Goal: Find contact information: Find contact information

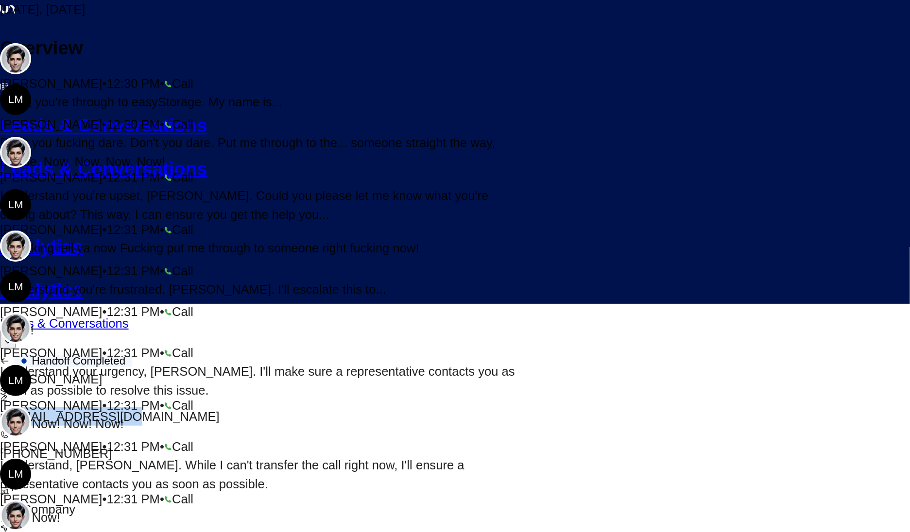
click at [10, 357] on icon "button" at bounding box center [5, 362] width 10 height 10
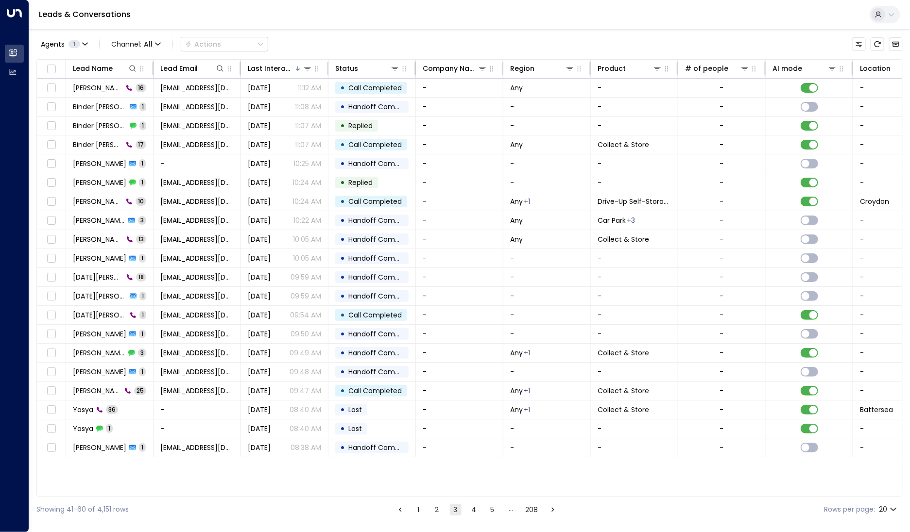
click at [488, 512] on button "5" at bounding box center [493, 510] width 12 height 12
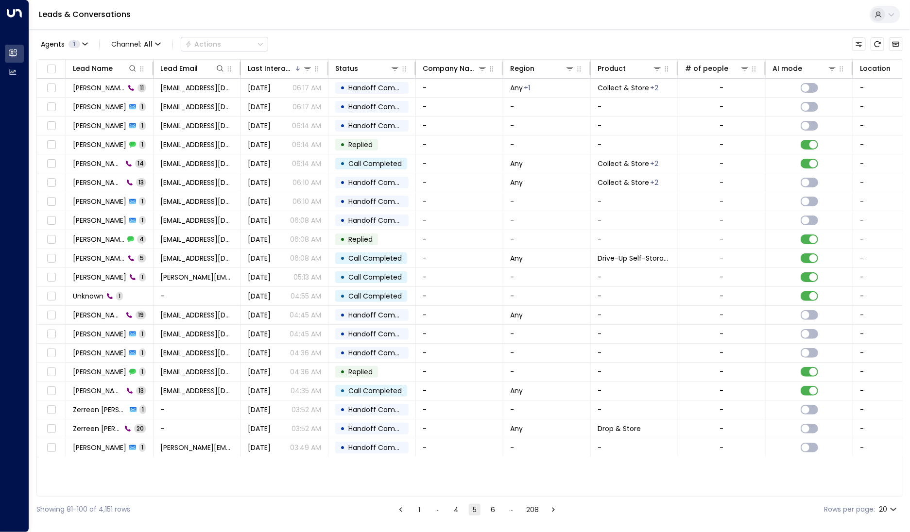
click at [501, 509] on ul "1 … 4 5 6 … 208" at bounding box center [476, 510] width 165 height 12
click at [495, 509] on button "6" at bounding box center [493, 510] width 12 height 12
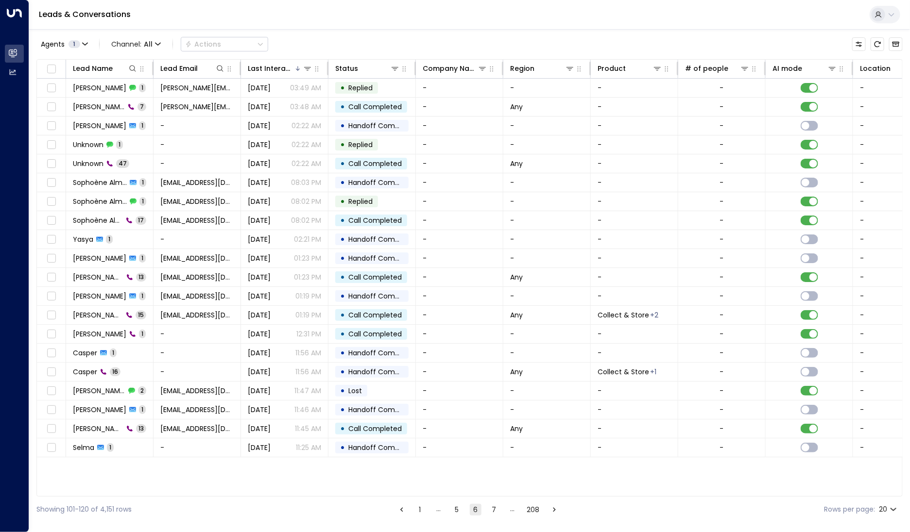
click at [490, 507] on button "7" at bounding box center [494, 510] width 12 height 12
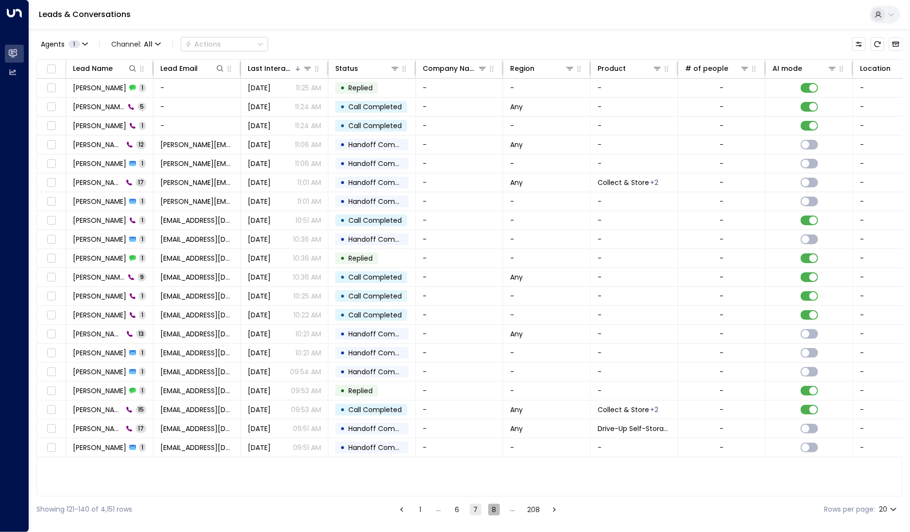
click at [489, 507] on button "8" at bounding box center [494, 510] width 12 height 12
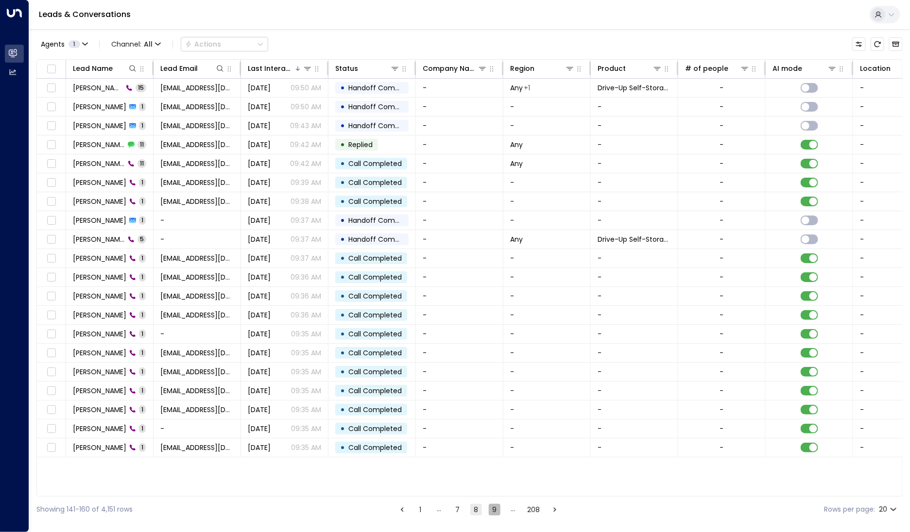
click at [491, 506] on button "9" at bounding box center [495, 510] width 12 height 12
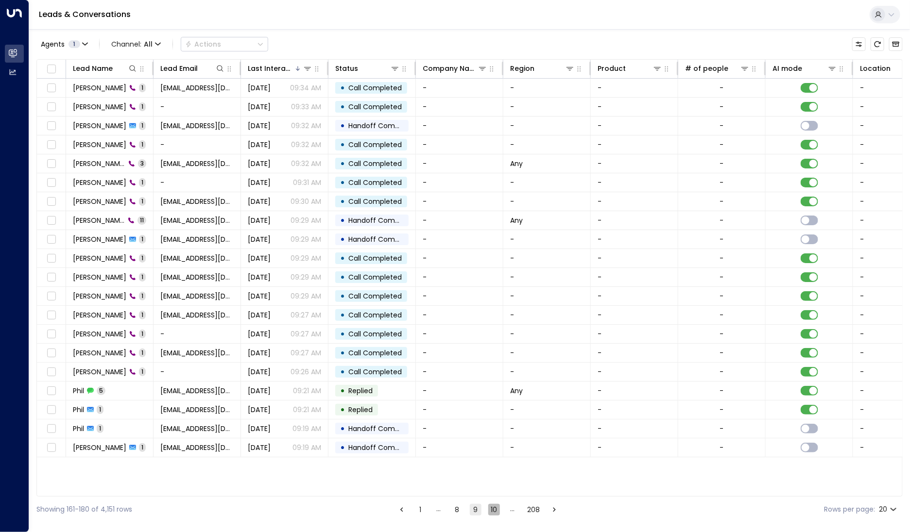
click at [492, 509] on button "10" at bounding box center [494, 510] width 12 height 12
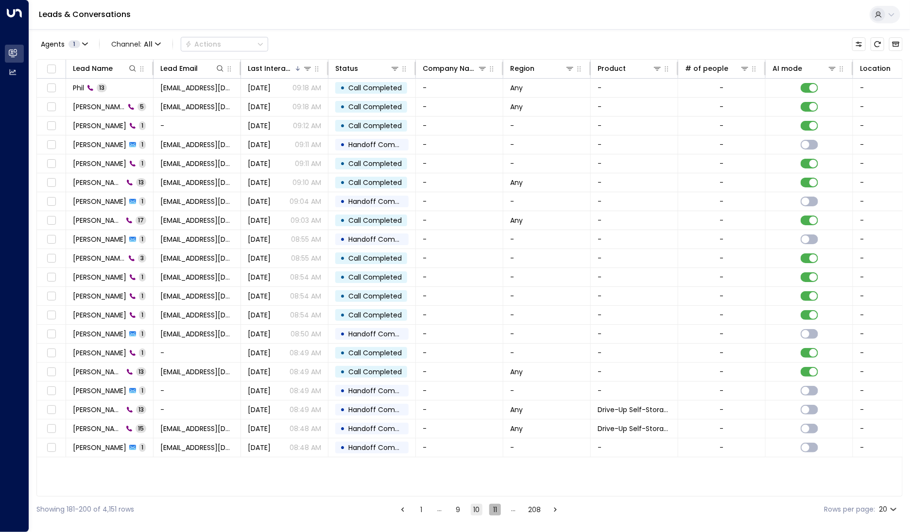
click at [493, 508] on button "11" at bounding box center [495, 510] width 12 height 12
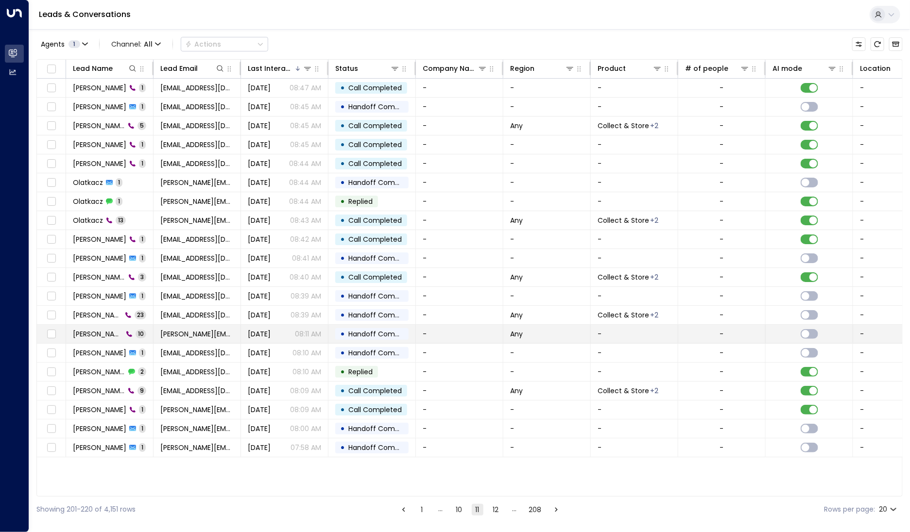
click at [105, 335] on span "[PERSON_NAME]" at bounding box center [98, 334] width 50 height 10
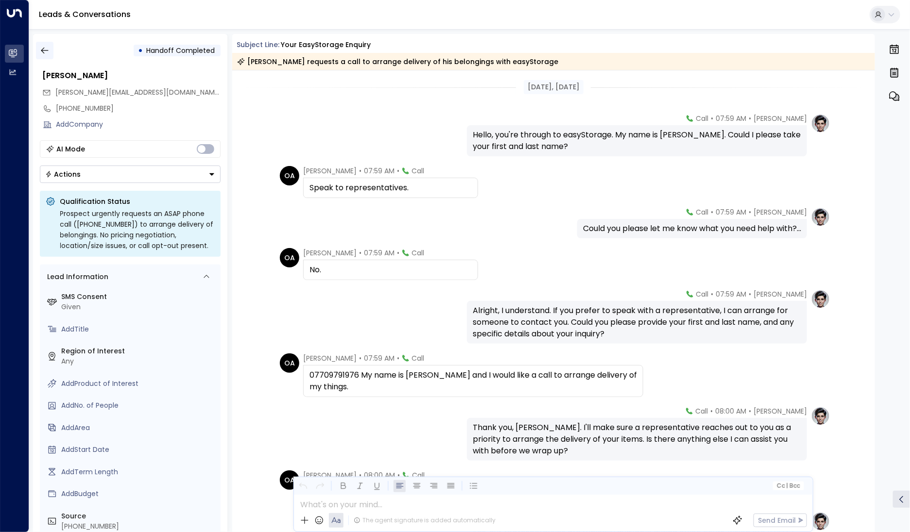
click at [38, 54] on button "button" at bounding box center [44, 50] width 17 height 17
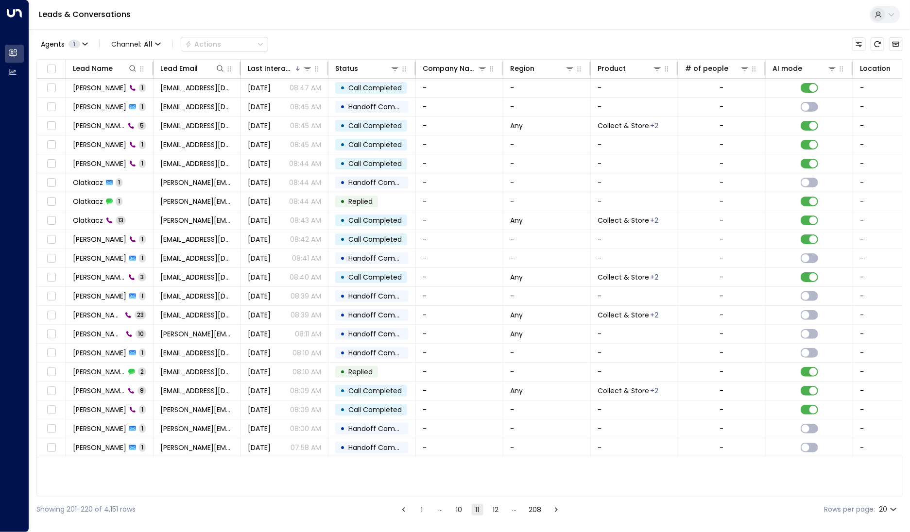
click at [350, 498] on div "Showing 201-220 of 4,151 rows 1 … 10 11 12 … 208 Rows per page: 20 **" at bounding box center [469, 510] width 866 height 26
click at [492, 510] on button "12" at bounding box center [496, 510] width 12 height 12
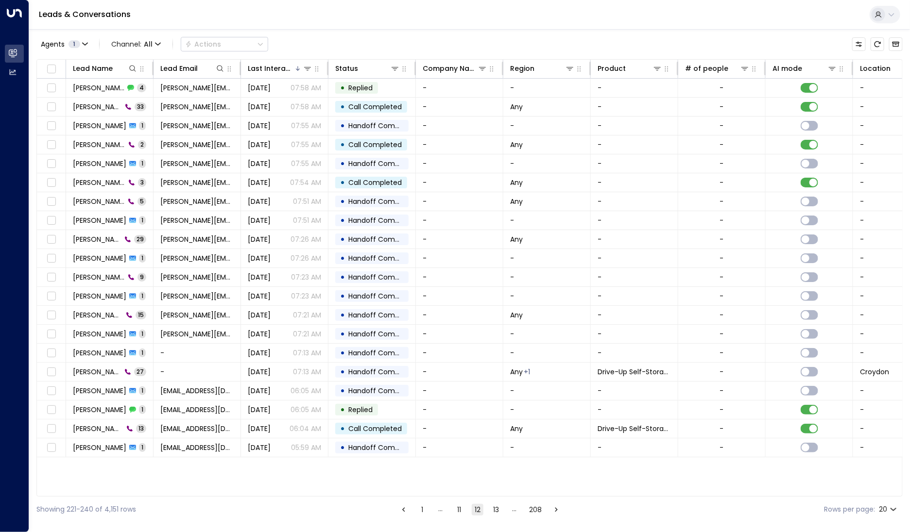
click at [492, 510] on button "13" at bounding box center [496, 510] width 12 height 12
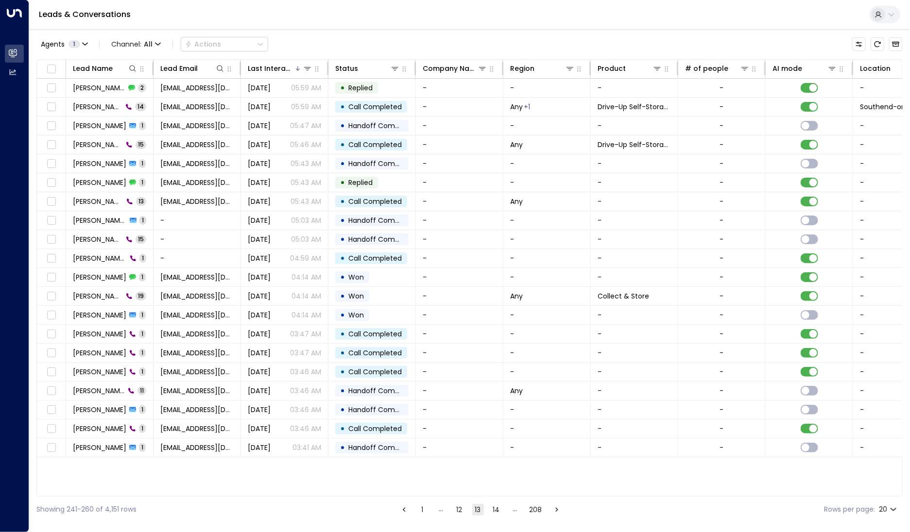
click at [492, 510] on button "14" at bounding box center [497, 510] width 12 height 12
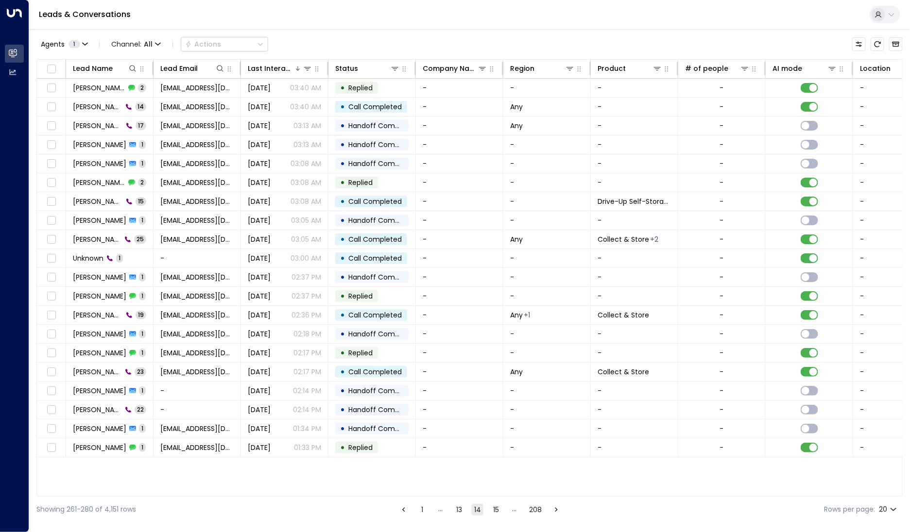
click at [492, 510] on button "15" at bounding box center [496, 510] width 12 height 12
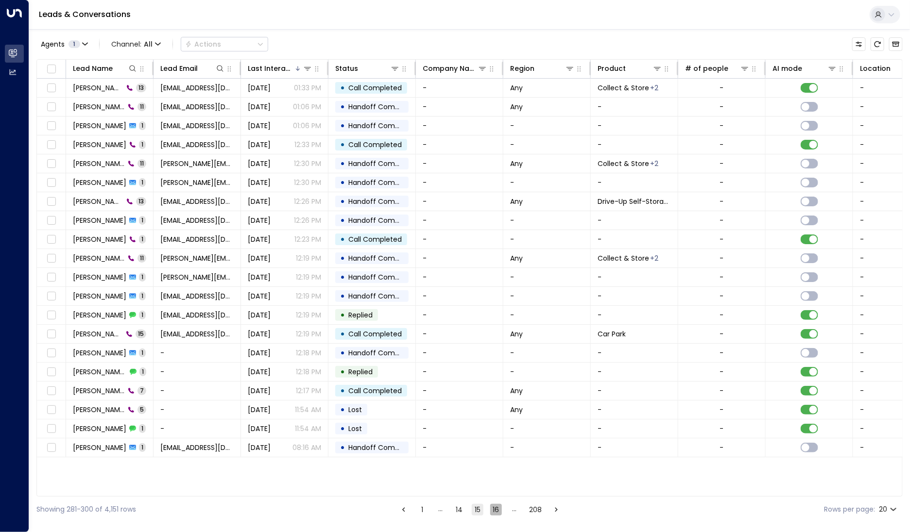
click at [496, 513] on button "16" at bounding box center [496, 510] width 12 height 12
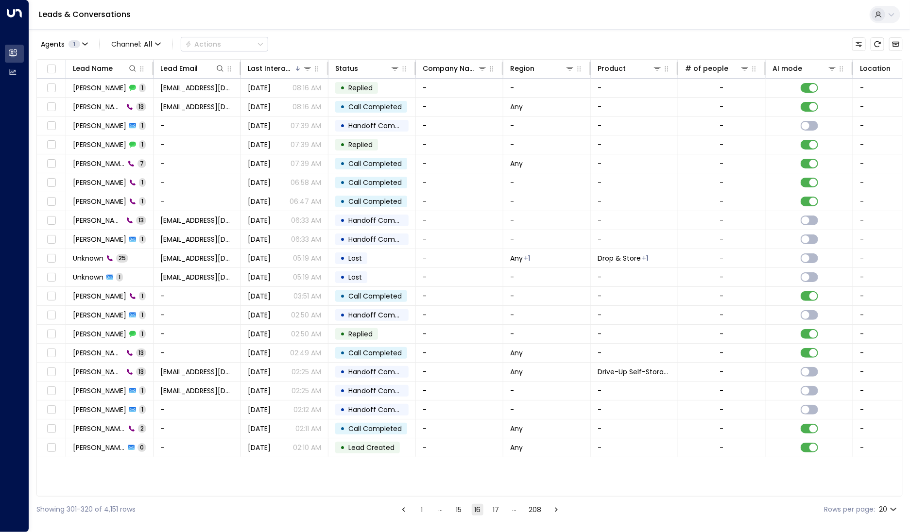
click at [499, 513] on button "17" at bounding box center [496, 510] width 12 height 12
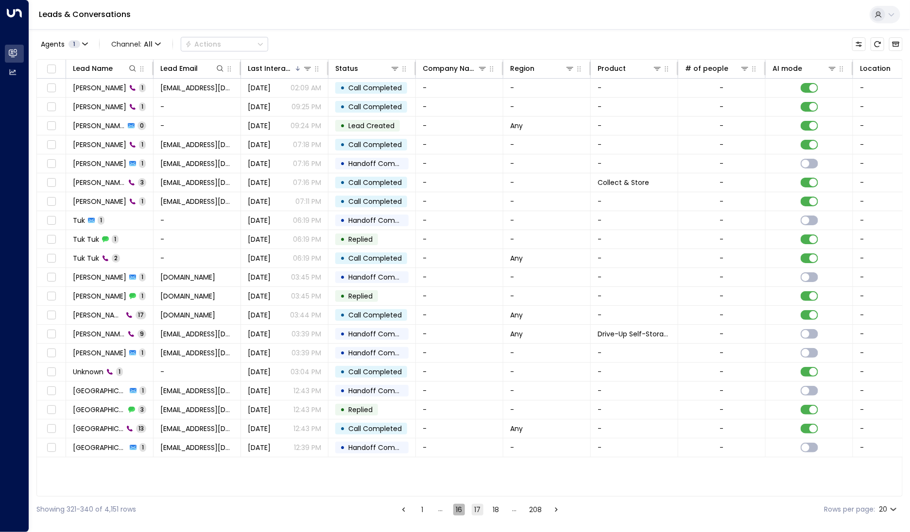
click at [458, 513] on button "16" at bounding box center [459, 510] width 12 height 12
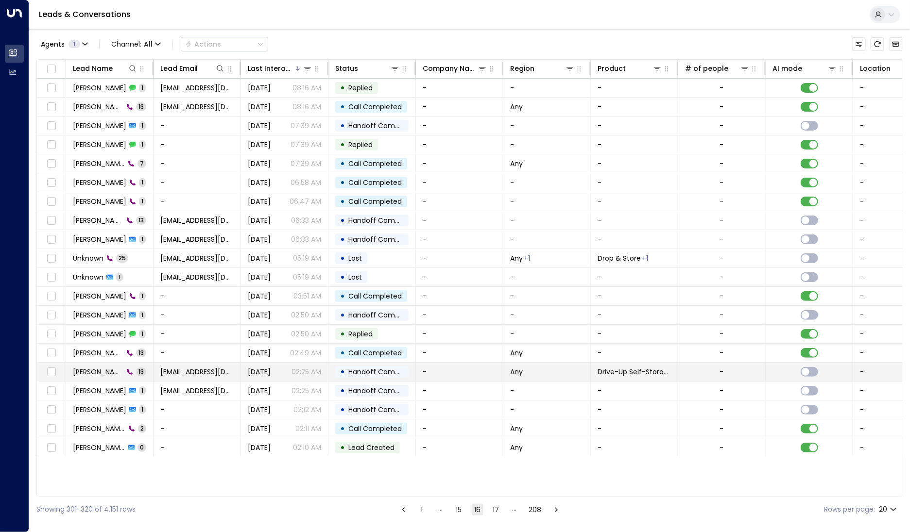
click at [100, 374] on span "[PERSON_NAME]" at bounding box center [98, 372] width 51 height 10
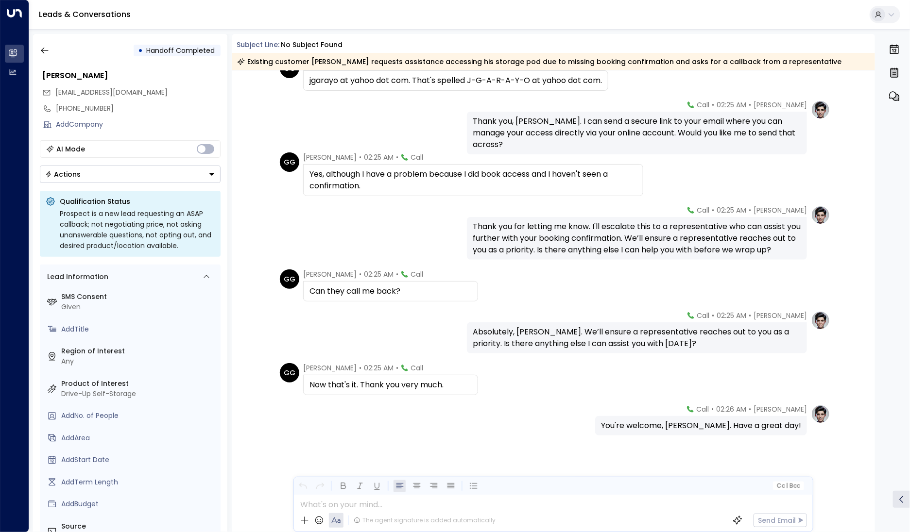
scroll to position [283, 0]
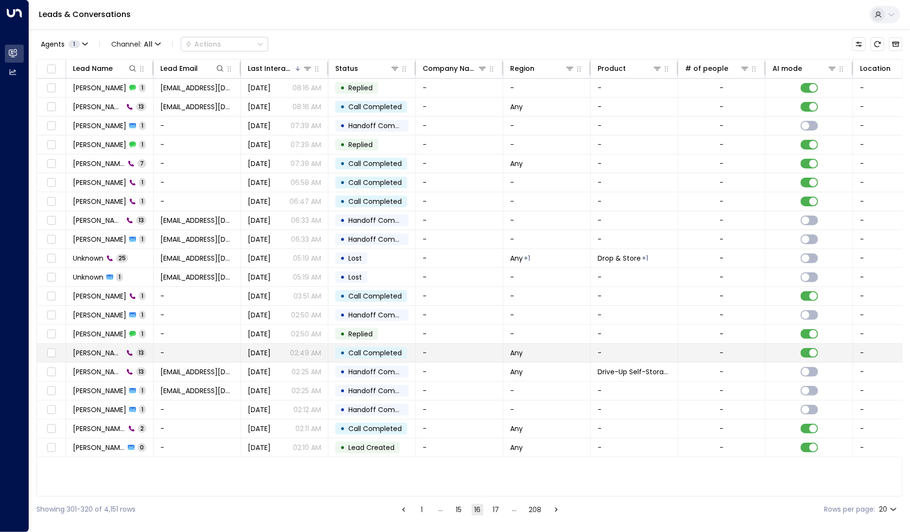
click at [102, 351] on span "[PERSON_NAME]" at bounding box center [98, 353] width 51 height 10
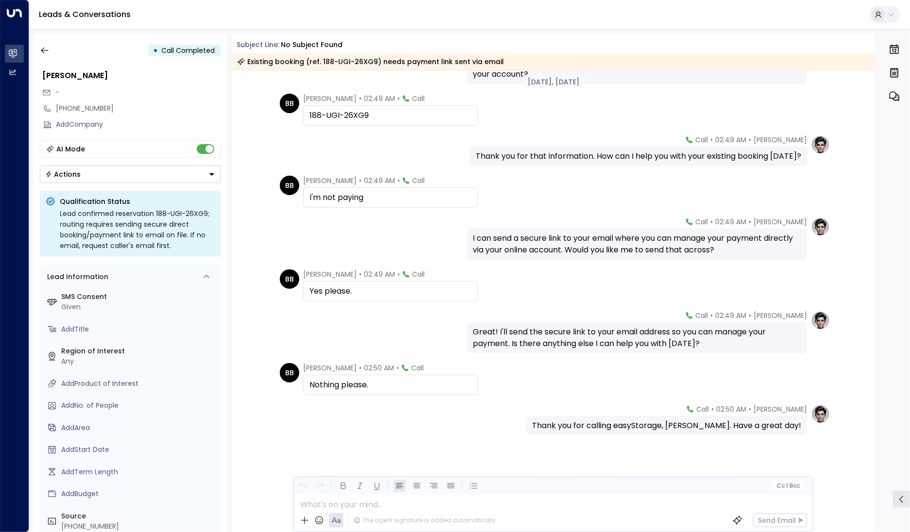
scroll to position [248, 0]
click at [44, 48] on icon "button" at bounding box center [44, 51] width 7 height 6
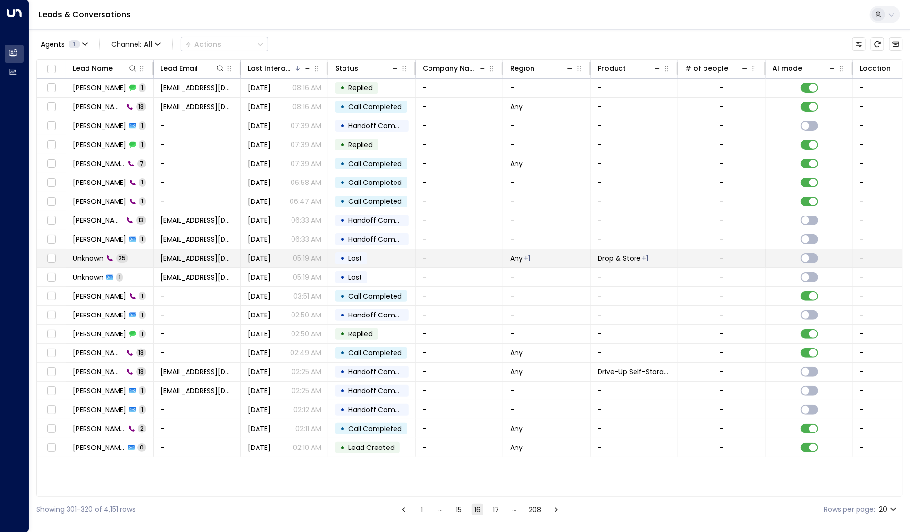
click at [109, 257] on icon at bounding box center [110, 259] width 6 height 6
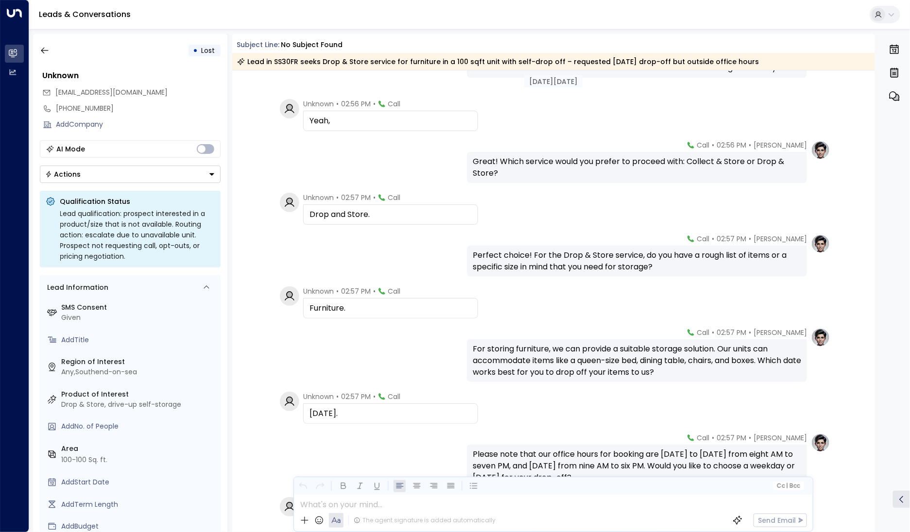
scroll to position [844, 0]
click at [50, 46] on button "button" at bounding box center [44, 50] width 17 height 17
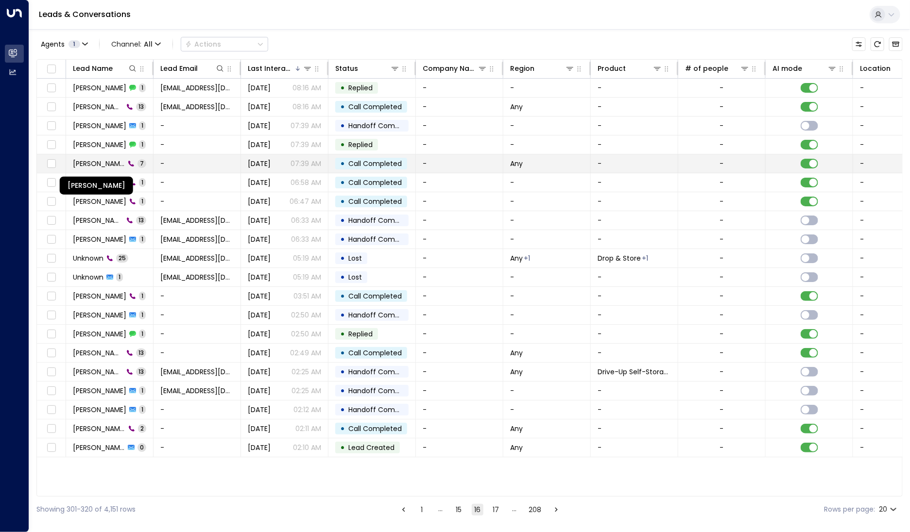
click at [90, 167] on span "[PERSON_NAME]" at bounding box center [99, 164] width 52 height 10
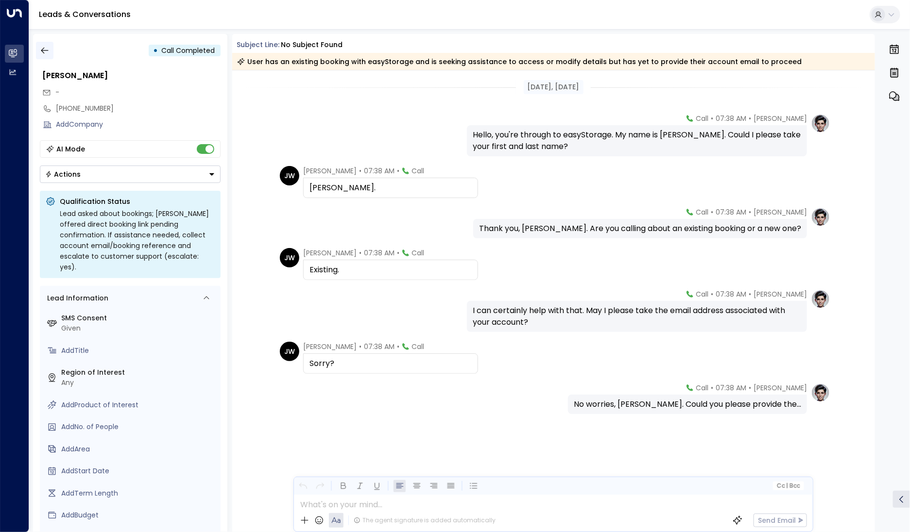
click at [49, 49] on icon "button" at bounding box center [45, 51] width 10 height 10
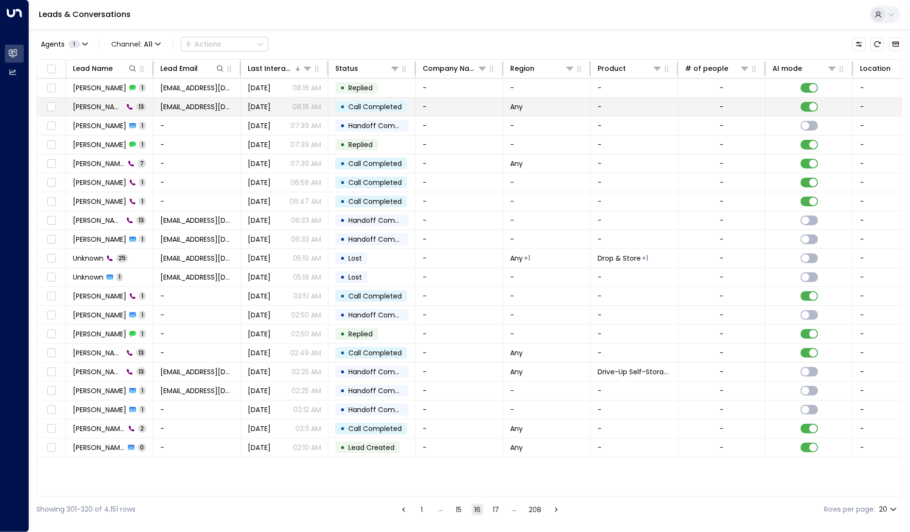
click at [119, 106] on span "[PERSON_NAME]" at bounding box center [98, 107] width 51 height 10
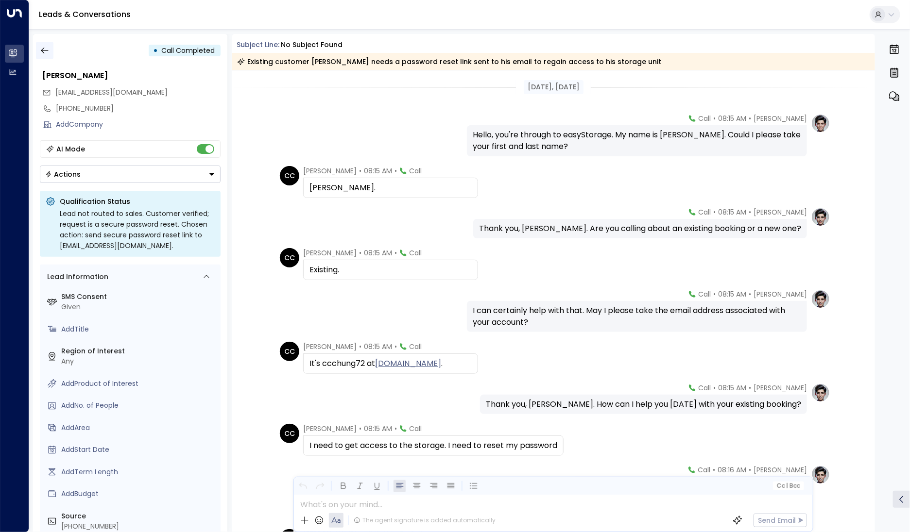
click at [41, 46] on icon "button" at bounding box center [45, 51] width 10 height 10
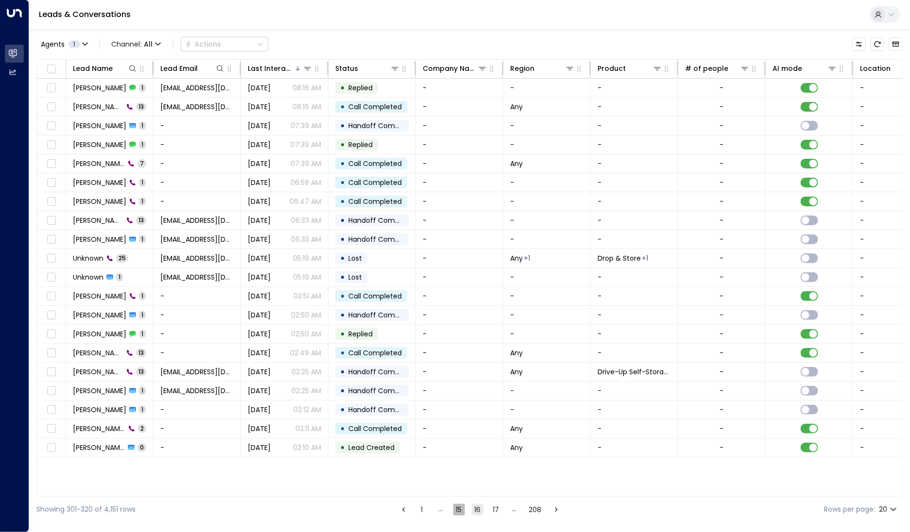
click at [463, 508] on button "15" at bounding box center [459, 510] width 12 height 12
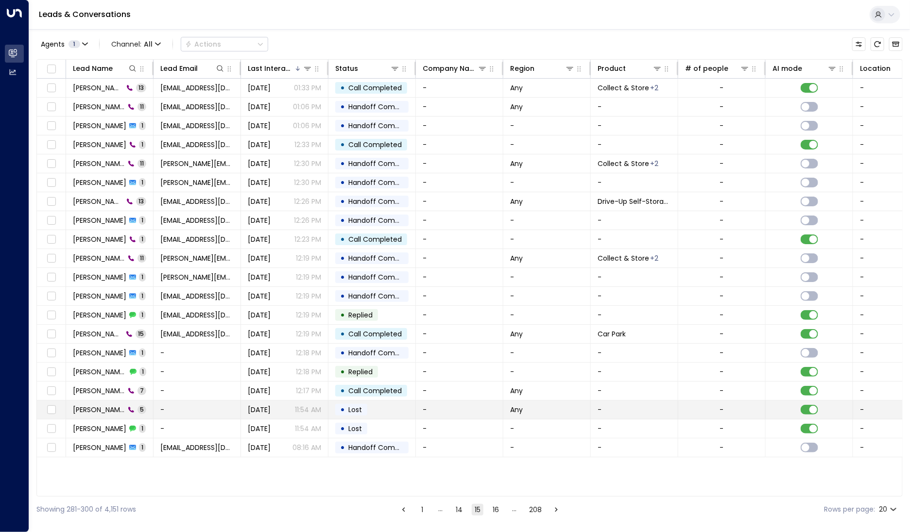
click at [112, 416] on td "[PERSON_NAME] 5" at bounding box center [109, 410] width 87 height 18
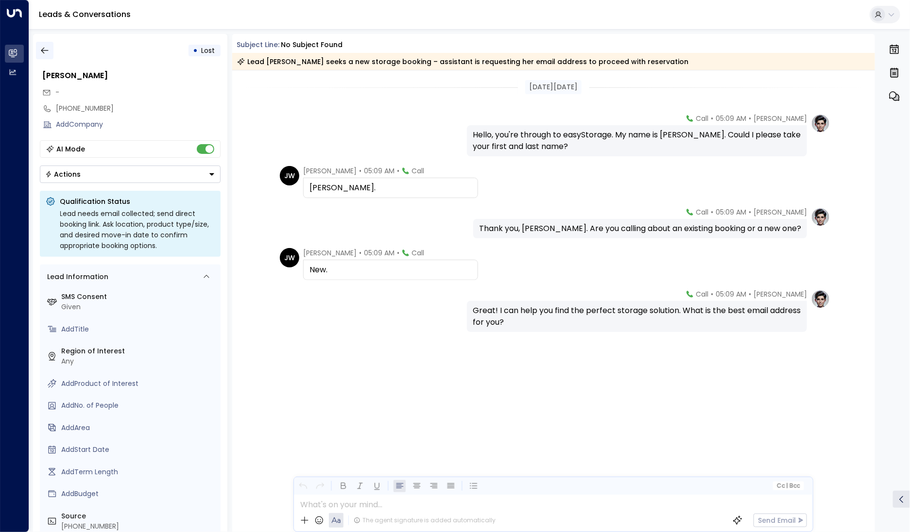
click at [50, 55] on button "button" at bounding box center [44, 50] width 17 height 17
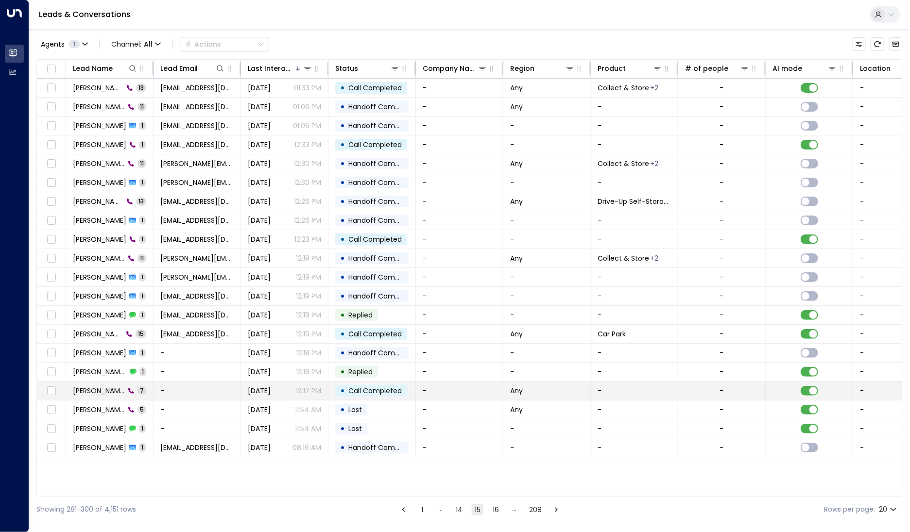
click at [118, 397] on td "[PERSON_NAME] [PERSON_NAME] 7" at bounding box center [109, 391] width 87 height 18
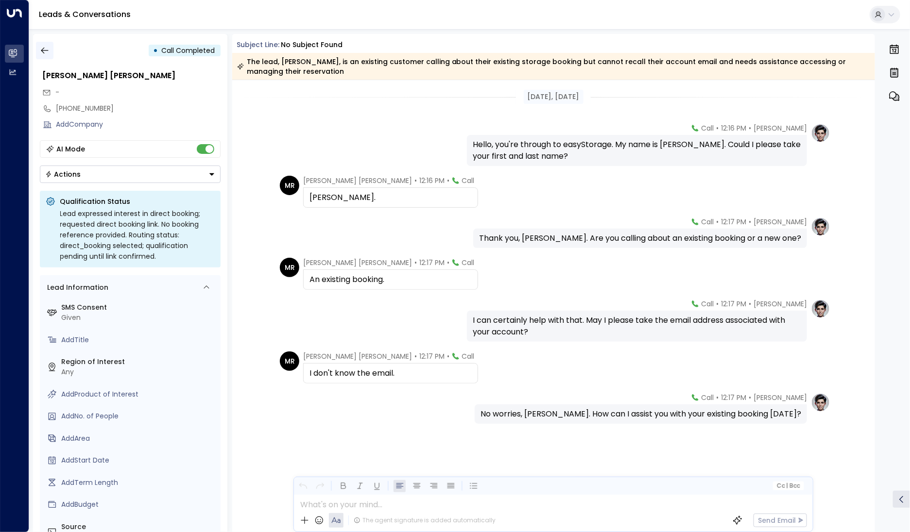
click at [48, 53] on icon "button" at bounding box center [45, 51] width 10 height 10
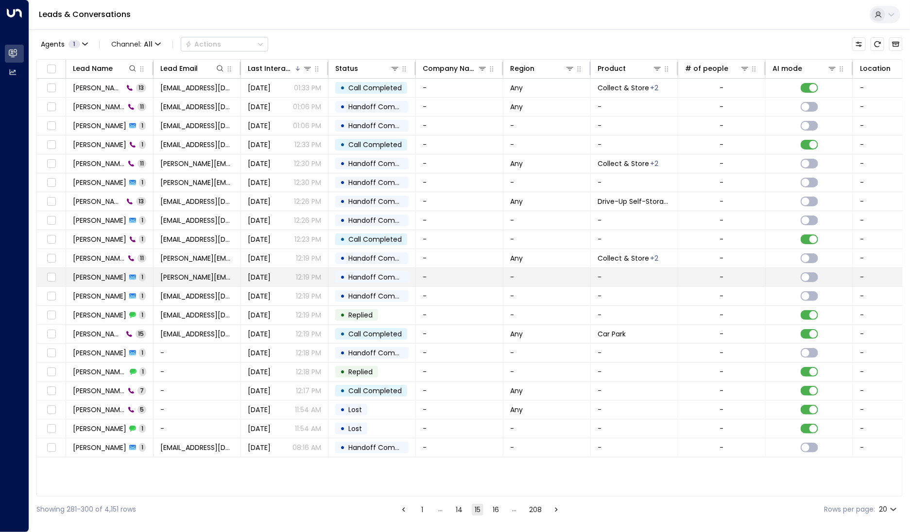
click at [89, 268] on td "[PERSON_NAME] 1" at bounding box center [109, 277] width 87 height 18
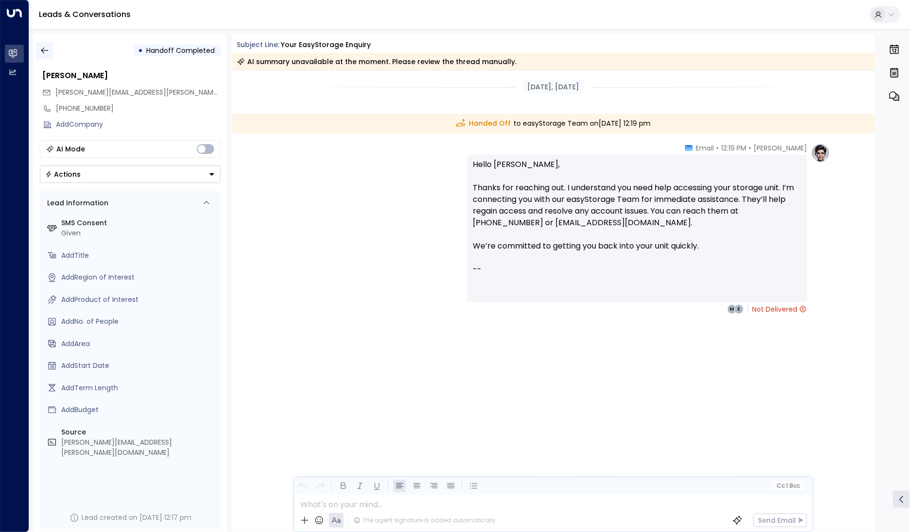
click at [42, 52] on icon "button" at bounding box center [45, 51] width 10 height 10
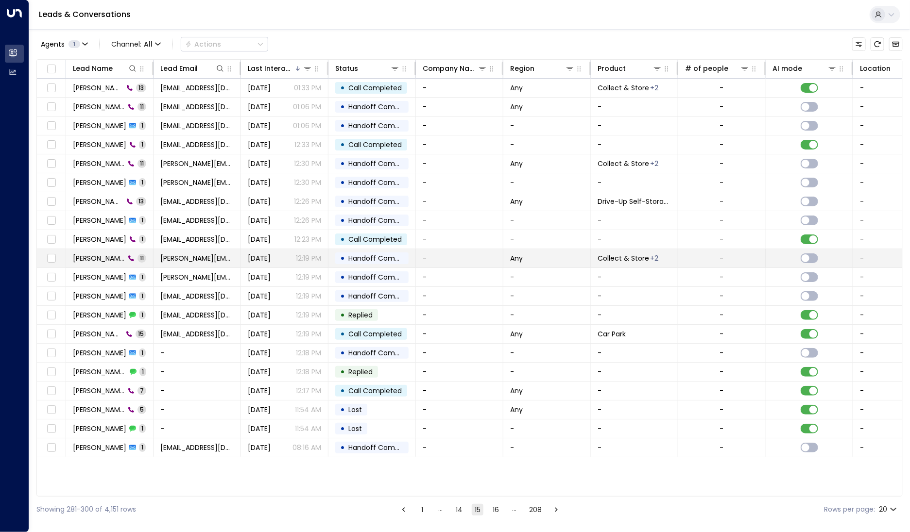
click at [111, 259] on span "[PERSON_NAME]" at bounding box center [99, 259] width 52 height 10
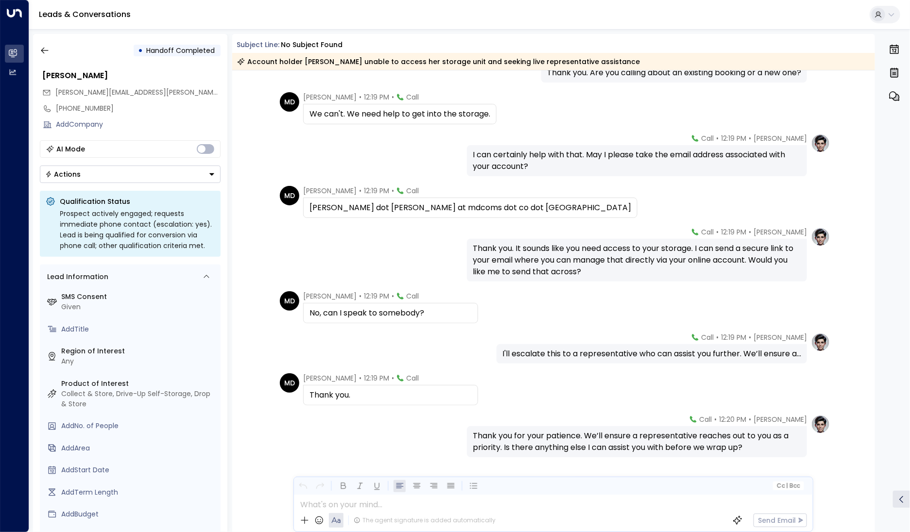
scroll to position [178, 0]
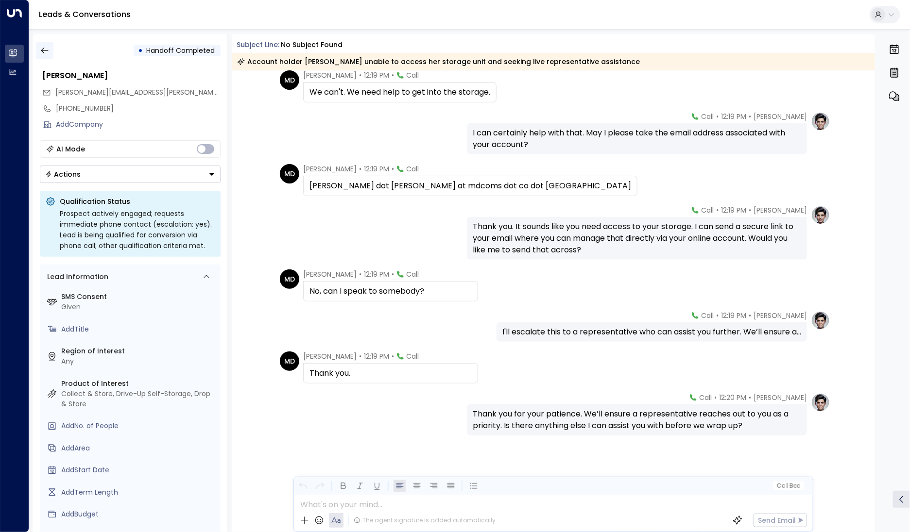
click at [45, 46] on icon "button" at bounding box center [45, 51] width 10 height 10
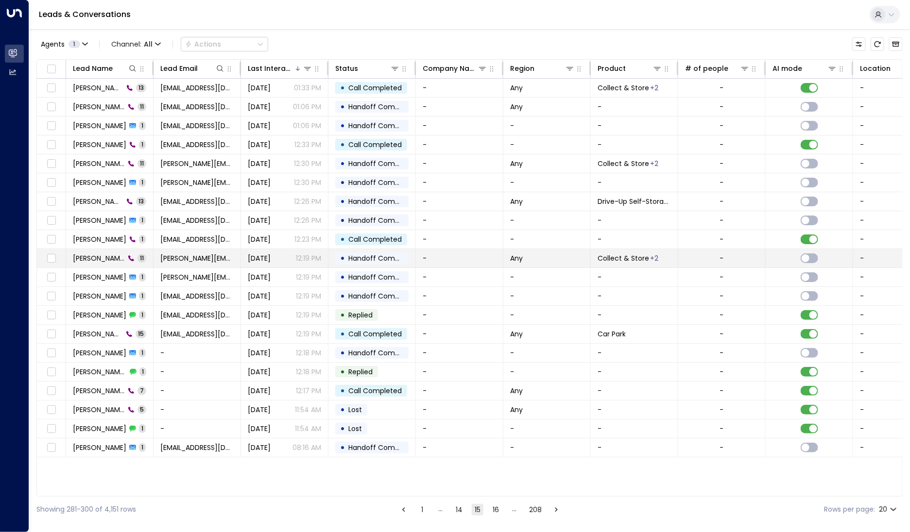
click at [90, 256] on span "[PERSON_NAME]" at bounding box center [99, 259] width 52 height 10
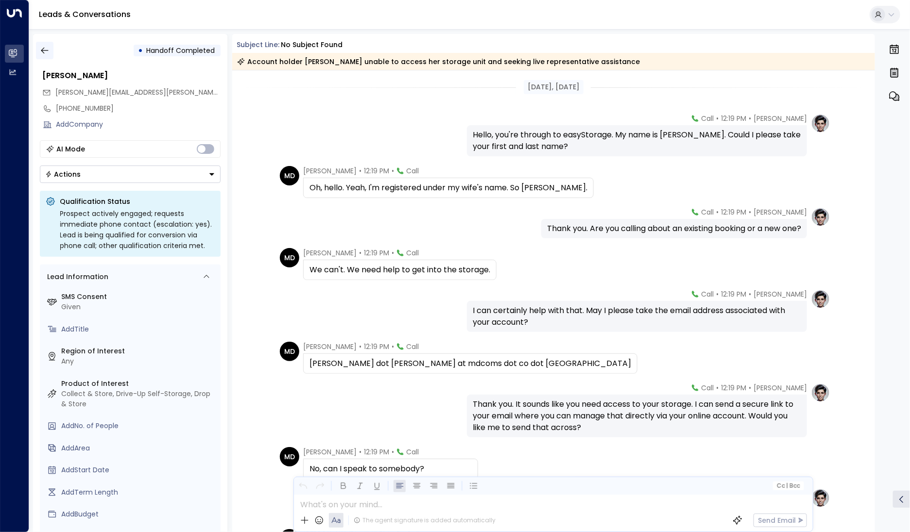
click at [47, 55] on button "button" at bounding box center [44, 50] width 17 height 17
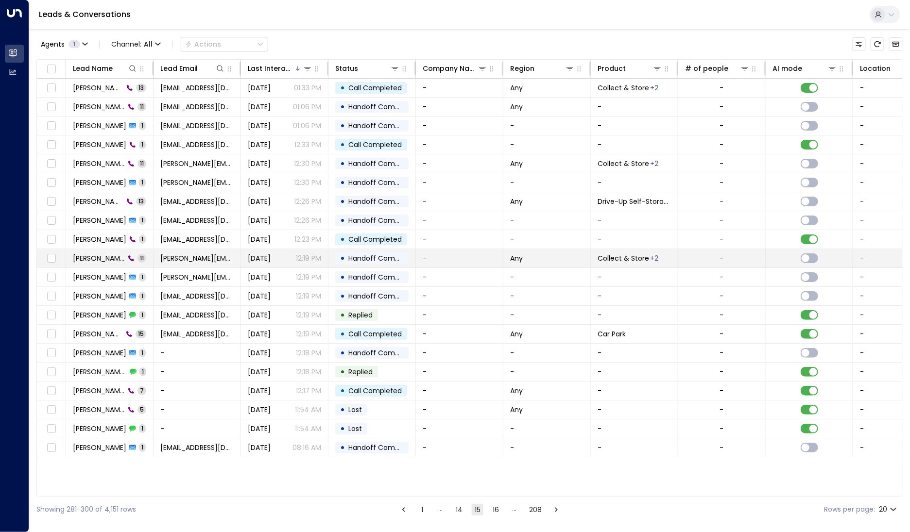
click at [89, 260] on span "[PERSON_NAME]" at bounding box center [99, 259] width 52 height 10
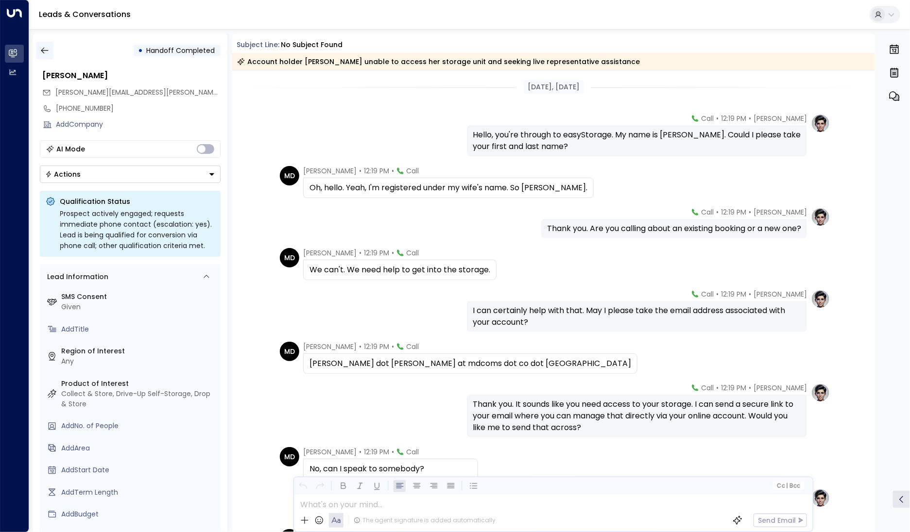
click at [49, 50] on button "button" at bounding box center [44, 50] width 17 height 17
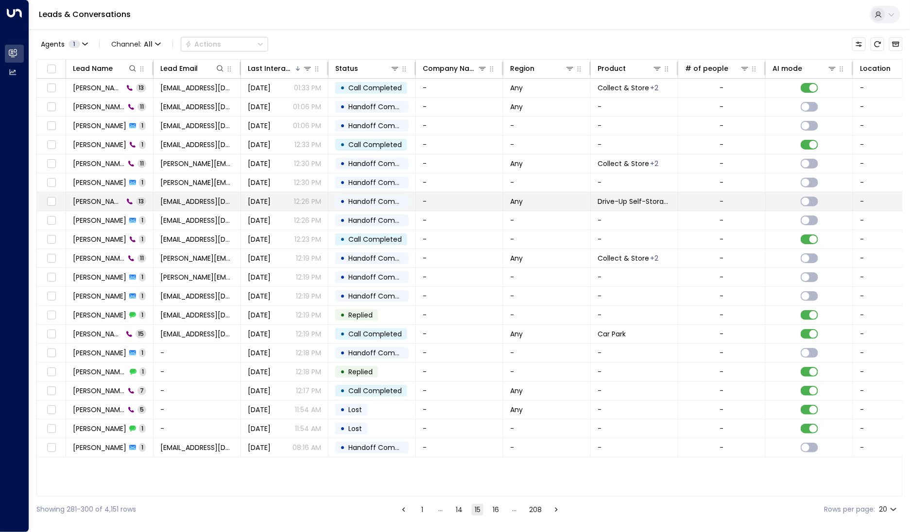
click at [81, 202] on span "[PERSON_NAME]" at bounding box center [98, 202] width 51 height 10
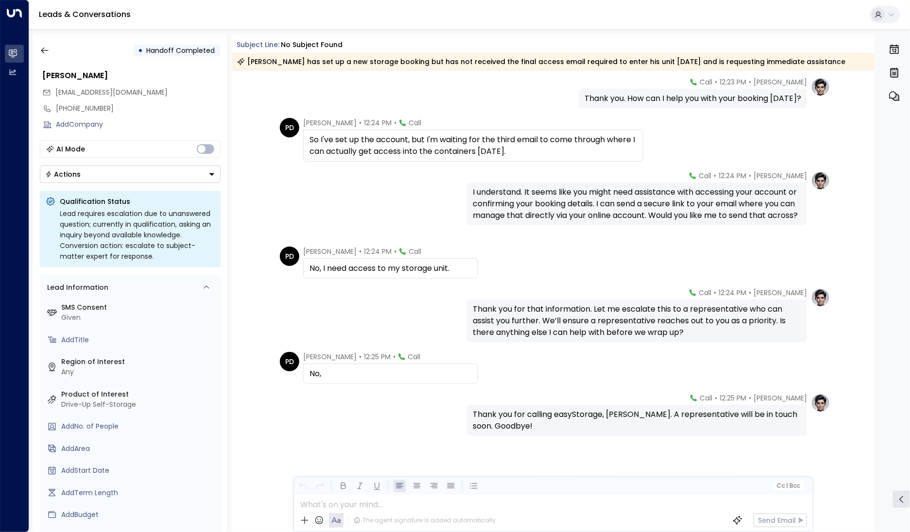
scroll to position [307, 0]
click at [50, 53] on button "button" at bounding box center [44, 50] width 17 height 17
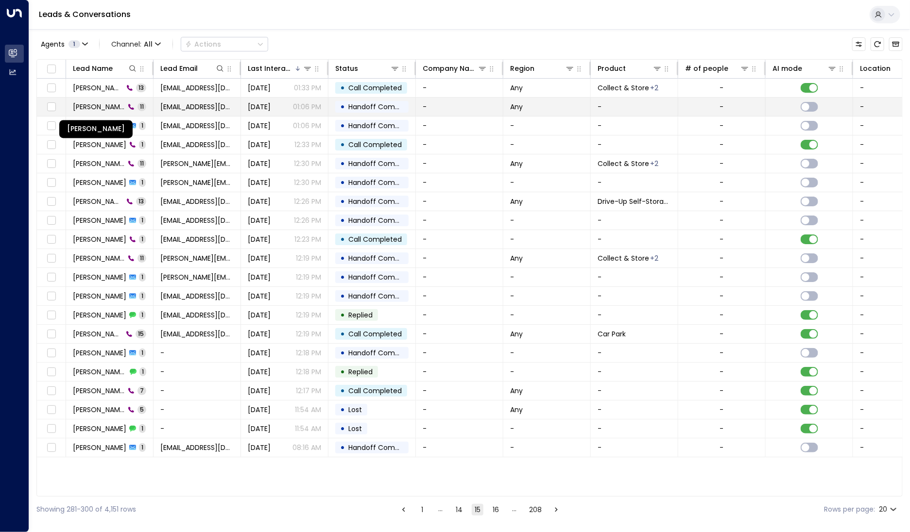
click at [91, 104] on span "[PERSON_NAME]" at bounding box center [99, 107] width 52 height 10
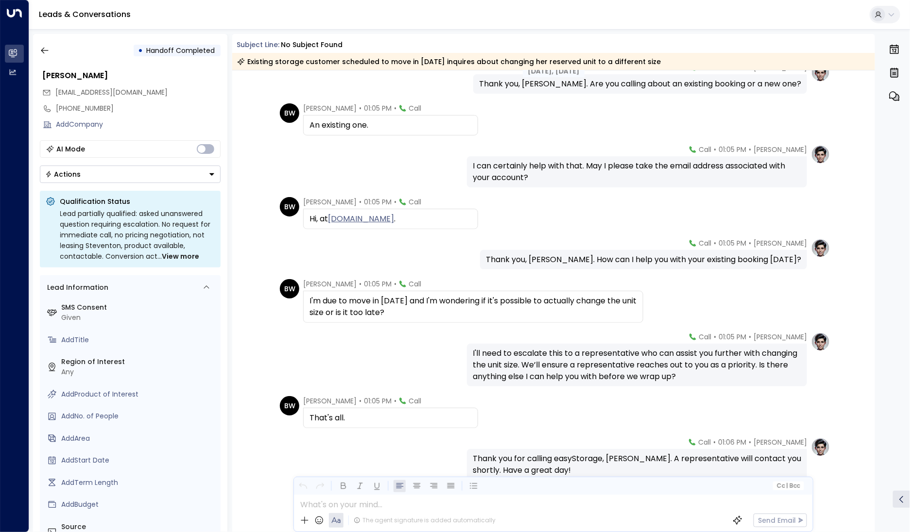
scroll to position [189, 0]
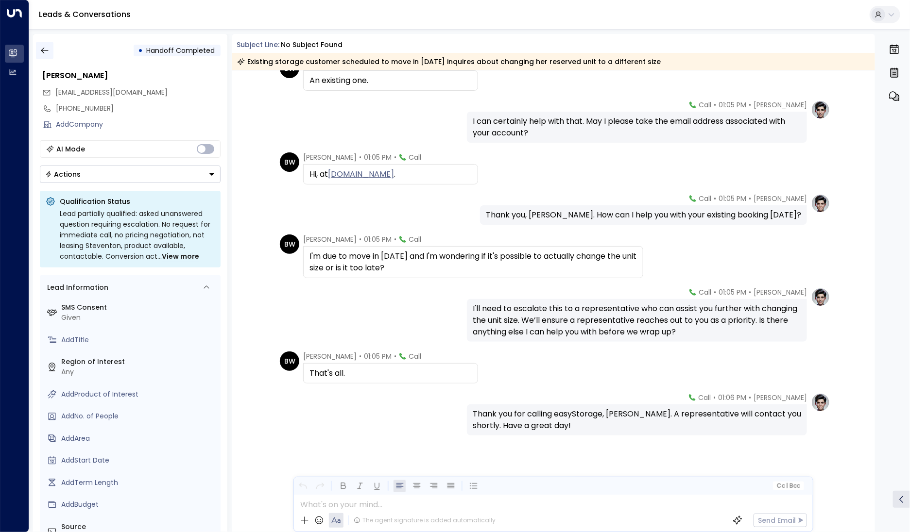
click at [47, 45] on button "button" at bounding box center [44, 50] width 17 height 17
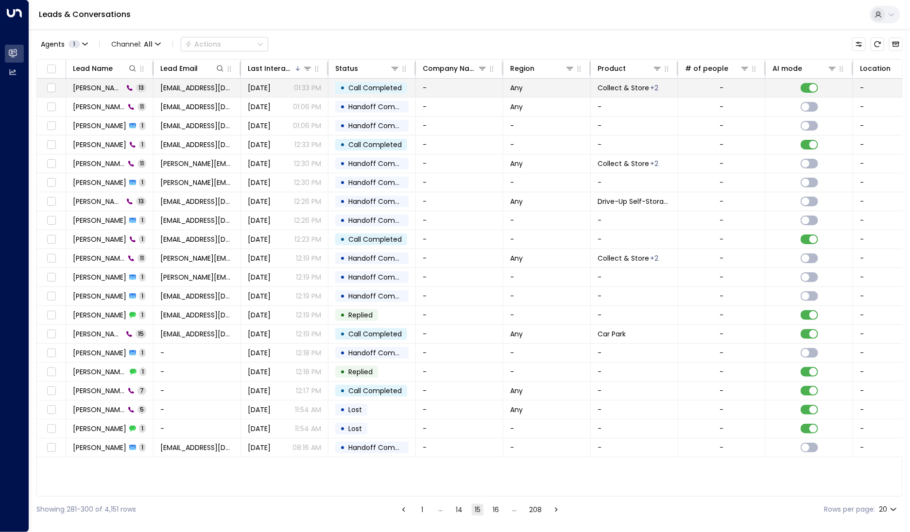
click at [80, 93] on td "[PERSON_NAME] 13" at bounding box center [109, 88] width 87 height 18
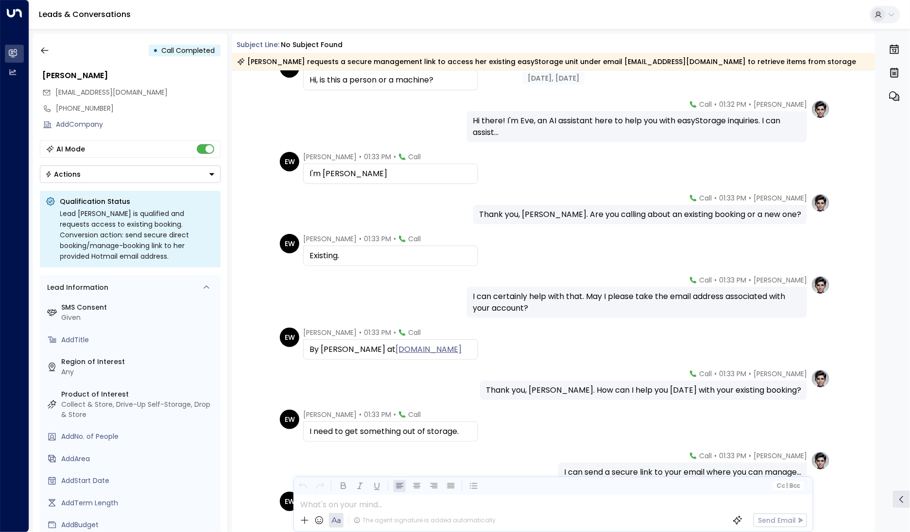
scroll to position [237, 0]
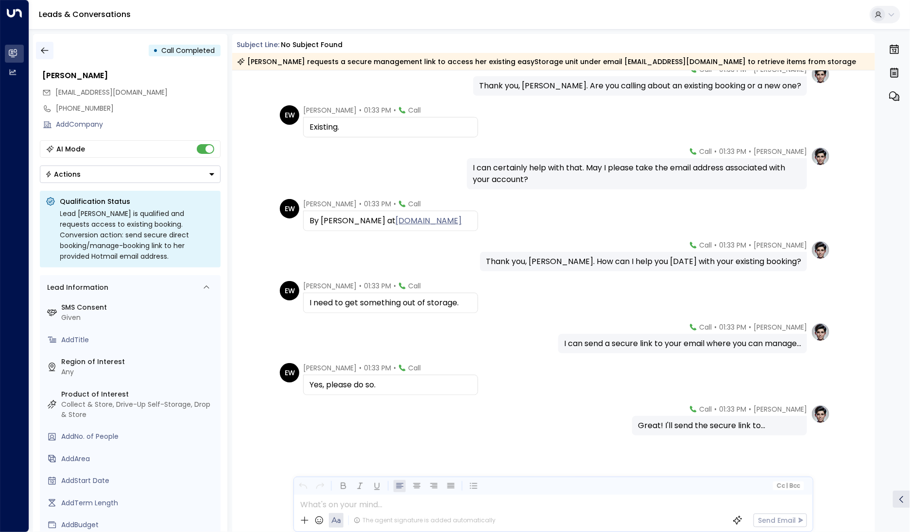
click at [50, 51] on button "button" at bounding box center [44, 50] width 17 height 17
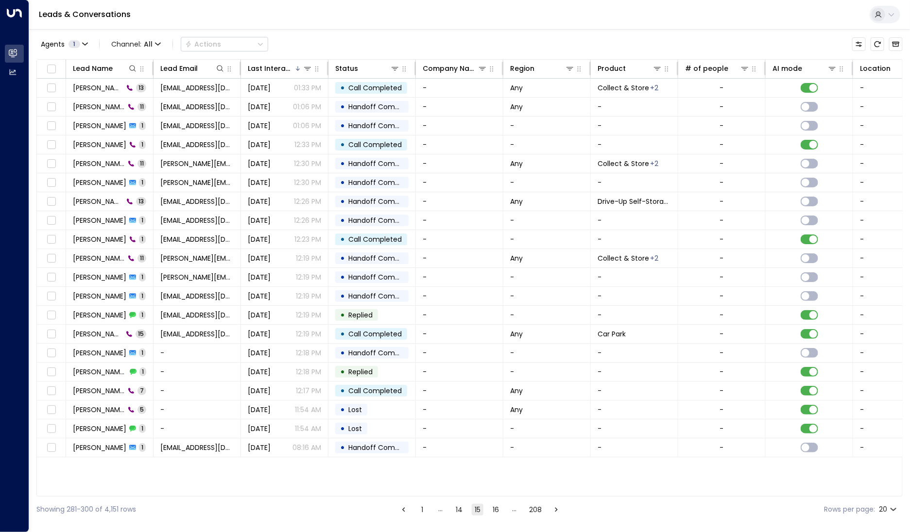
click at [460, 509] on button "14" at bounding box center [459, 510] width 12 height 12
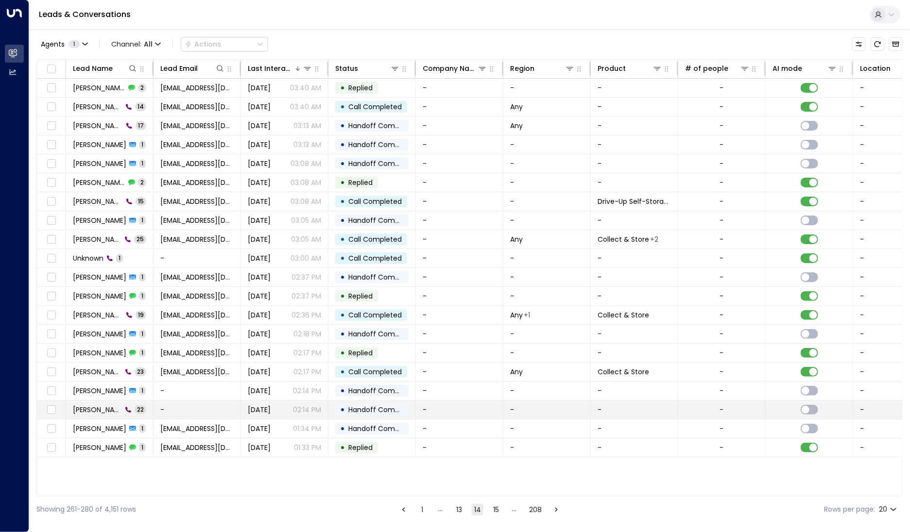
click at [114, 413] on td "[PERSON_NAME] 22" at bounding box center [109, 410] width 87 height 18
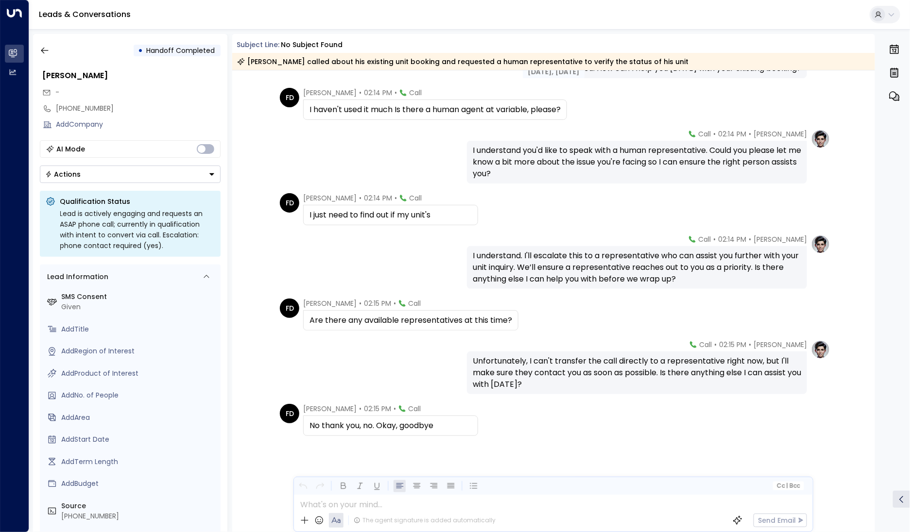
scroll to position [676, 0]
click at [36, 47] on button "button" at bounding box center [44, 50] width 17 height 17
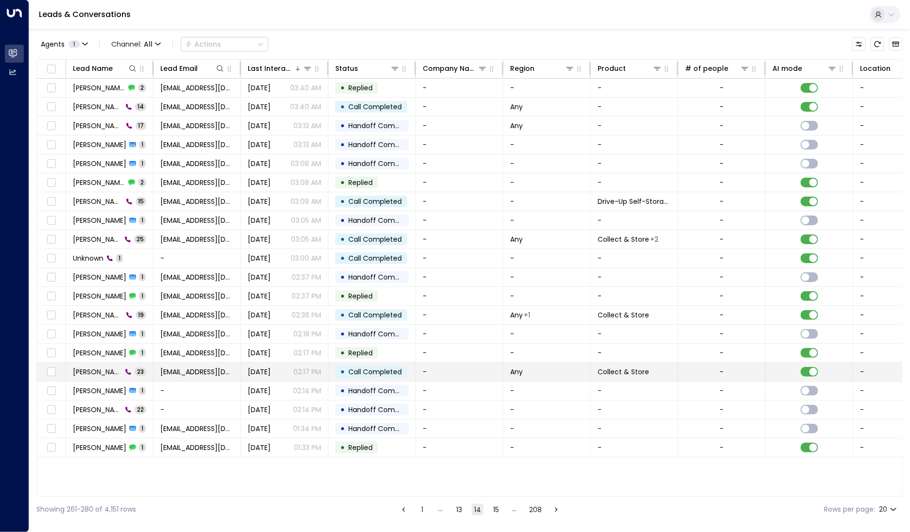
click at [100, 376] on td "[PERSON_NAME] 23" at bounding box center [109, 372] width 87 height 18
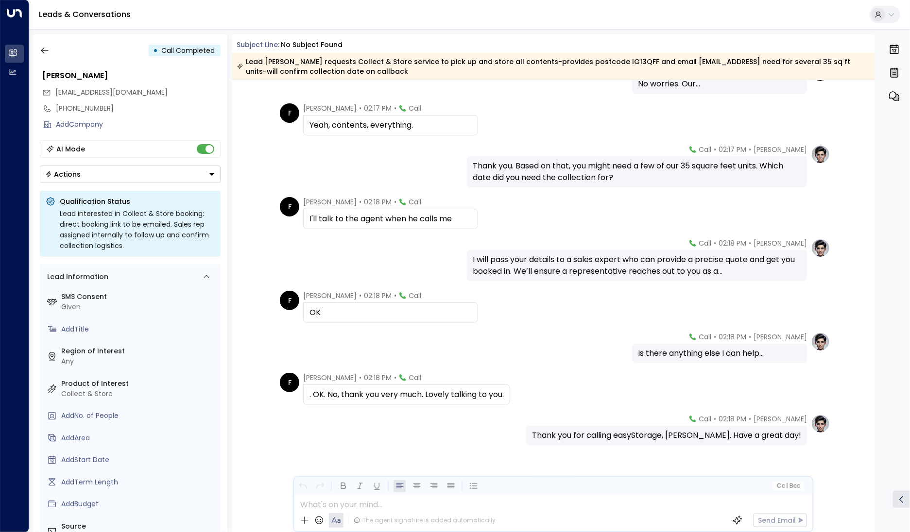
scroll to position [750, 0]
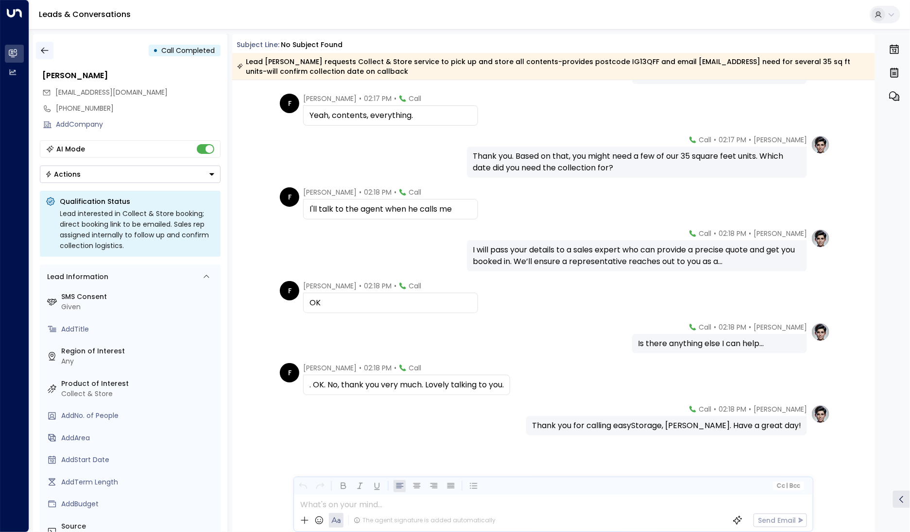
click at [38, 46] on button "button" at bounding box center [44, 50] width 17 height 17
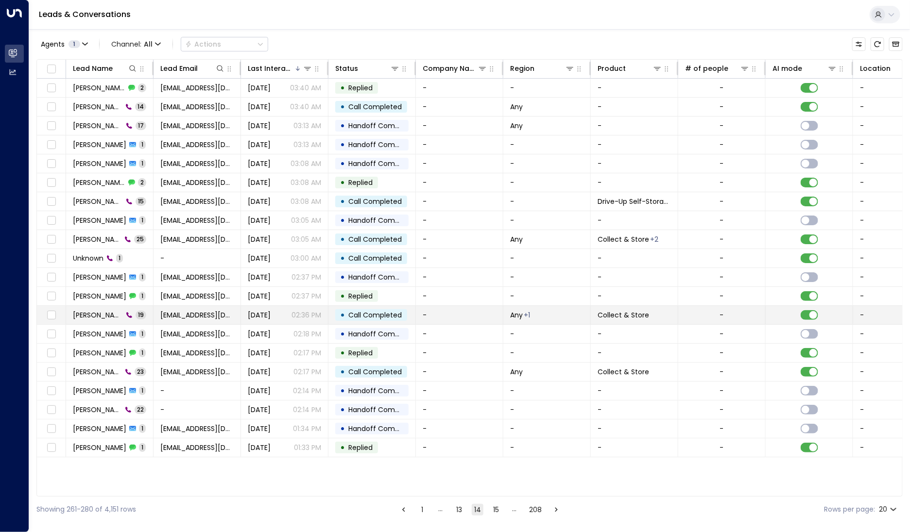
click at [103, 318] on span "[PERSON_NAME]" at bounding box center [98, 315] width 50 height 10
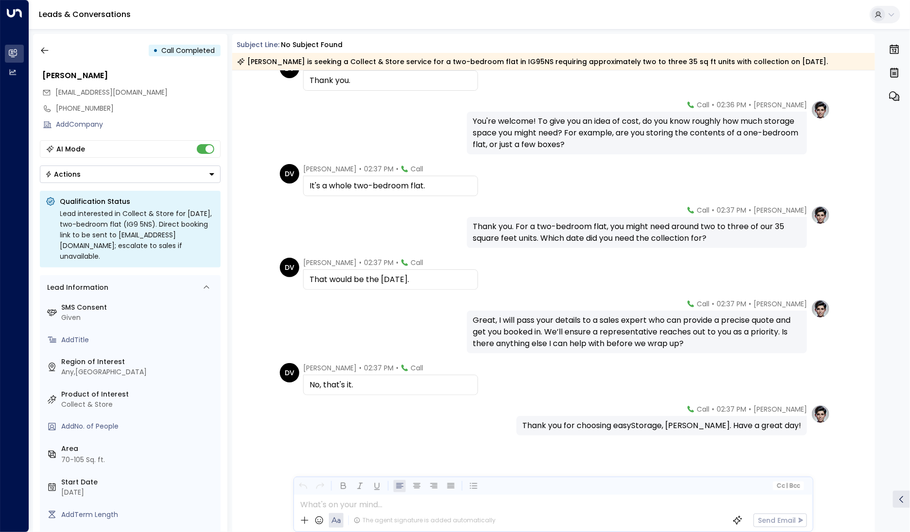
scroll to position [564, 0]
click at [38, 58] on button "button" at bounding box center [44, 50] width 17 height 17
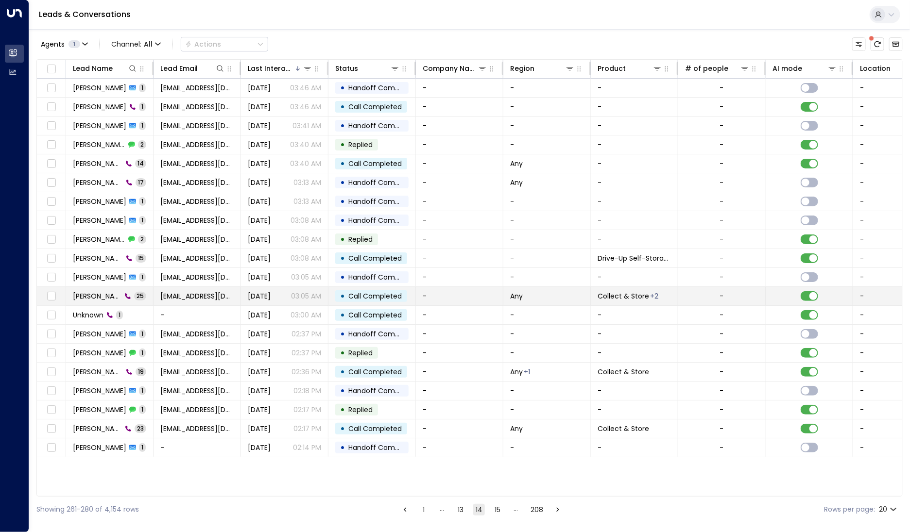
click at [112, 292] on span "[PERSON_NAME]" at bounding box center [97, 296] width 49 height 10
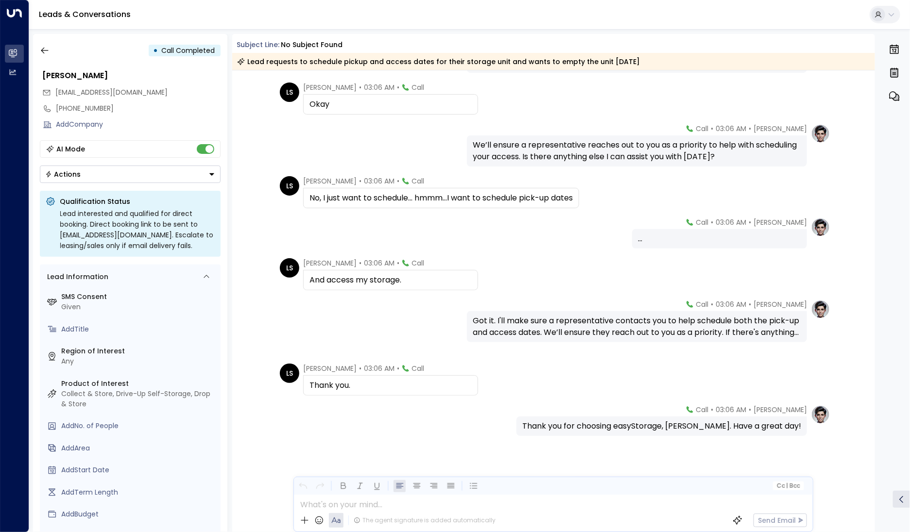
scroll to position [846, 0]
click at [46, 49] on icon "button" at bounding box center [45, 51] width 10 height 10
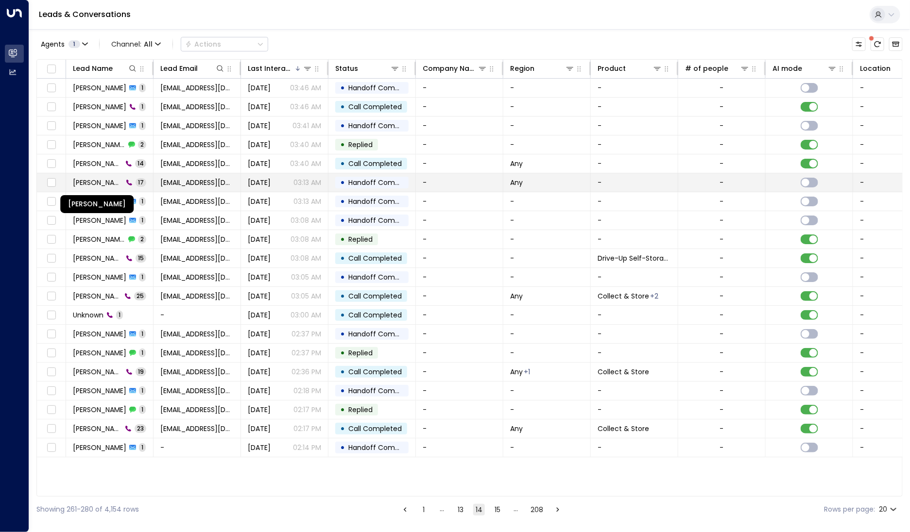
click at [110, 181] on span "[PERSON_NAME]" at bounding box center [98, 183] width 50 height 10
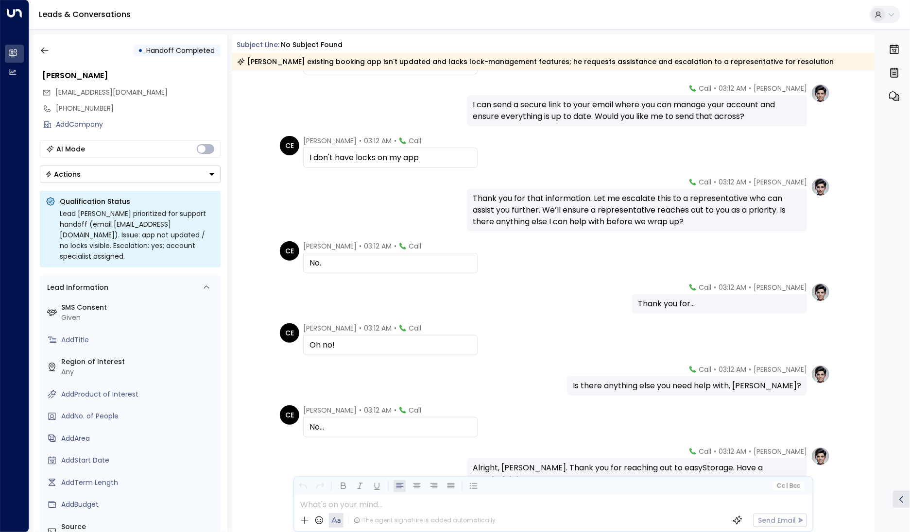
scroll to position [424, 0]
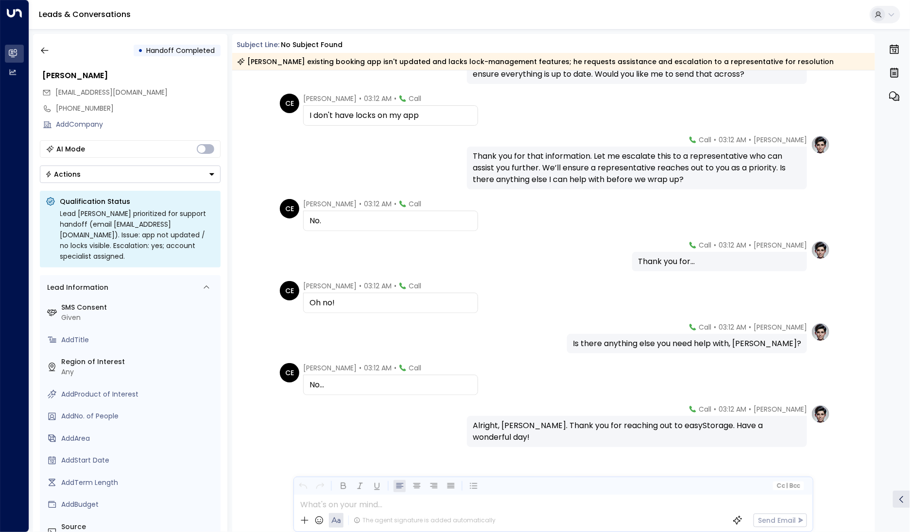
click at [56, 51] on div "• Handoff Completed" at bounding box center [130, 50] width 181 height 17
click at [42, 49] on icon "button" at bounding box center [44, 51] width 7 height 6
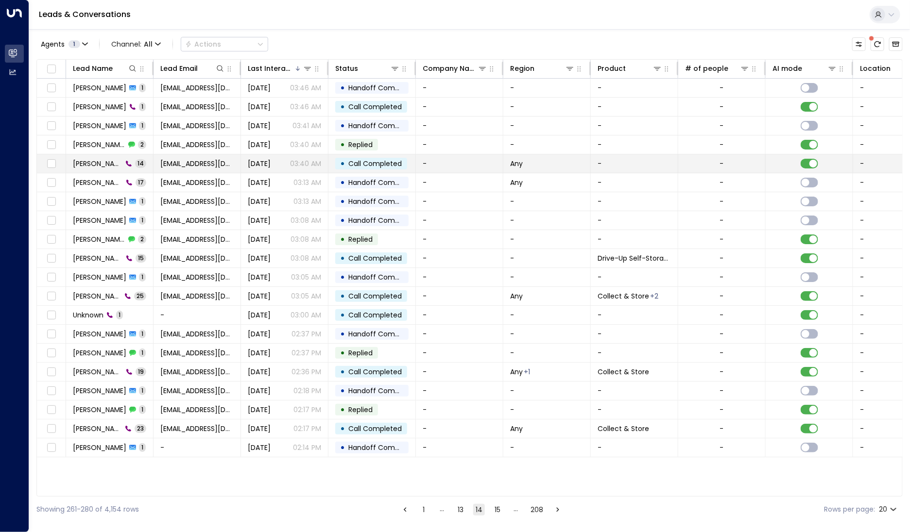
click at [99, 168] on td "[PERSON_NAME] 14" at bounding box center [109, 163] width 87 height 18
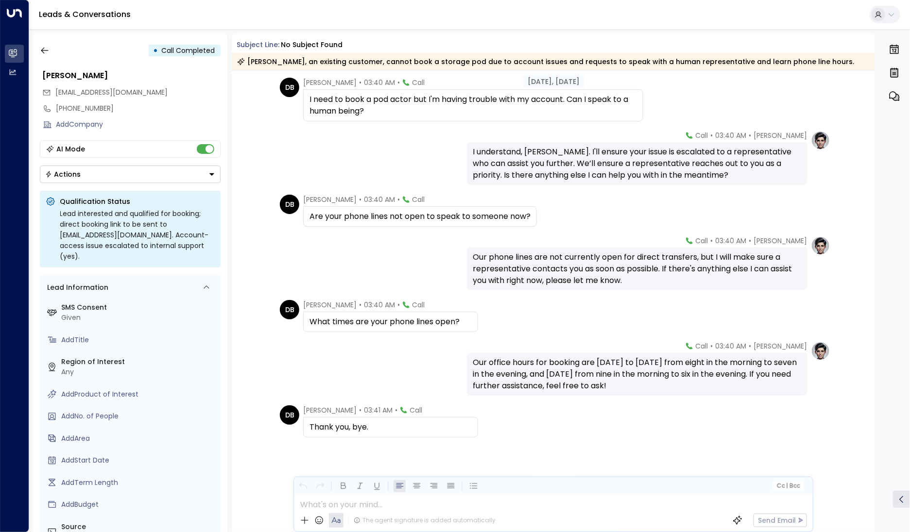
scroll to position [348, 0]
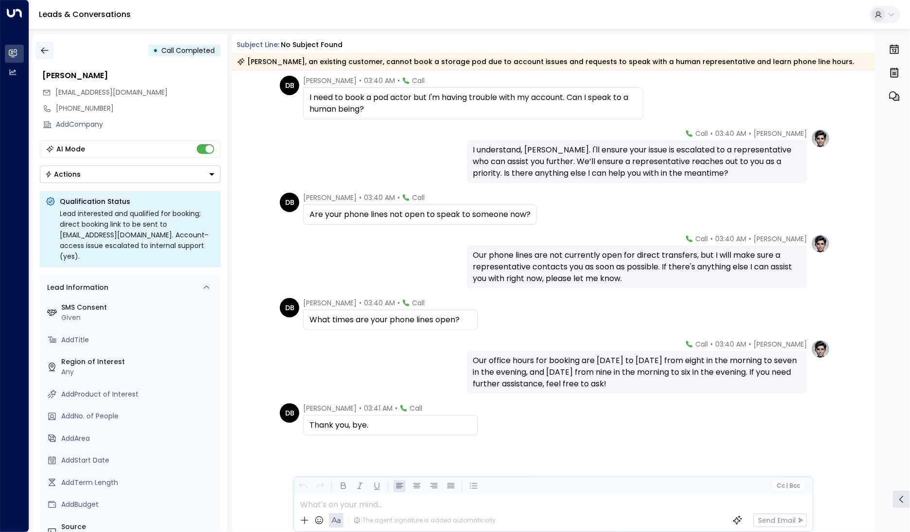
click at [45, 46] on icon "button" at bounding box center [45, 51] width 10 height 10
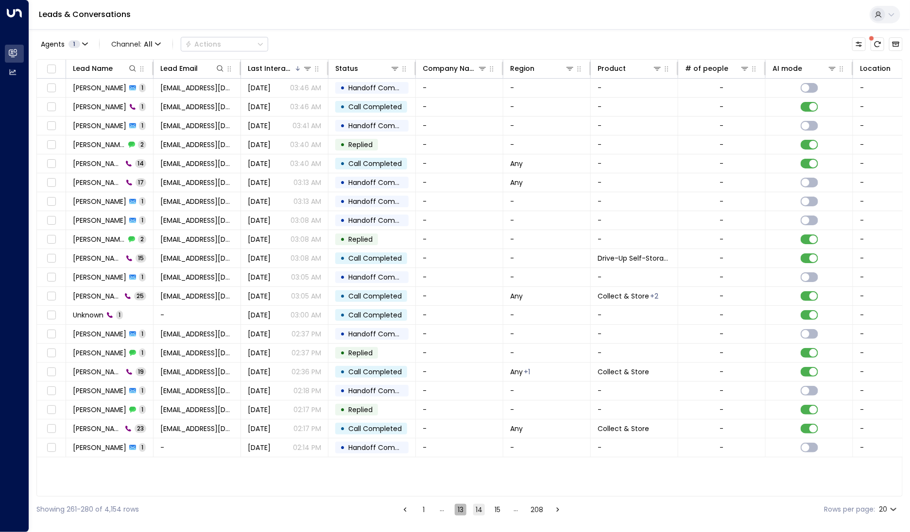
click at [460, 509] on button "13" at bounding box center [461, 510] width 12 height 12
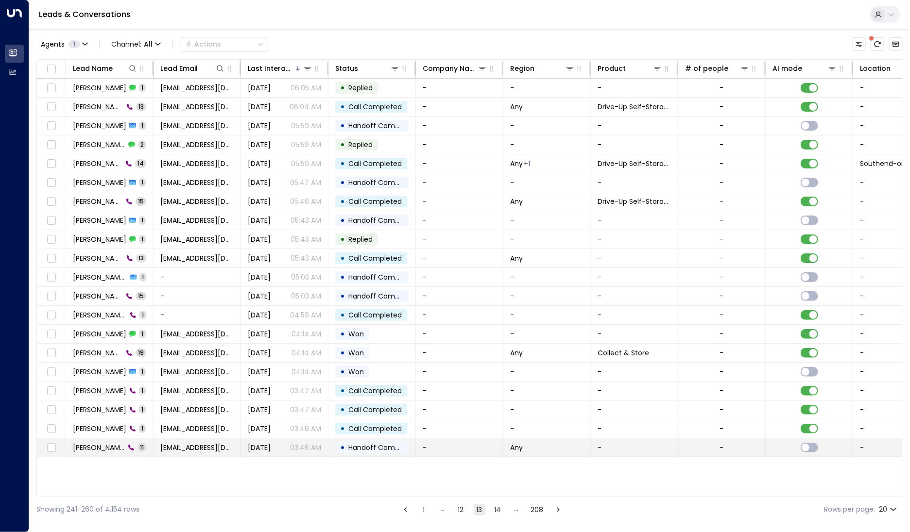
click at [115, 439] on td "[PERSON_NAME] 11" at bounding box center [109, 448] width 87 height 18
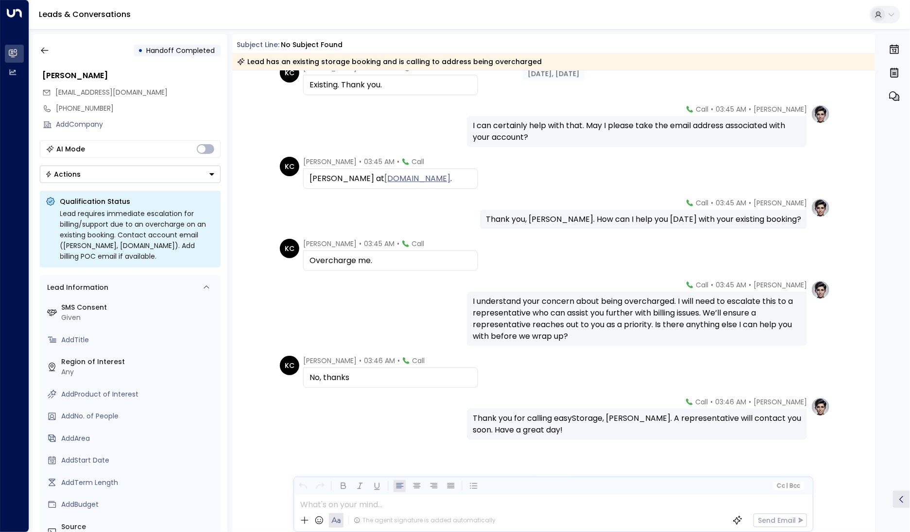
scroll to position [189, 0]
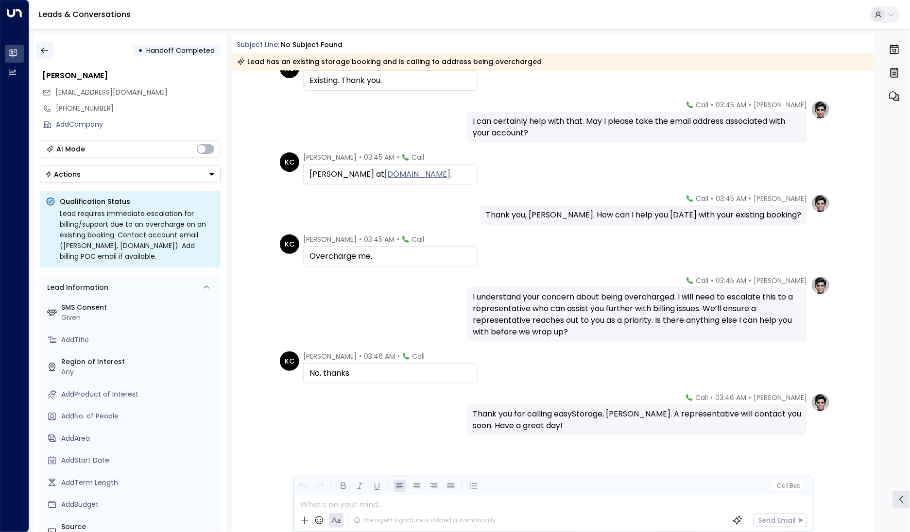
click at [47, 46] on icon "button" at bounding box center [45, 51] width 10 height 10
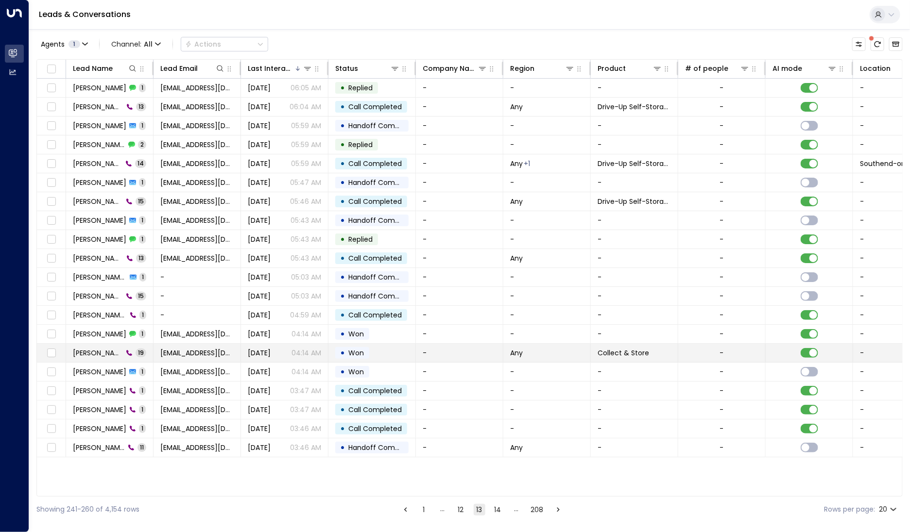
click at [99, 357] on td "[PERSON_NAME] 19" at bounding box center [109, 353] width 87 height 18
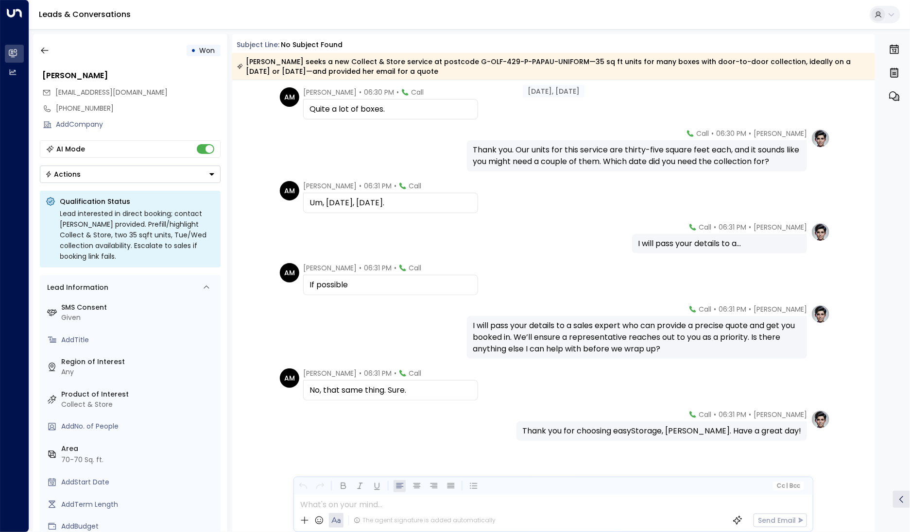
scroll to position [598, 0]
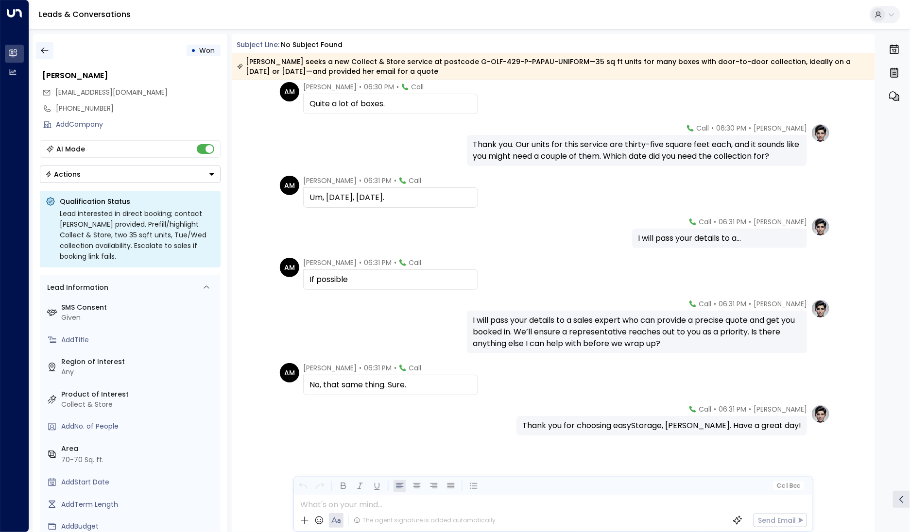
click at [40, 47] on icon "button" at bounding box center [45, 51] width 10 height 10
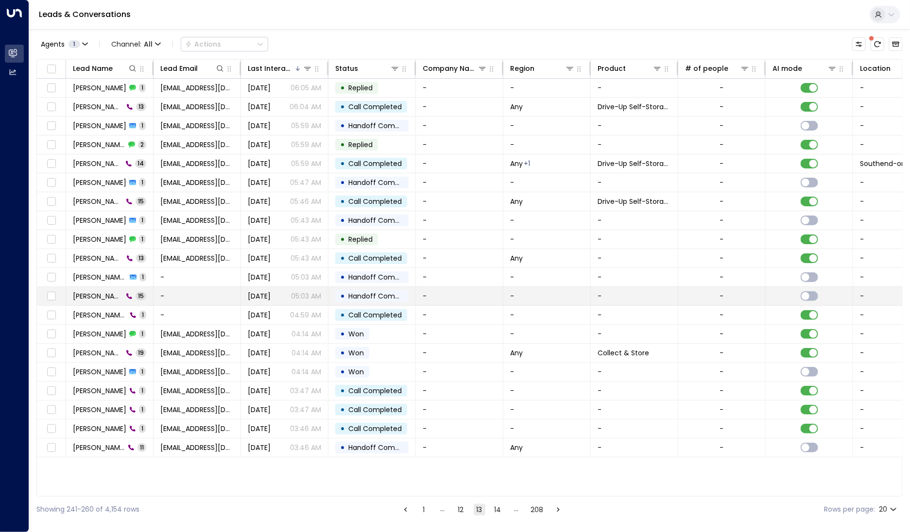
click at [99, 296] on span "[PERSON_NAME] [PERSON_NAME]" at bounding box center [98, 296] width 50 height 10
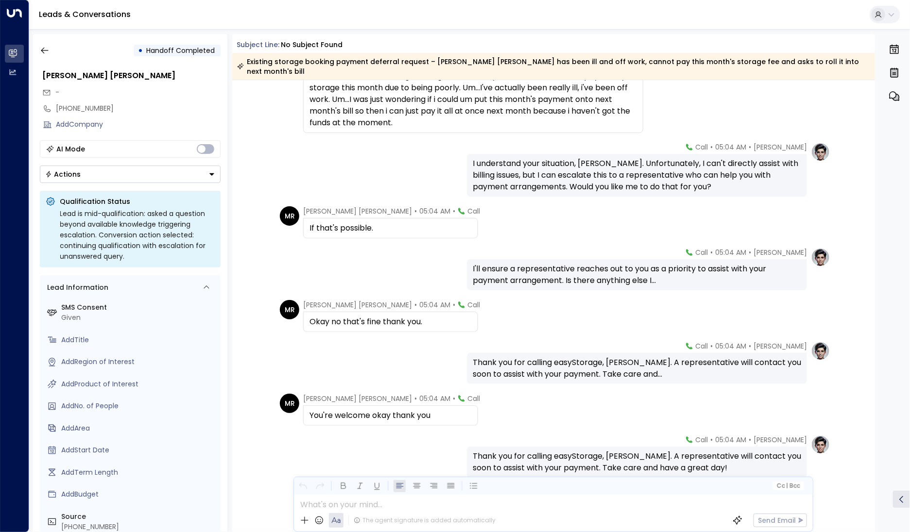
scroll to position [412, 0]
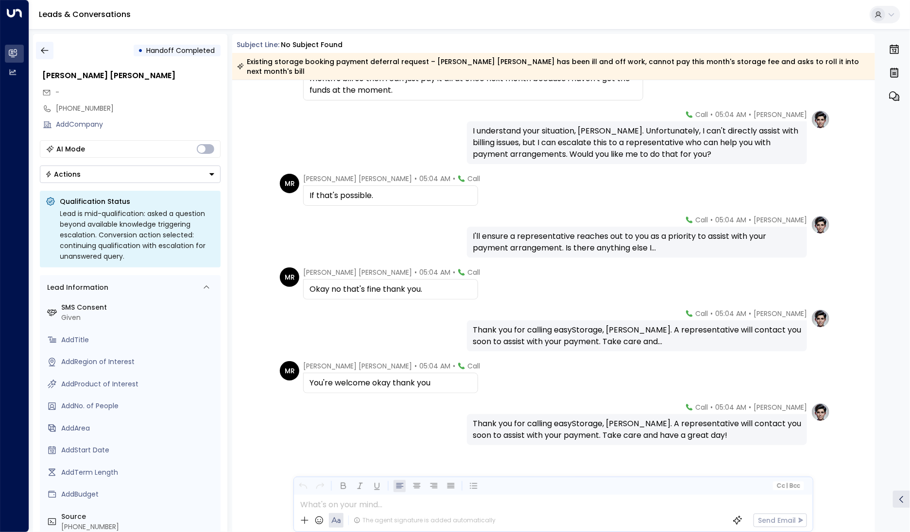
click at [52, 49] on button "button" at bounding box center [44, 50] width 17 height 17
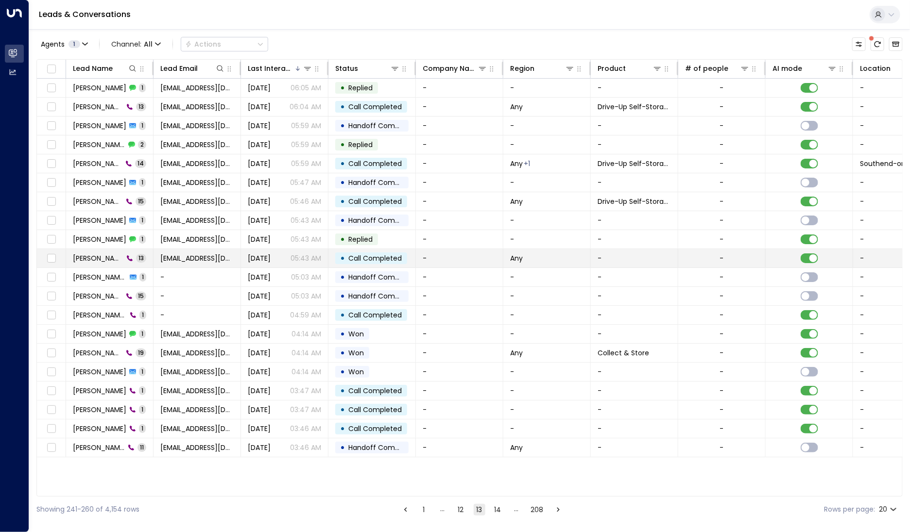
click at [105, 260] on span "[PERSON_NAME]" at bounding box center [98, 259] width 51 height 10
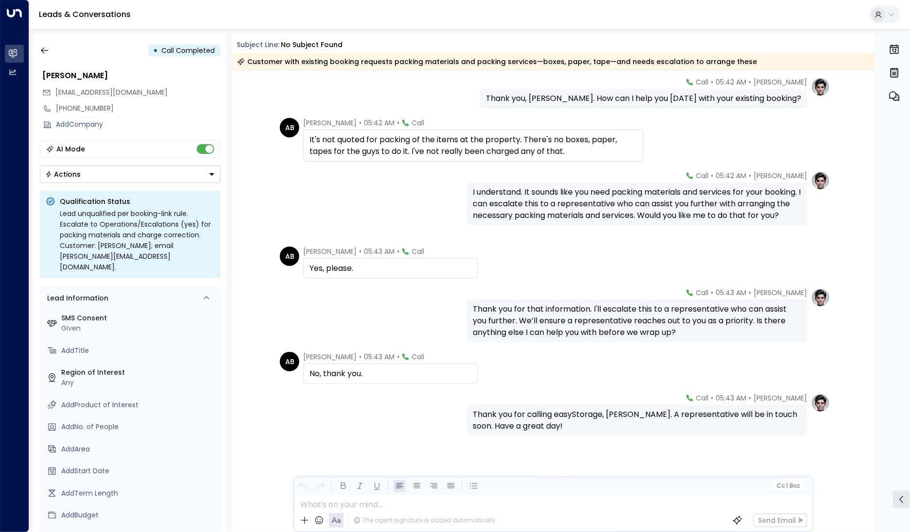
scroll to position [307, 0]
click at [40, 49] on icon "button" at bounding box center [45, 51] width 10 height 10
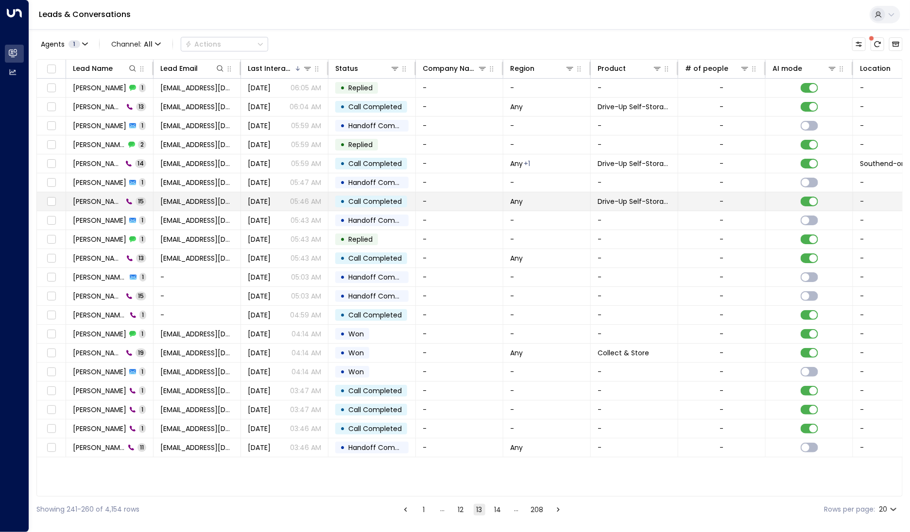
click at [88, 207] on td "[PERSON_NAME] 15" at bounding box center [109, 201] width 87 height 18
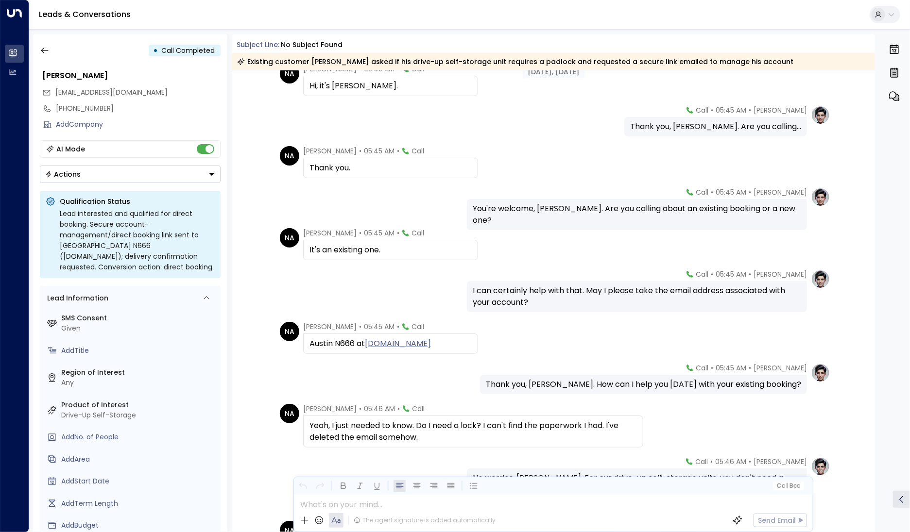
scroll to position [354, 0]
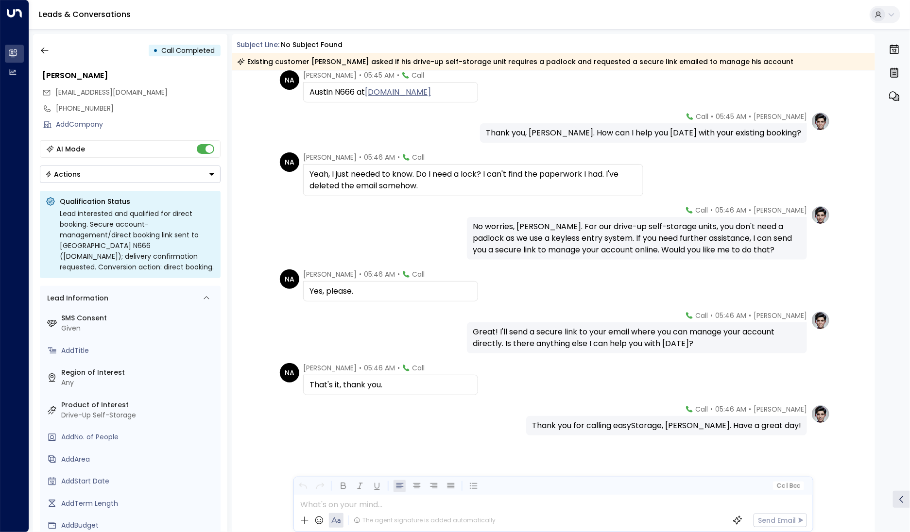
click at [45, 59] on div "• Call Completed [PERSON_NAME] [EMAIL_ADDRESS][DOMAIN_NAME] [PHONE_NUMBER] Add …" at bounding box center [130, 283] width 194 height 498
click at [50, 53] on button "button" at bounding box center [44, 50] width 17 height 17
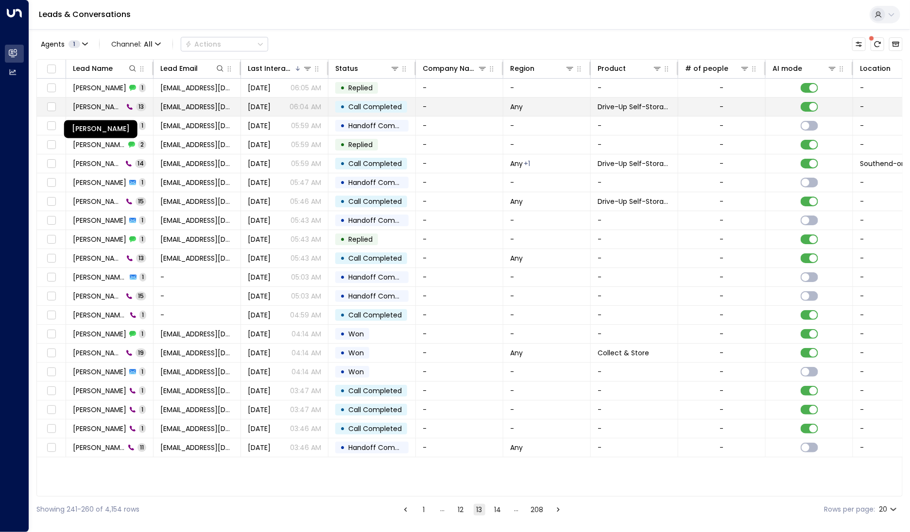
click at [100, 105] on span "[PERSON_NAME]" at bounding box center [98, 107] width 51 height 10
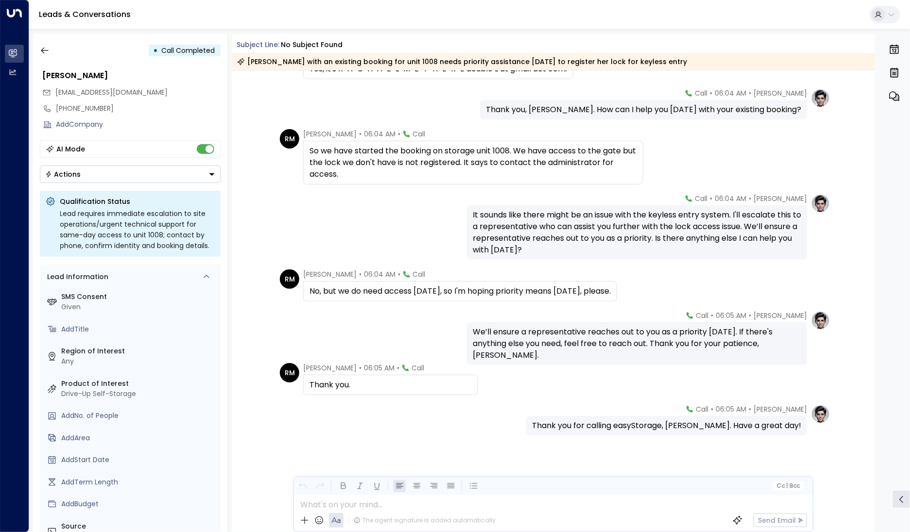
scroll to position [294, 0]
click at [40, 48] on icon "button" at bounding box center [45, 51] width 10 height 10
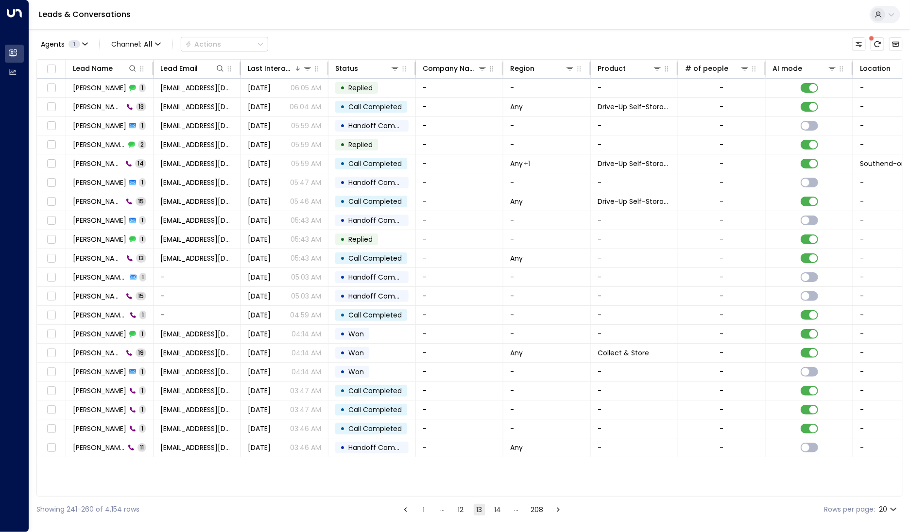
click at [461, 508] on button "12" at bounding box center [461, 510] width 12 height 12
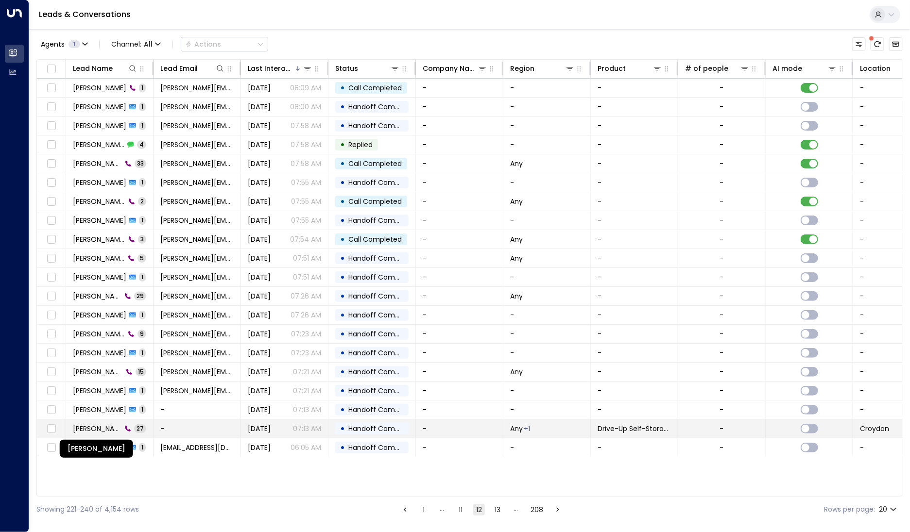
click at [115, 427] on span "[PERSON_NAME]" at bounding box center [97, 429] width 49 height 10
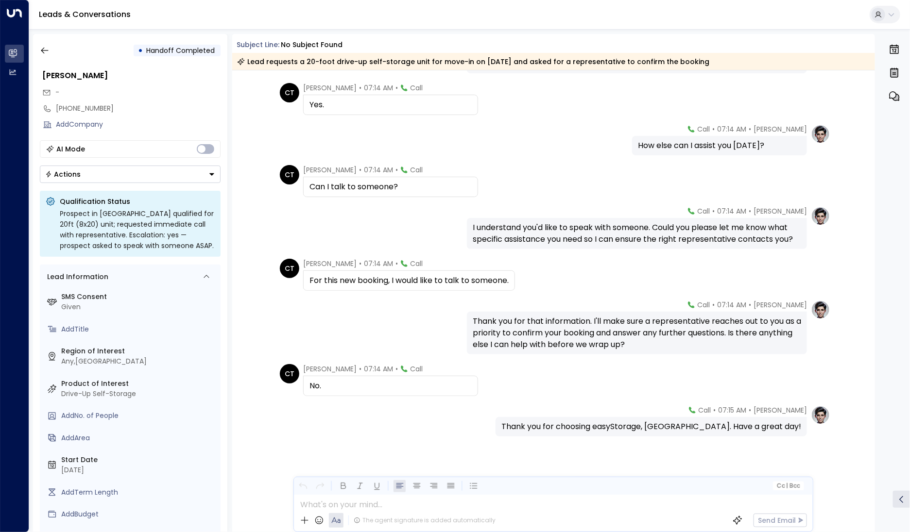
scroll to position [963, 0]
click at [51, 51] on button "button" at bounding box center [44, 50] width 17 height 17
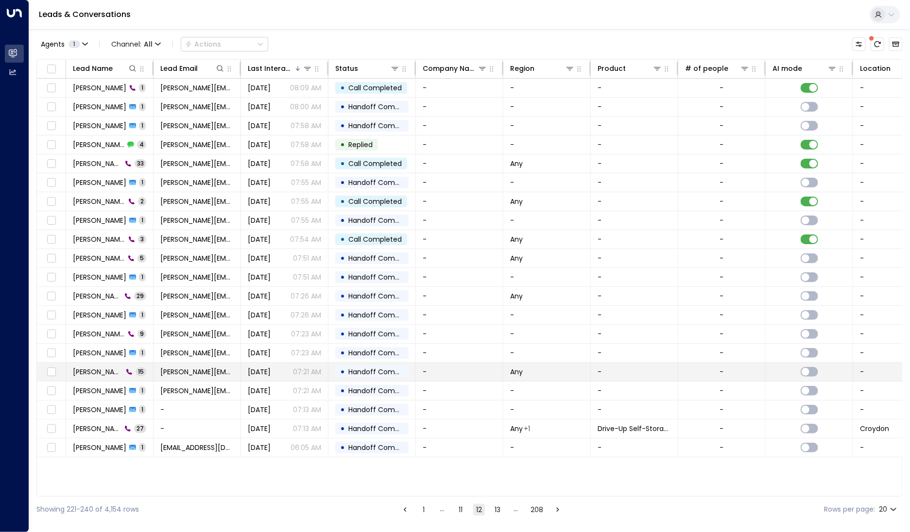
click at [116, 371] on div "[PERSON_NAME] 15" at bounding box center [109, 372] width 73 height 10
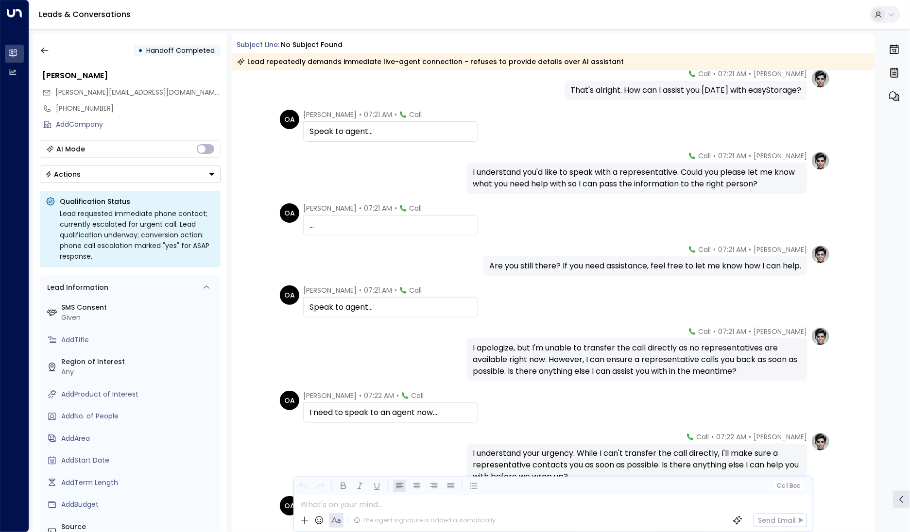
scroll to position [342, 0]
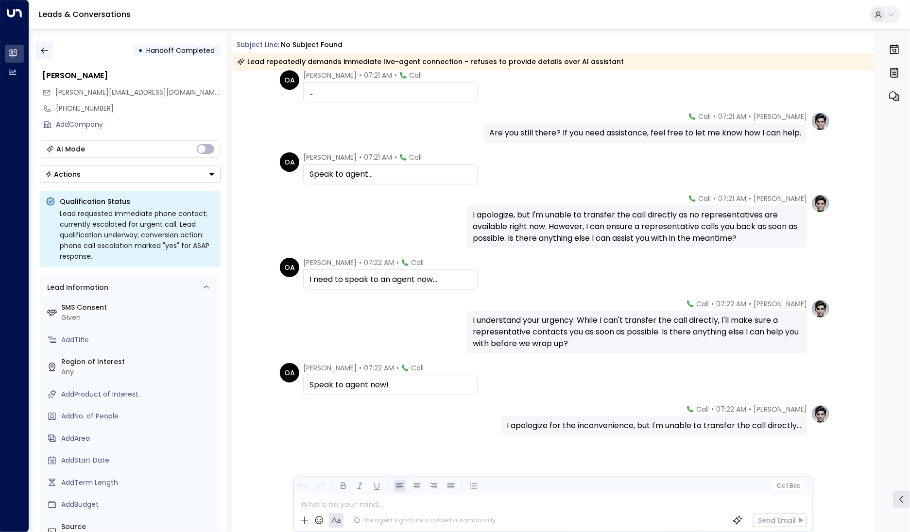
click at [43, 53] on icon "button" at bounding box center [45, 51] width 10 height 10
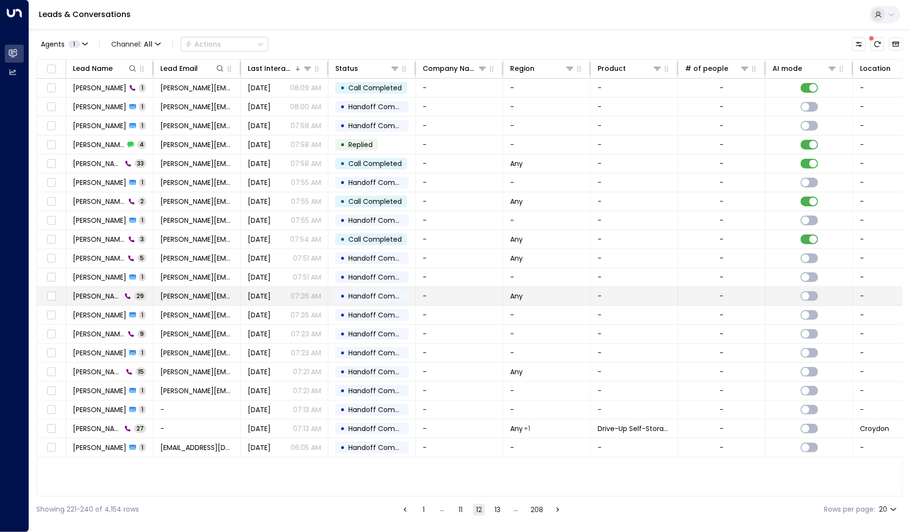
click at [94, 294] on span "[PERSON_NAME]" at bounding box center [97, 296] width 49 height 10
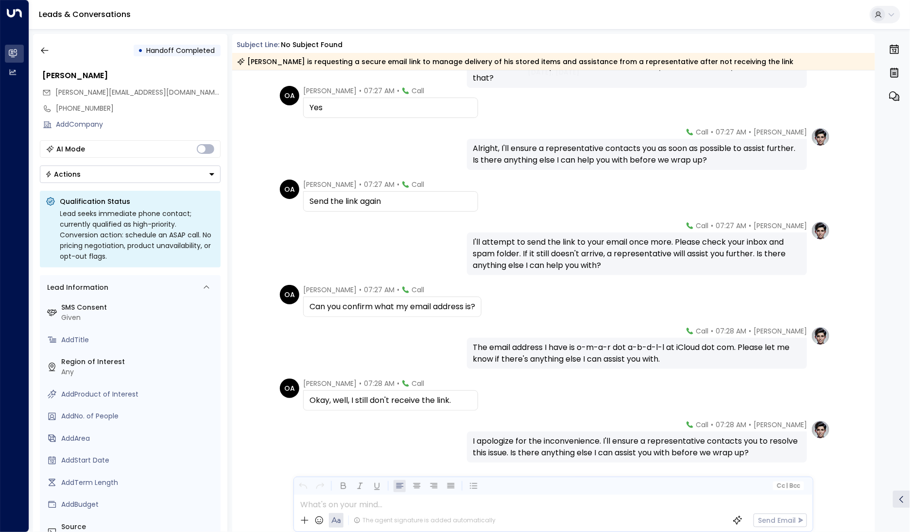
scroll to position [1010, 0]
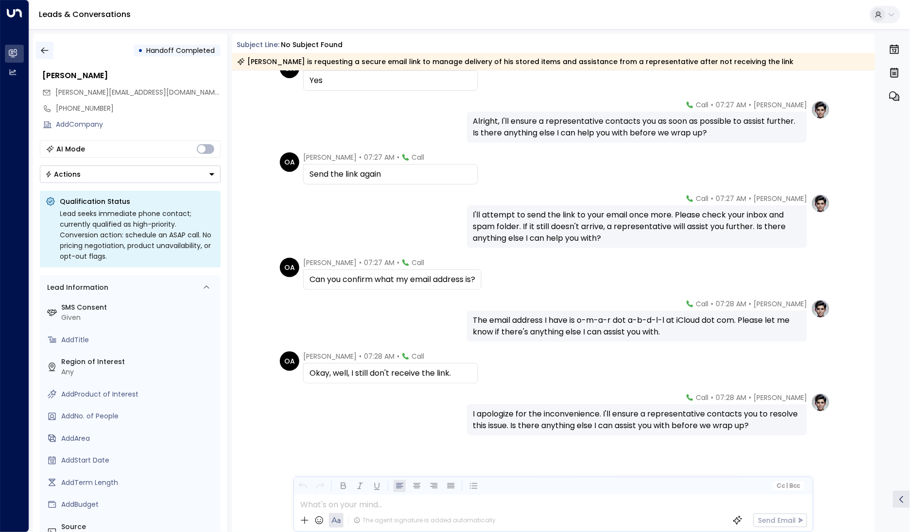
click at [47, 46] on icon "button" at bounding box center [45, 51] width 10 height 10
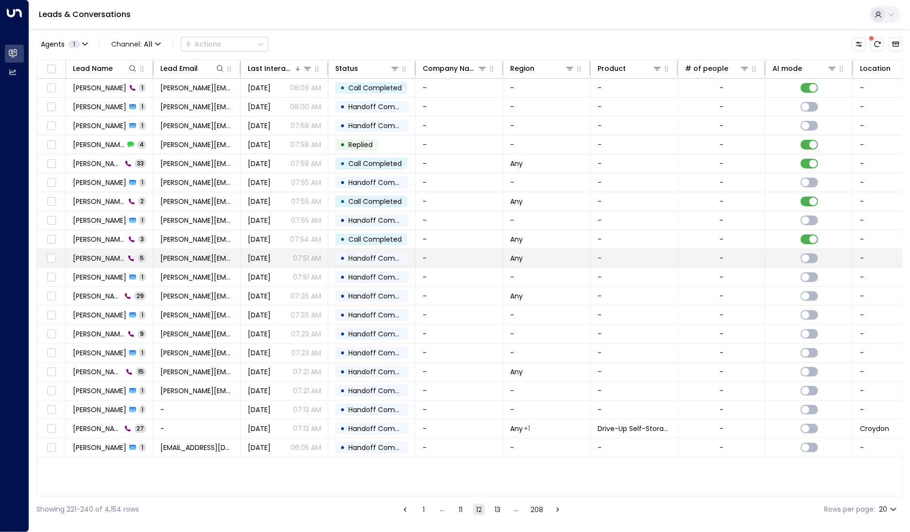
click at [81, 261] on span "[PERSON_NAME]" at bounding box center [99, 259] width 52 height 10
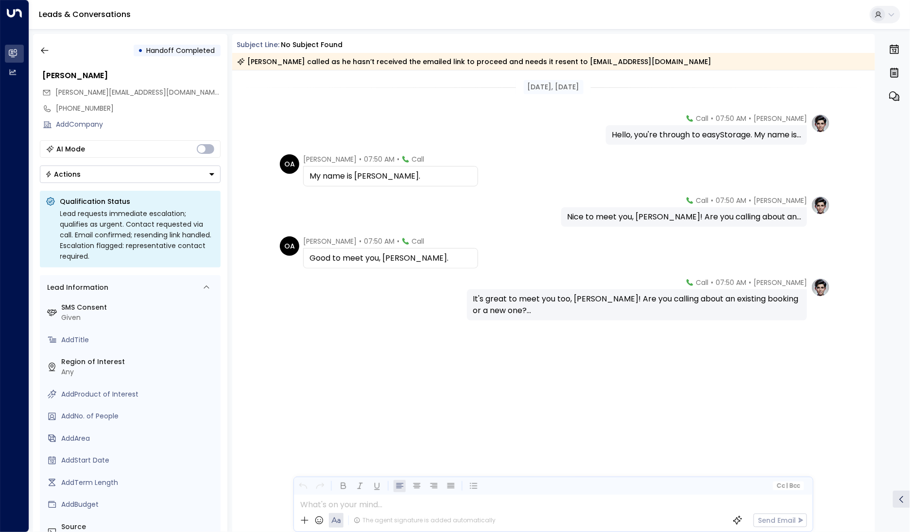
click at [45, 40] on div "• Handoff Completed [PERSON_NAME] [PERSON_NAME][EMAIL_ADDRESS][DOMAIN_NAME] [PH…" at bounding box center [130, 283] width 194 height 498
click at [43, 44] on button "button" at bounding box center [44, 50] width 17 height 17
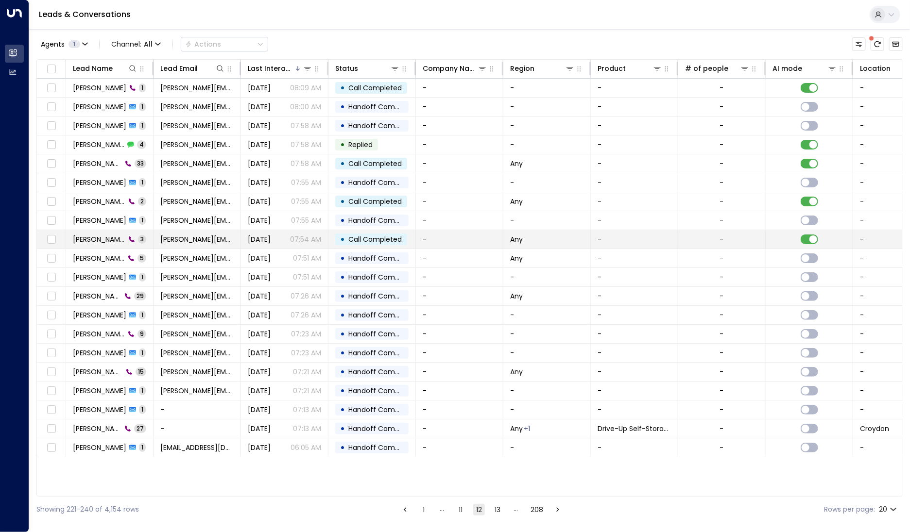
click at [95, 245] on td "[PERSON_NAME] 3" at bounding box center [109, 239] width 87 height 18
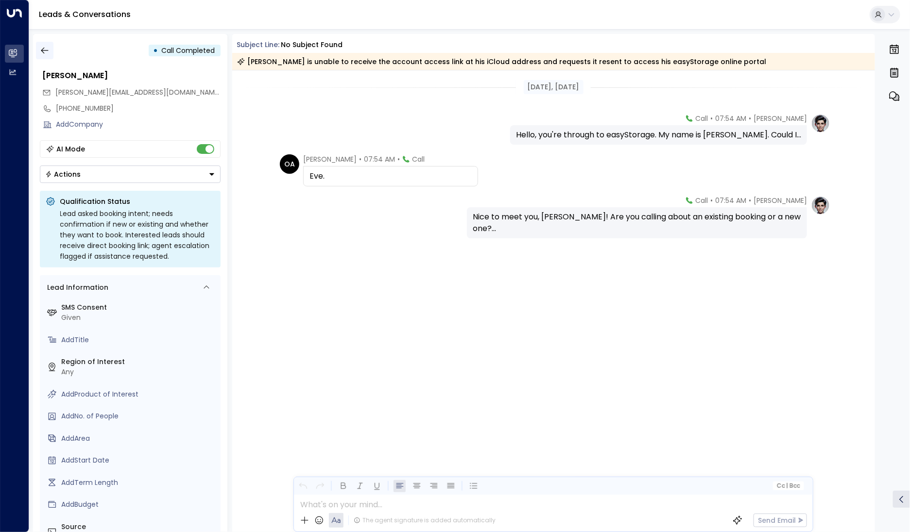
click at [51, 54] on button "button" at bounding box center [44, 50] width 17 height 17
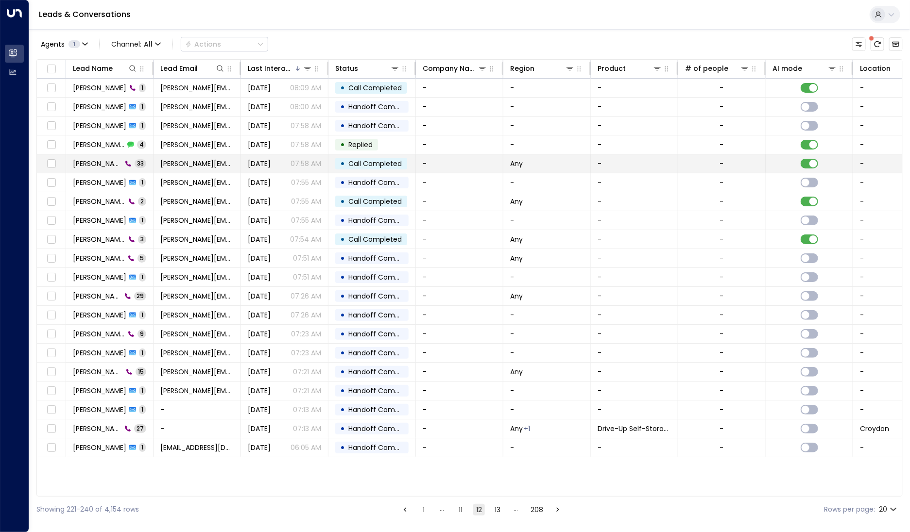
click at [88, 163] on span "[PERSON_NAME]" at bounding box center [97, 164] width 49 height 10
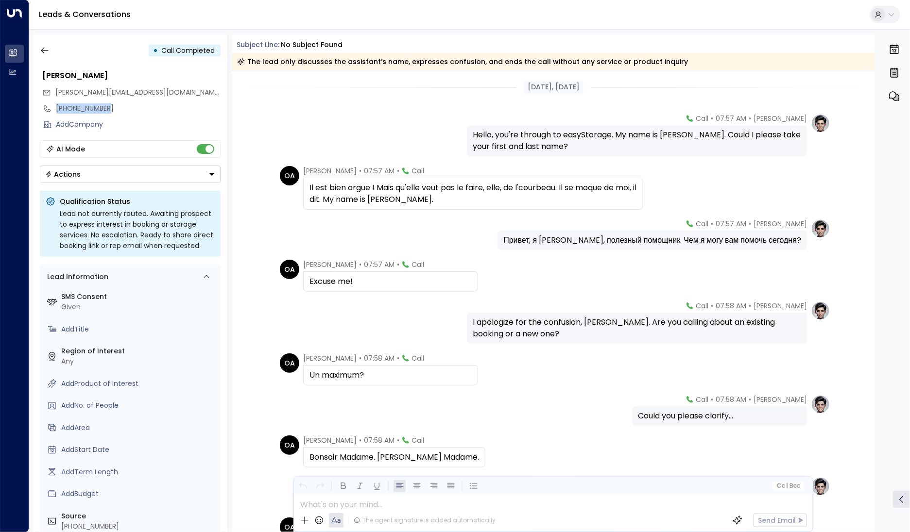
drag, startPoint x: 118, startPoint y: 112, endPoint x: 51, endPoint y: 113, distance: 67.5
click at [51, 113] on div "[PHONE_NUMBER]" at bounding box center [130, 109] width 181 height 16
copy div "[PHONE_NUMBER]"
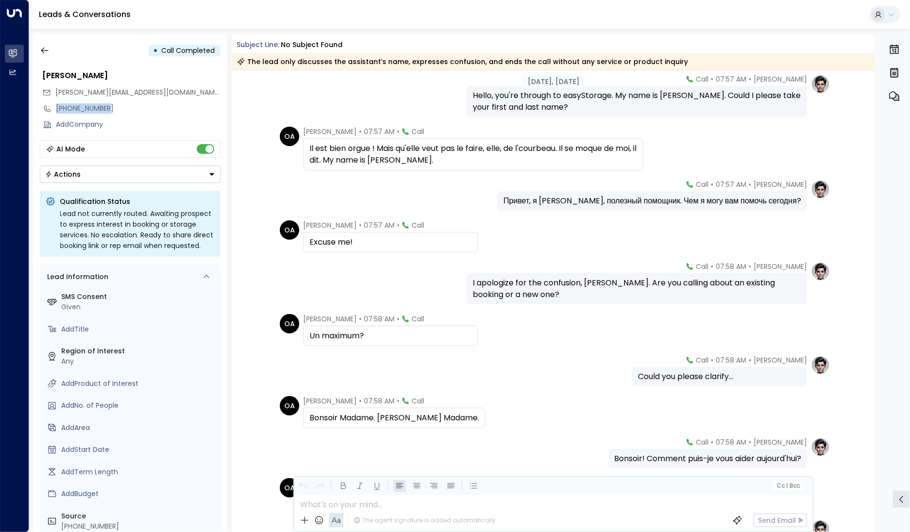
scroll to position [41, 0]
click at [38, 51] on button "button" at bounding box center [44, 50] width 17 height 17
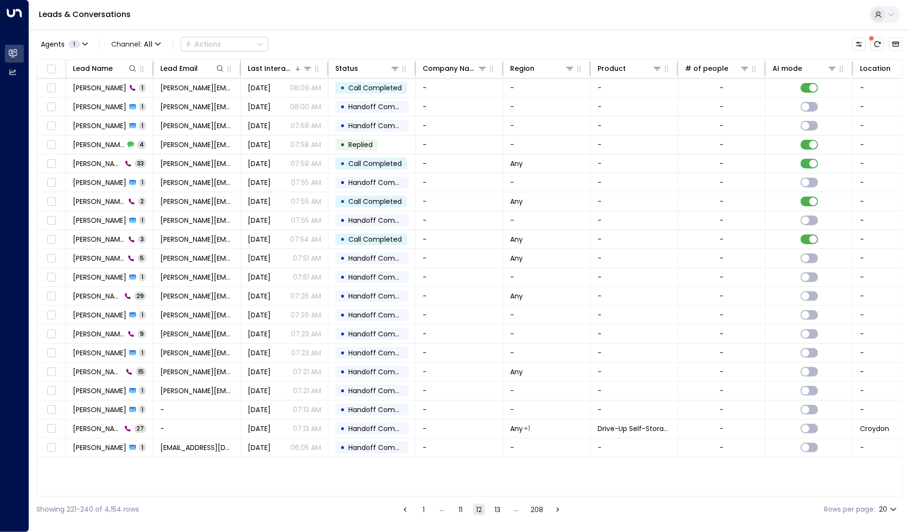
click at [463, 508] on button "11" at bounding box center [461, 510] width 12 height 12
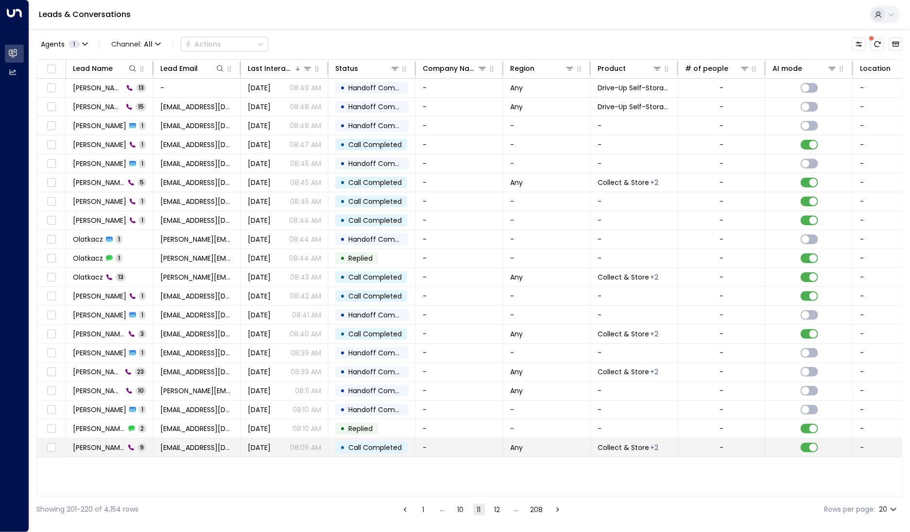
click at [97, 450] on span "[PERSON_NAME]" at bounding box center [99, 448] width 52 height 10
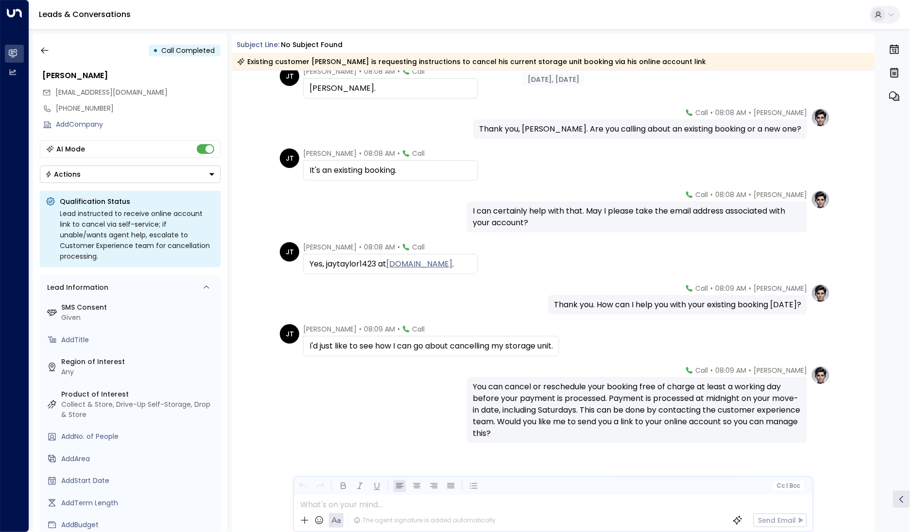
scroll to position [107, 0]
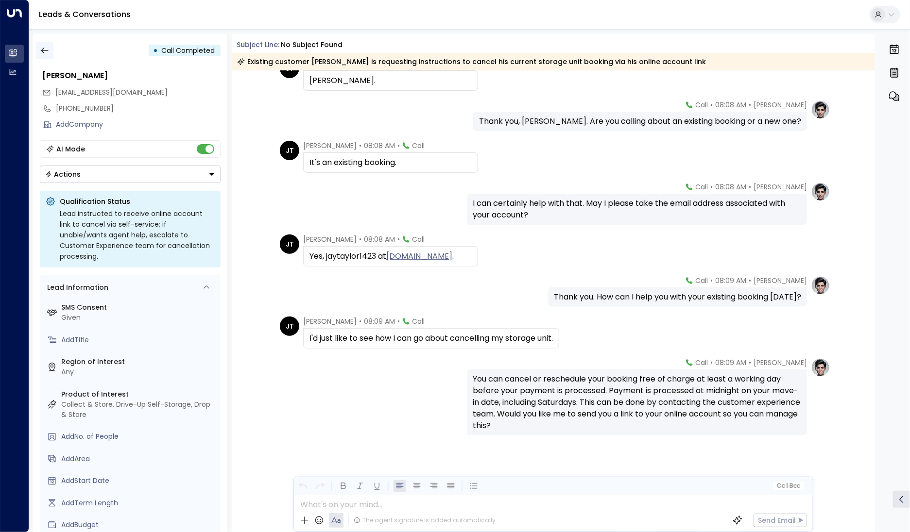
click at [43, 57] on button "button" at bounding box center [44, 50] width 17 height 17
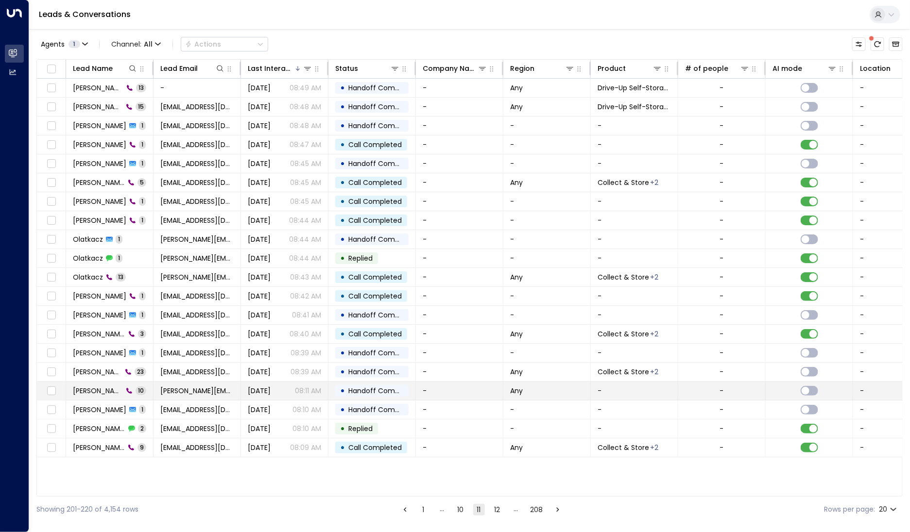
click at [96, 391] on span "[PERSON_NAME]" at bounding box center [98, 391] width 50 height 10
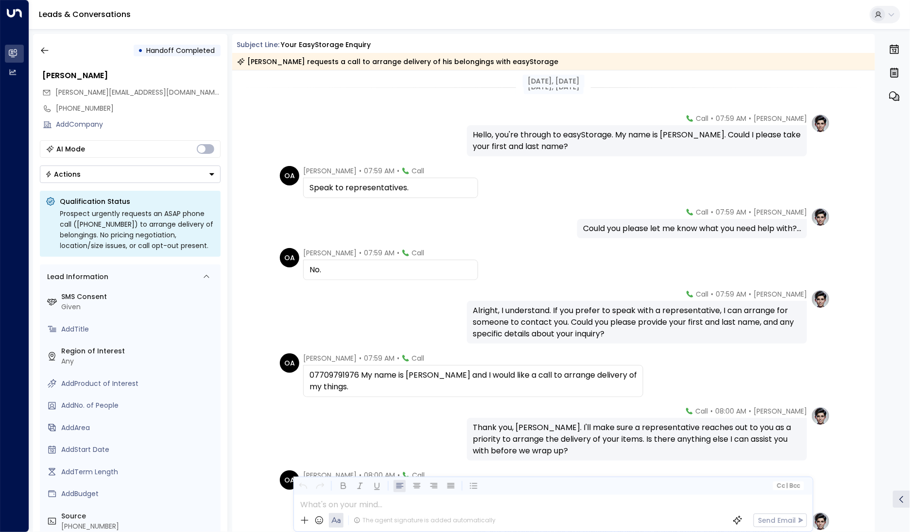
scroll to position [131, 0]
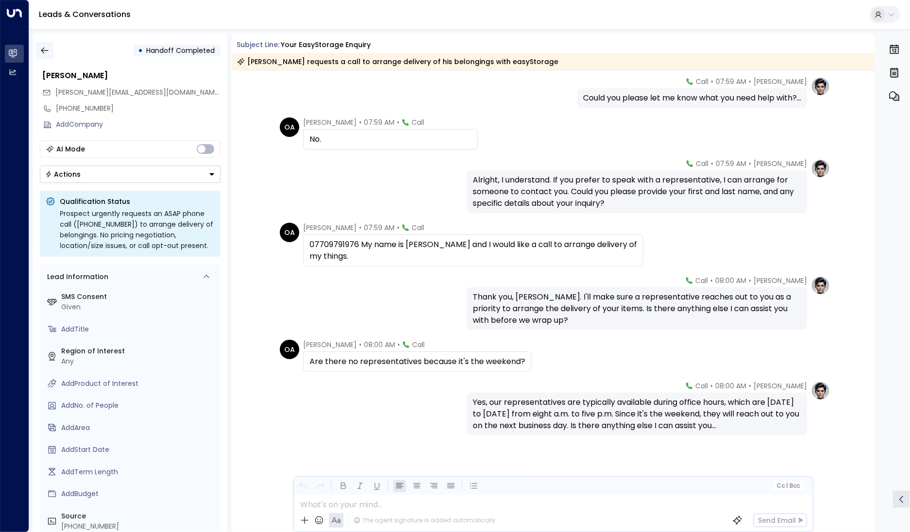
click at [41, 57] on button "button" at bounding box center [44, 50] width 17 height 17
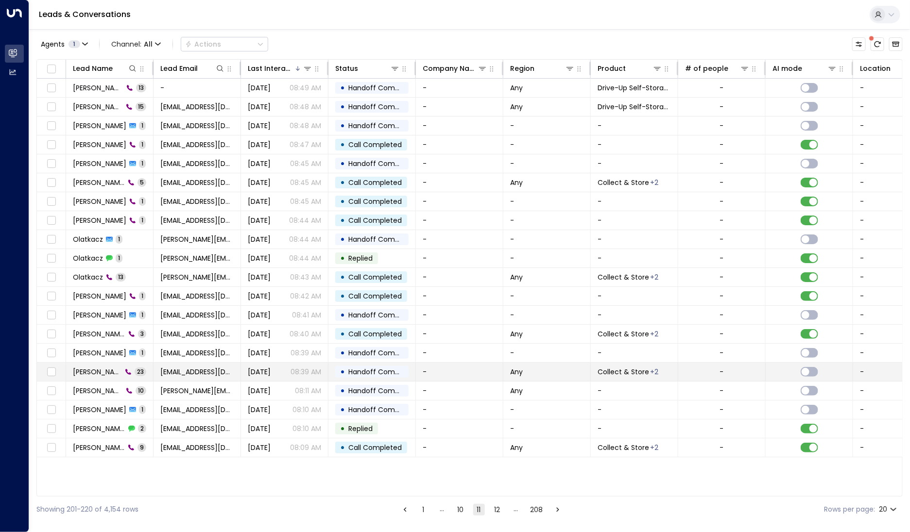
click at [107, 367] on span "[PERSON_NAME]" at bounding box center [97, 372] width 49 height 10
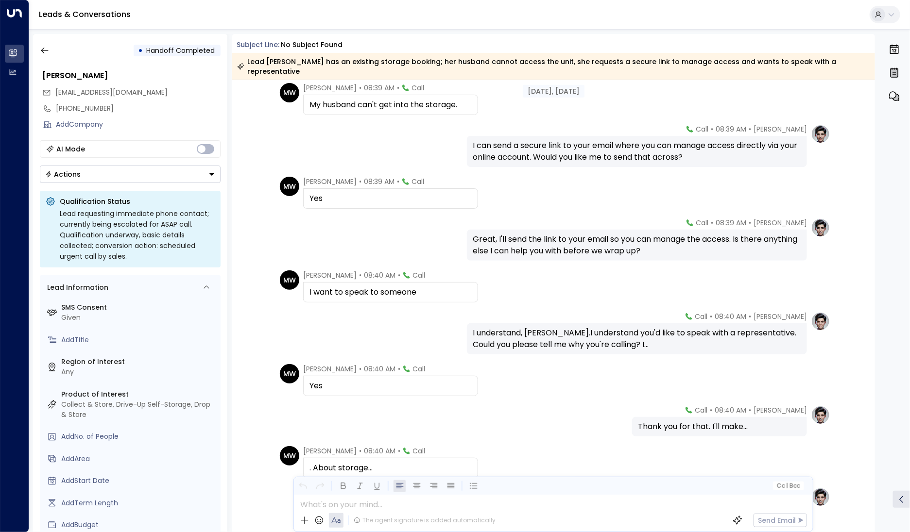
scroll to position [717, 0]
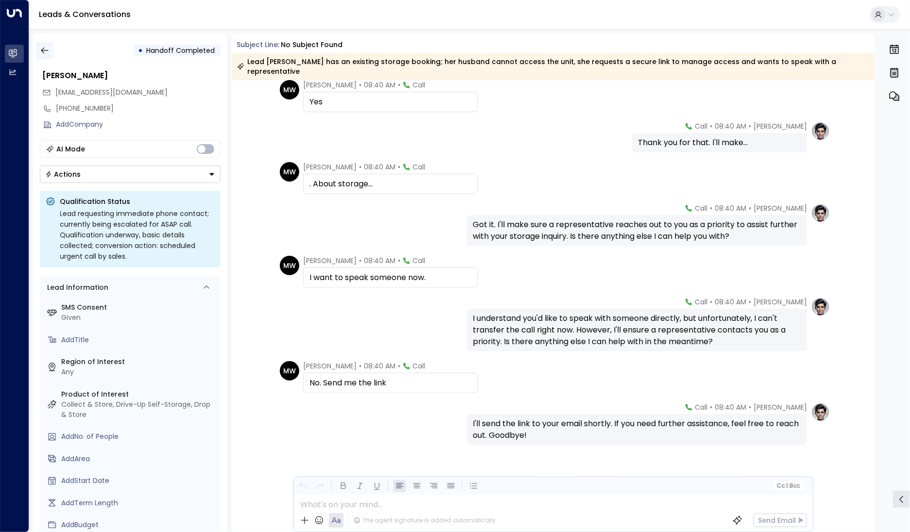
click at [47, 52] on icon "button" at bounding box center [45, 51] width 10 height 10
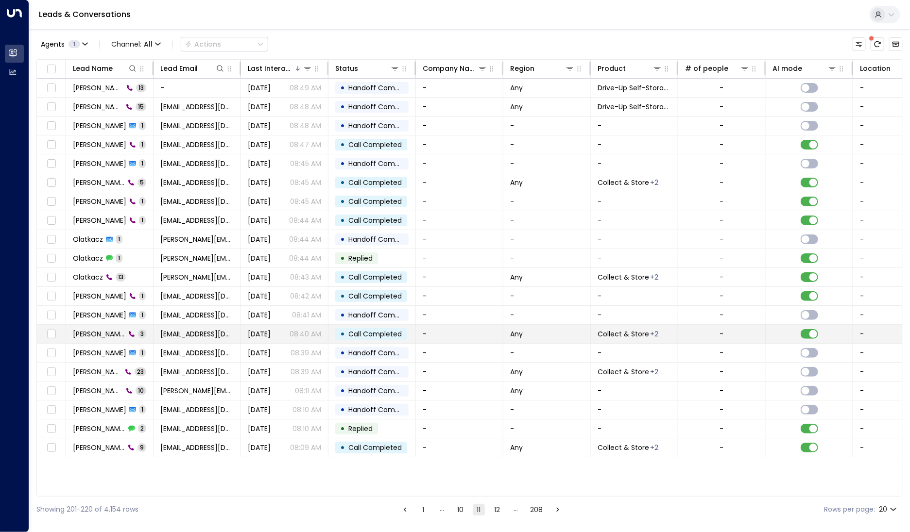
click at [78, 332] on span "[PERSON_NAME]" at bounding box center [99, 334] width 52 height 10
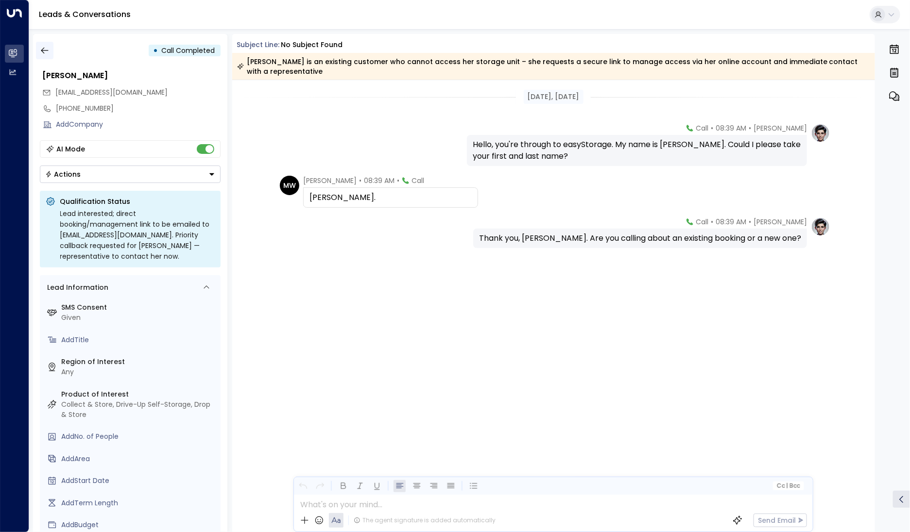
click at [46, 54] on icon "button" at bounding box center [45, 51] width 10 height 10
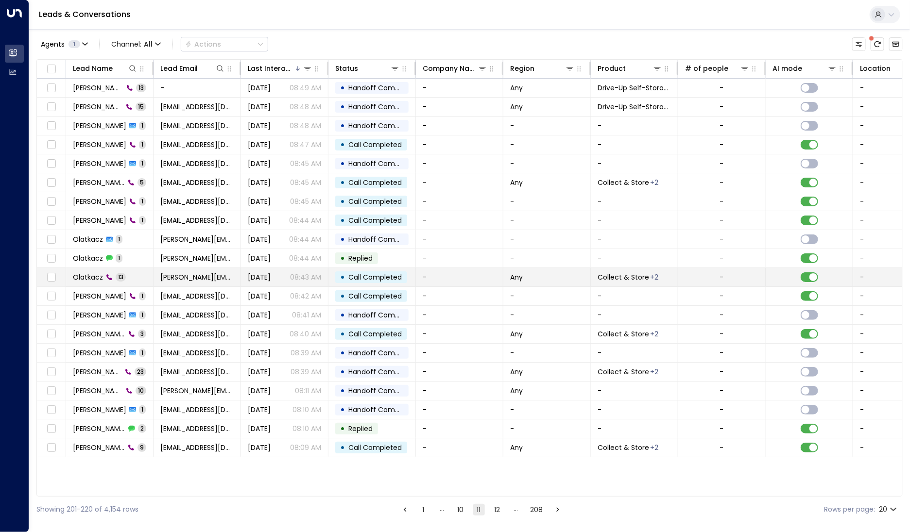
click at [87, 280] on span "Olatkacz" at bounding box center [88, 278] width 30 height 10
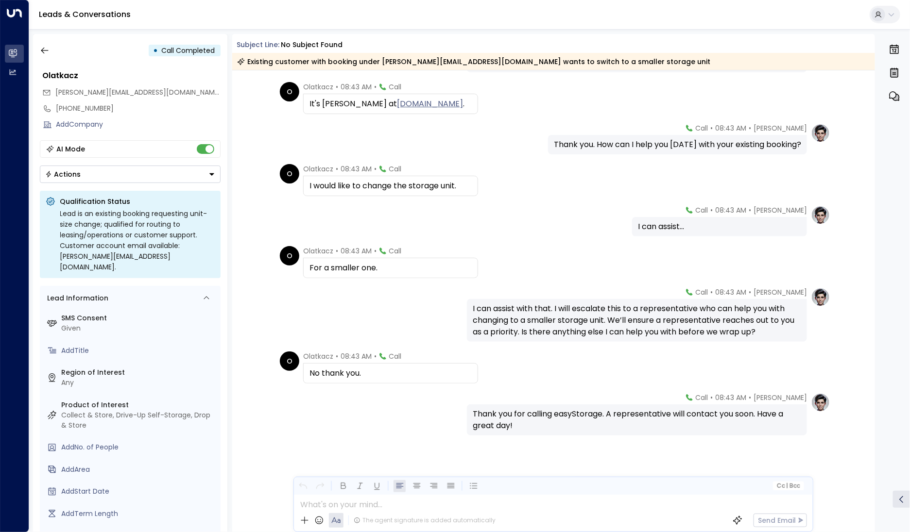
scroll to position [259, 0]
click at [48, 57] on button "button" at bounding box center [44, 50] width 17 height 17
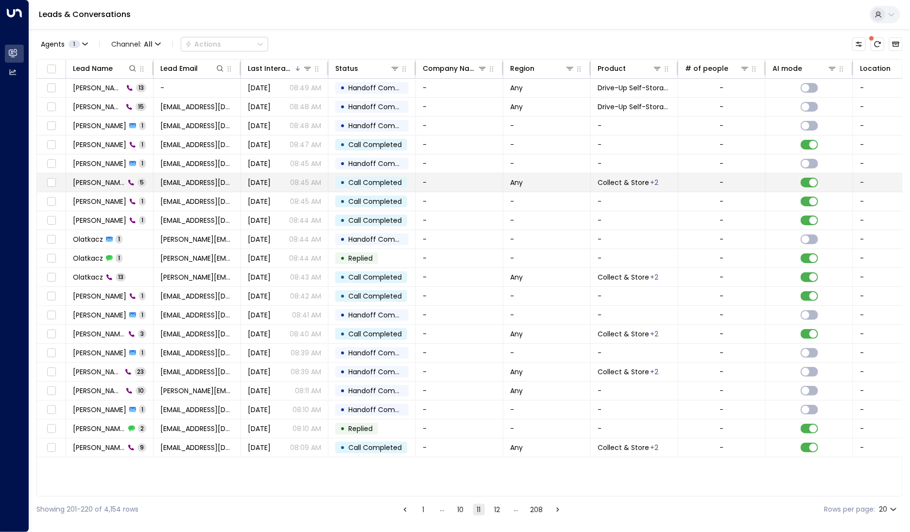
click at [94, 179] on span "[PERSON_NAME]" at bounding box center [99, 183] width 52 height 10
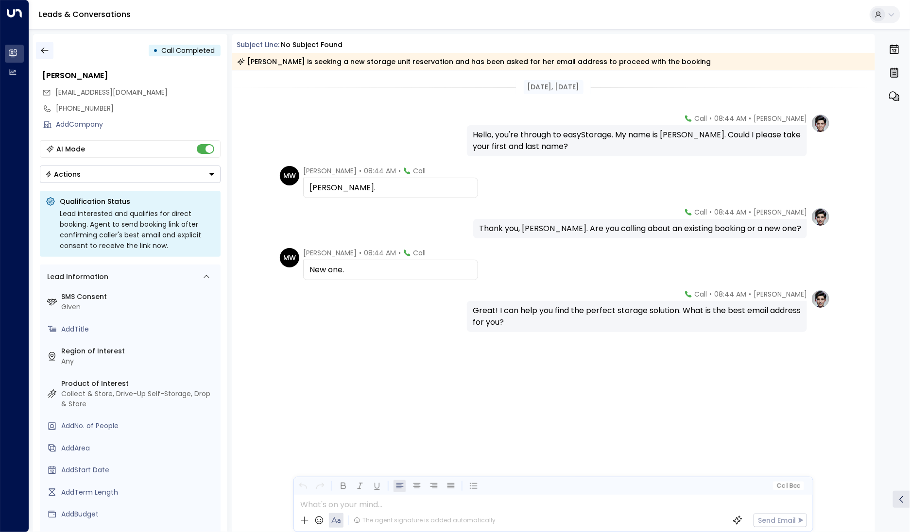
click at [46, 49] on icon "button" at bounding box center [45, 51] width 10 height 10
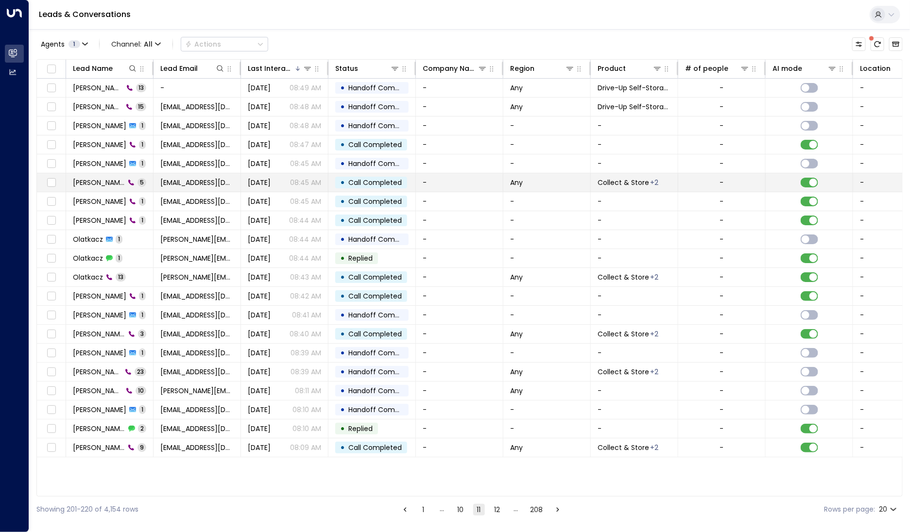
click at [93, 185] on span "[PERSON_NAME]" at bounding box center [99, 183] width 52 height 10
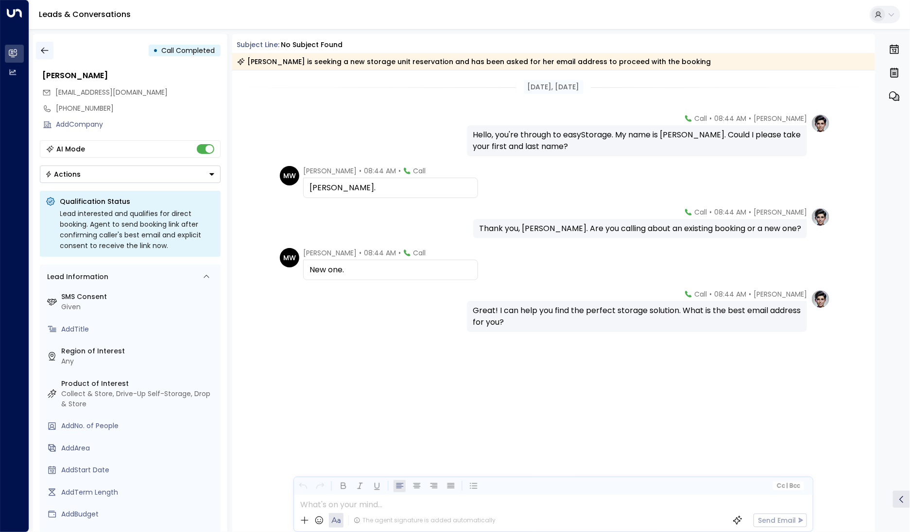
click at [41, 50] on icon "button" at bounding box center [45, 51] width 10 height 10
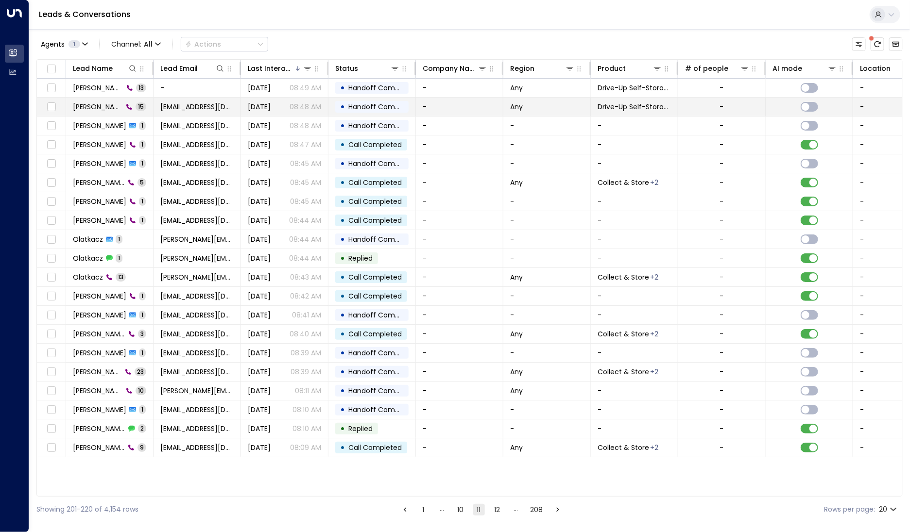
click at [85, 110] on span "[PERSON_NAME]" at bounding box center [98, 107] width 50 height 10
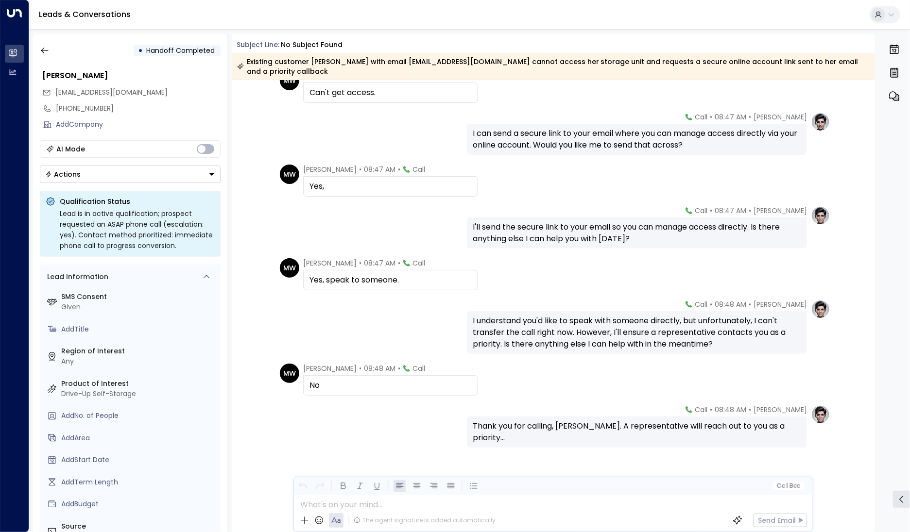
scroll to position [363, 0]
click at [43, 49] on icon "button" at bounding box center [44, 51] width 7 height 6
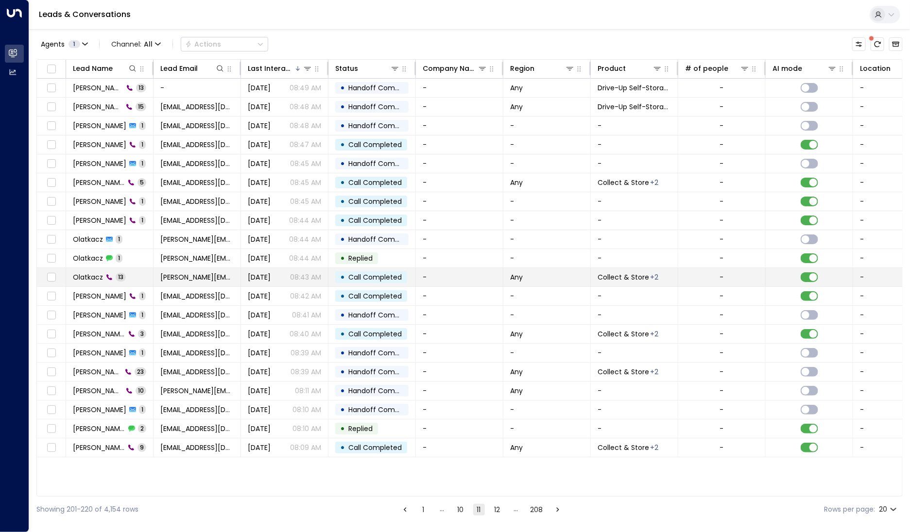
click at [103, 277] on div "Olatkacz 13" at bounding box center [99, 278] width 53 height 10
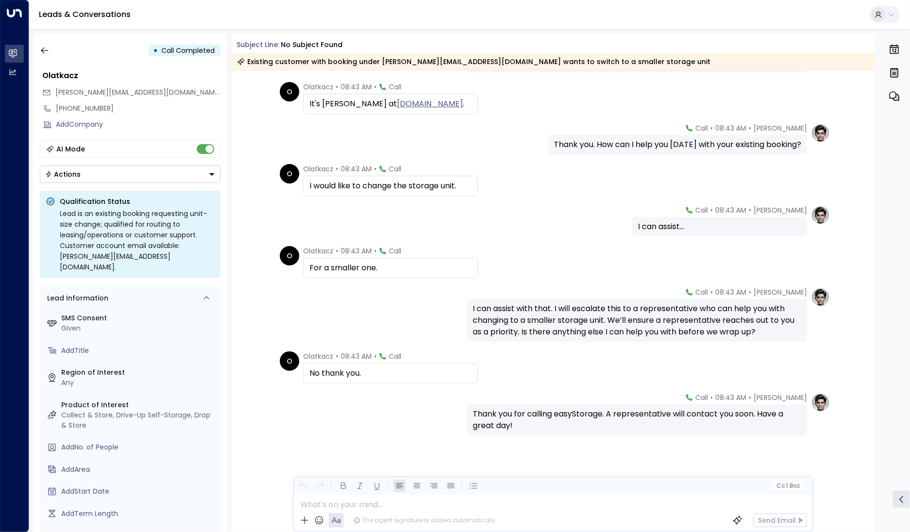
scroll to position [259, 0]
click at [50, 52] on button "button" at bounding box center [44, 50] width 17 height 17
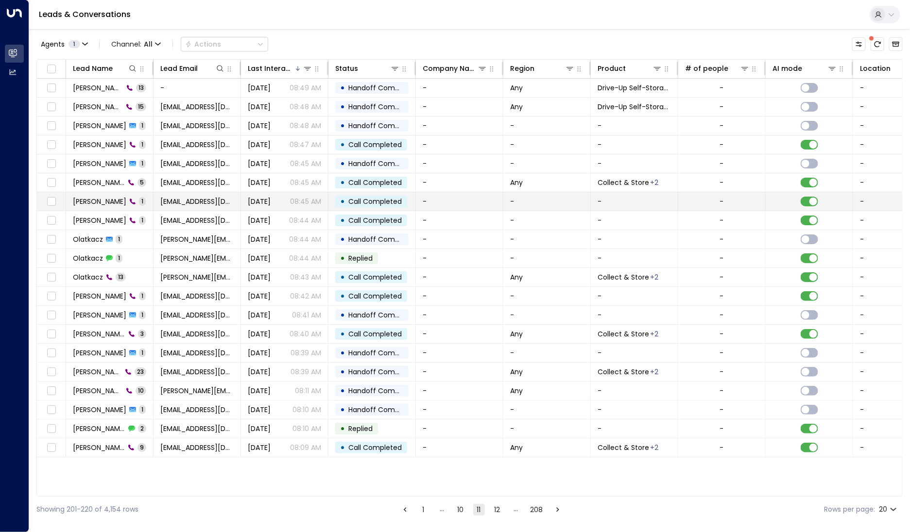
click at [98, 192] on td "[PERSON_NAME] 1" at bounding box center [109, 201] width 87 height 18
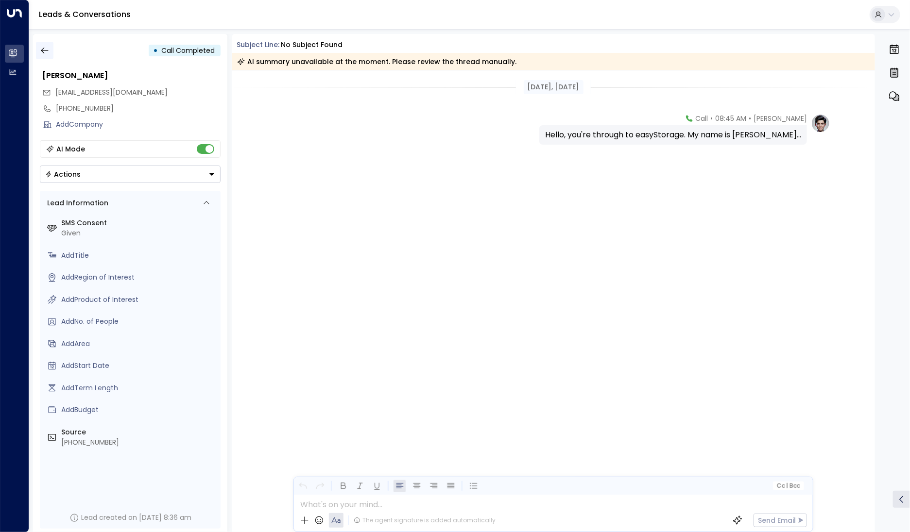
click at [40, 50] on icon "button" at bounding box center [45, 51] width 10 height 10
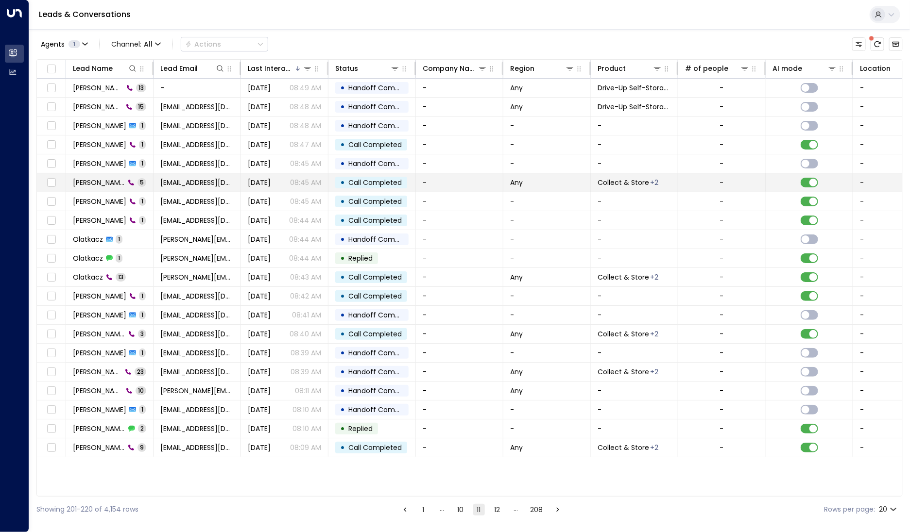
click at [94, 173] on td "[PERSON_NAME] 5" at bounding box center [109, 182] width 87 height 18
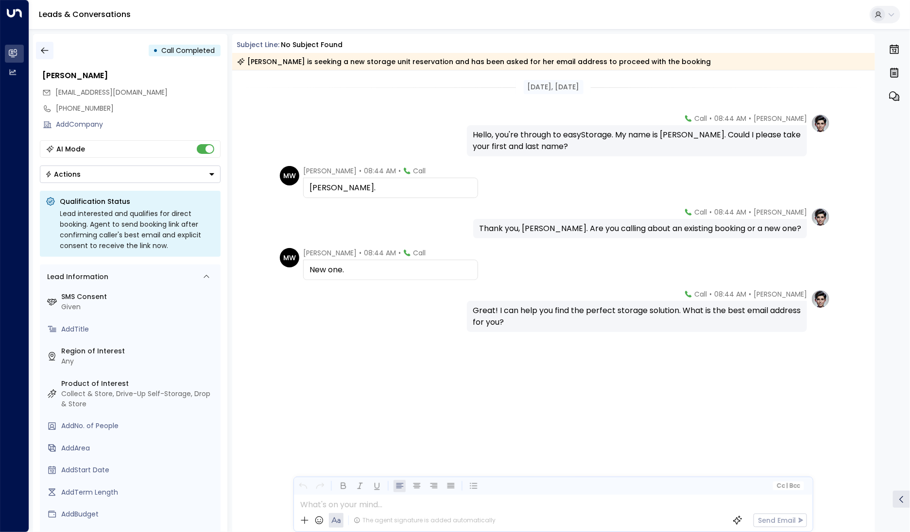
click at [51, 56] on button "button" at bounding box center [44, 50] width 17 height 17
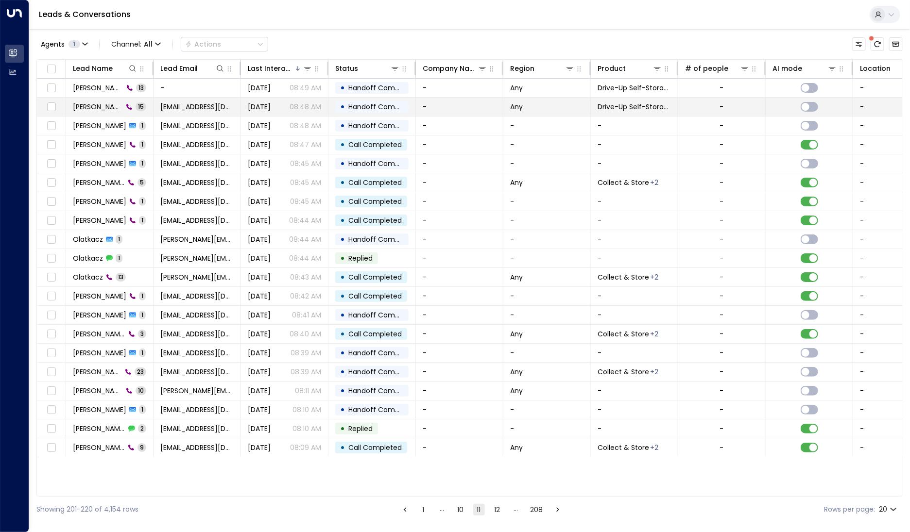
click at [80, 110] on span "[PERSON_NAME]" at bounding box center [98, 107] width 50 height 10
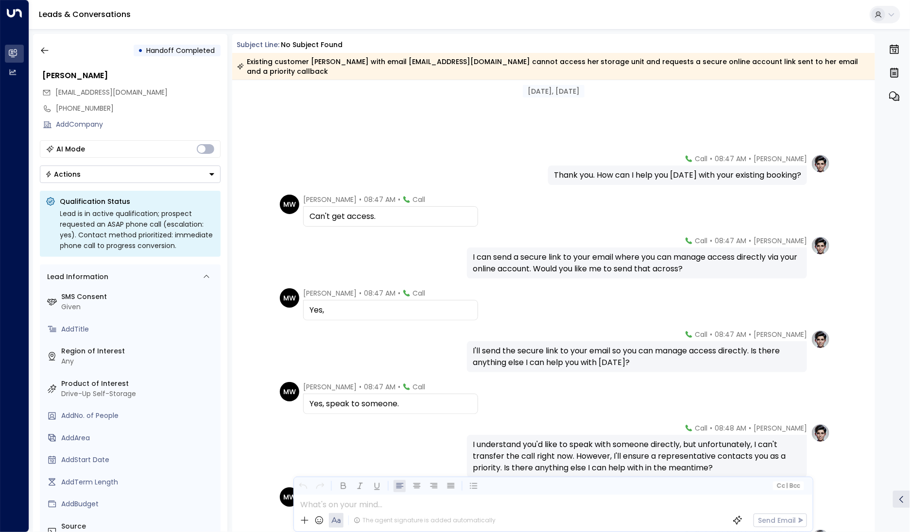
scroll to position [363, 0]
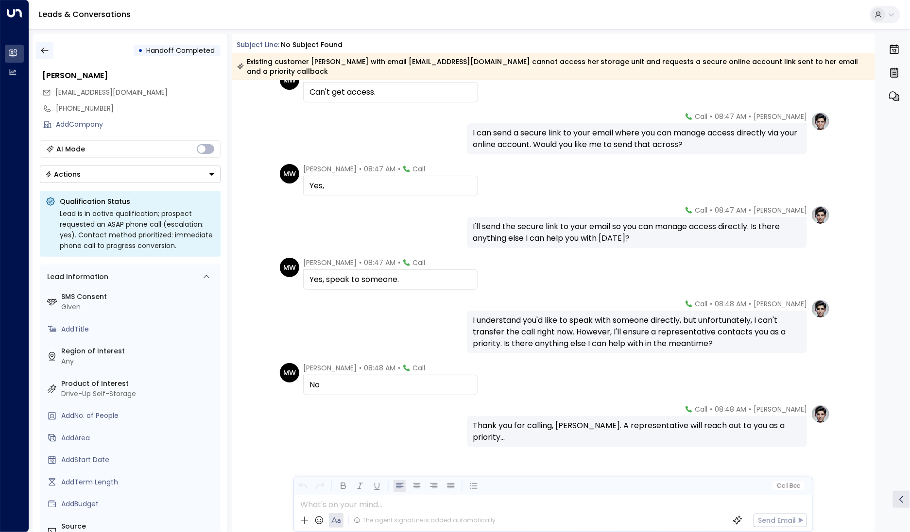
click at [51, 51] on button "button" at bounding box center [44, 50] width 17 height 17
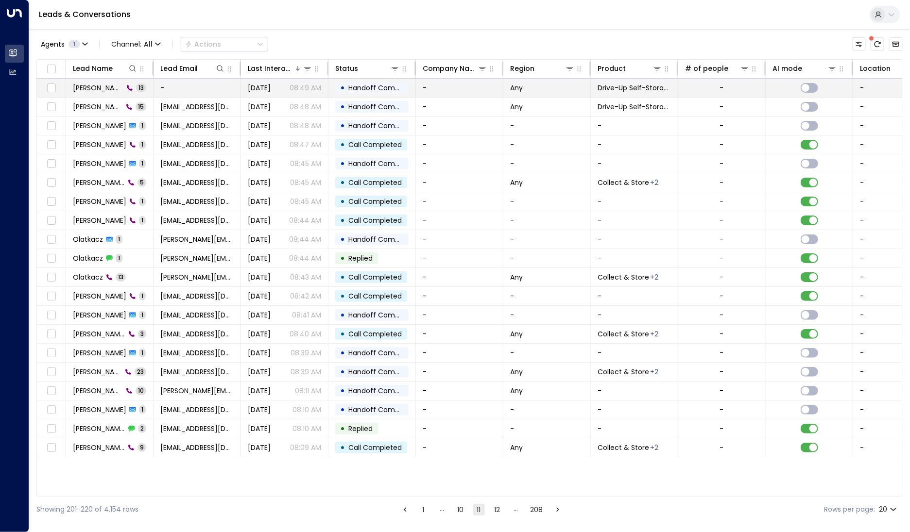
click at [103, 88] on span "[PERSON_NAME]" at bounding box center [98, 88] width 51 height 10
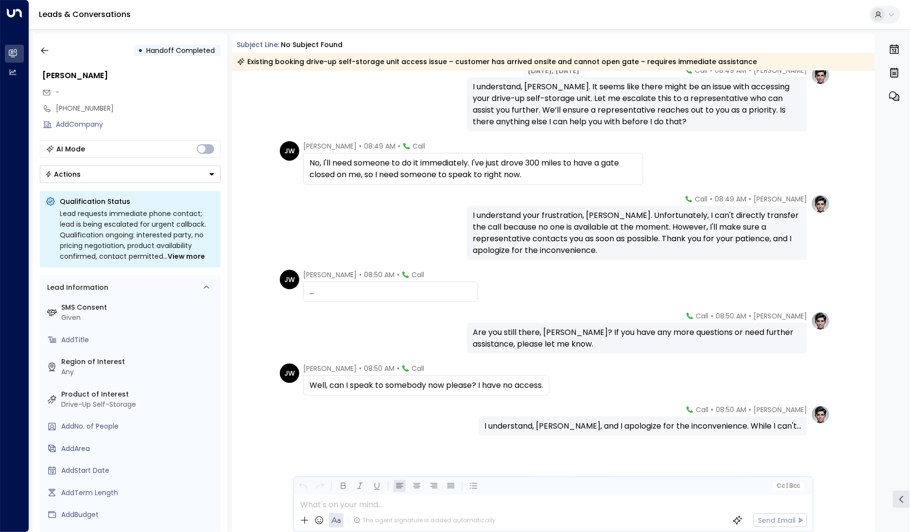
scroll to position [307, 0]
click at [40, 49] on icon "button" at bounding box center [45, 51] width 10 height 10
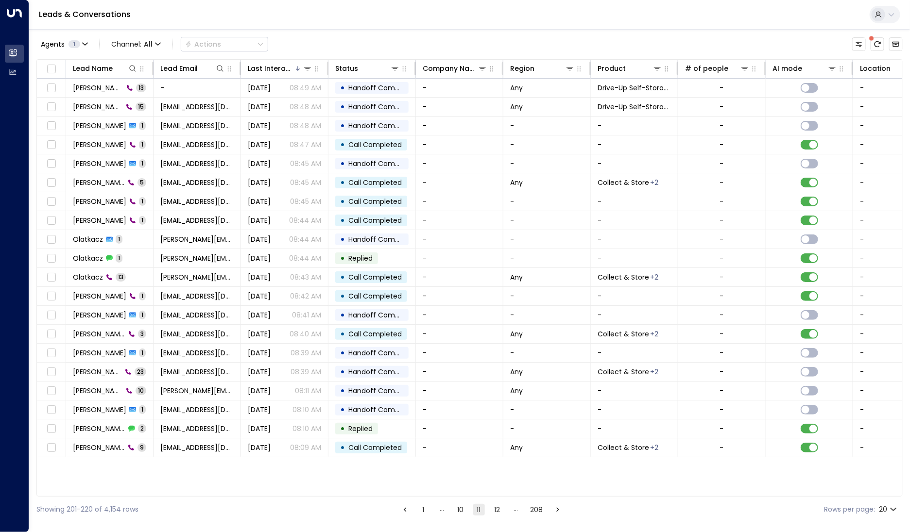
click at [460, 512] on button "10" at bounding box center [461, 510] width 12 height 12
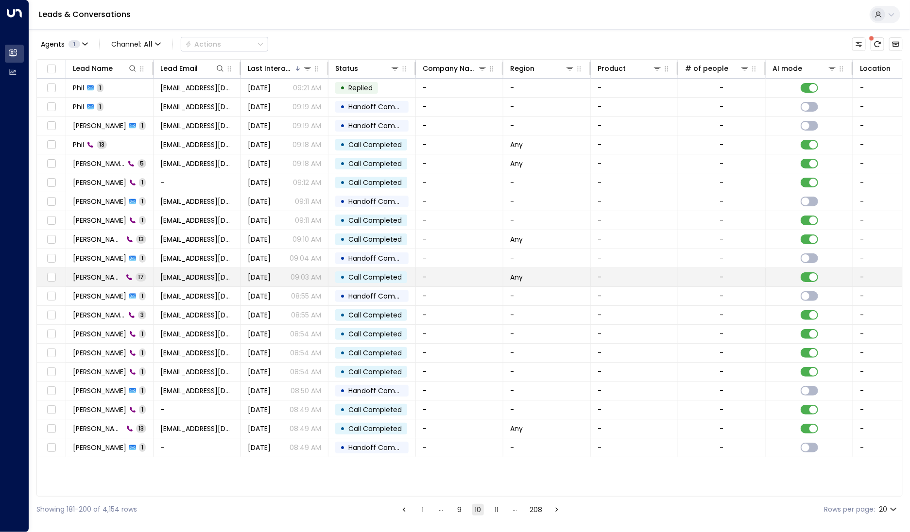
click at [114, 273] on span "[PERSON_NAME]" at bounding box center [98, 278] width 50 height 10
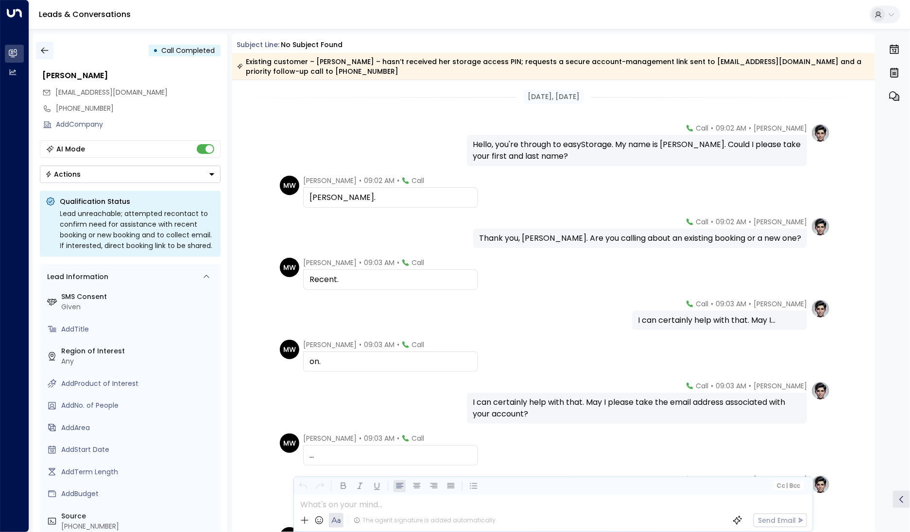
click at [43, 46] on icon "button" at bounding box center [45, 51] width 10 height 10
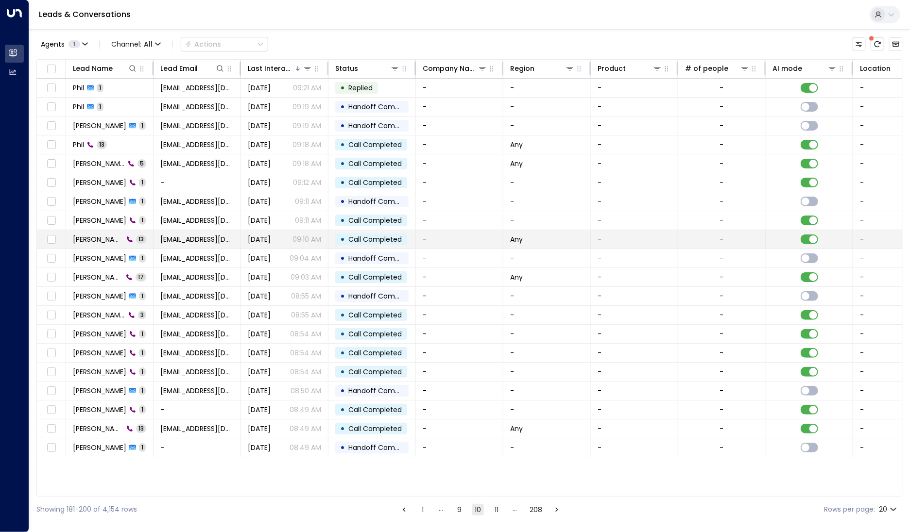
click at [84, 232] on td "[PERSON_NAME] 13" at bounding box center [109, 239] width 87 height 18
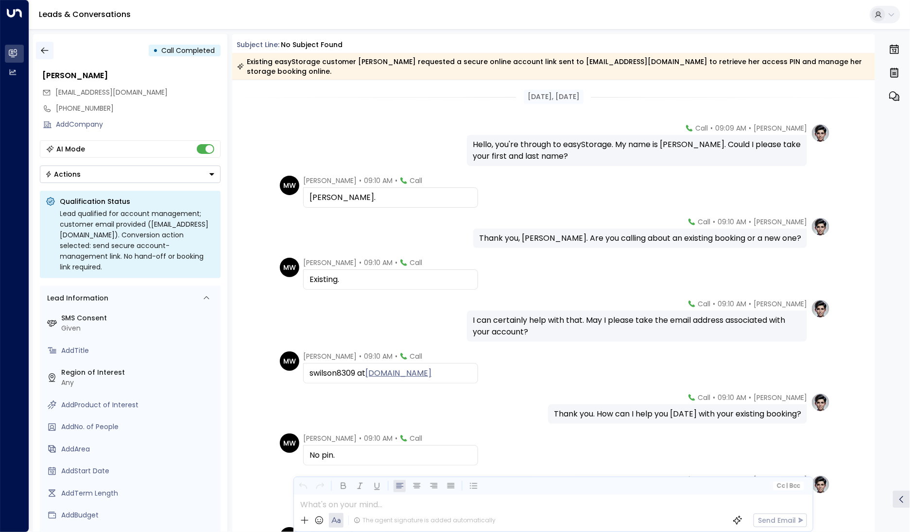
click at [41, 52] on icon "button" at bounding box center [45, 51] width 10 height 10
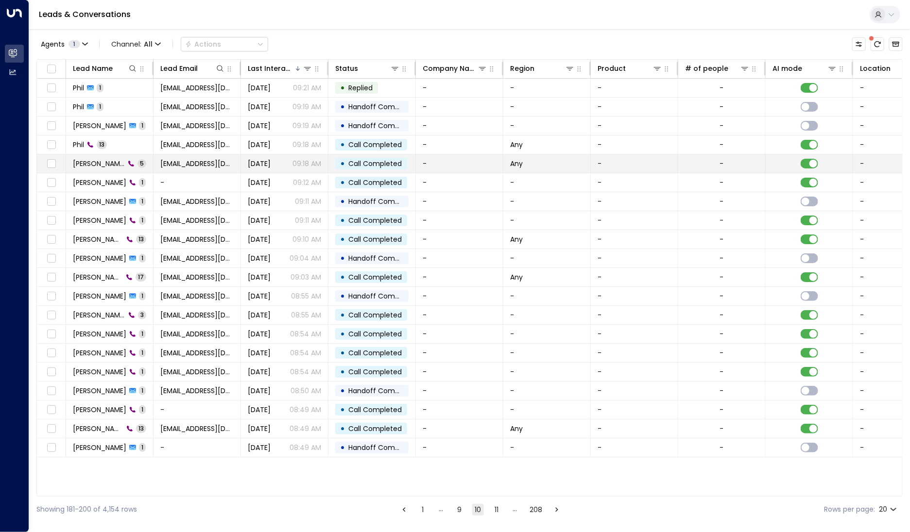
click at [81, 168] on td "[PERSON_NAME] 5" at bounding box center [109, 163] width 87 height 18
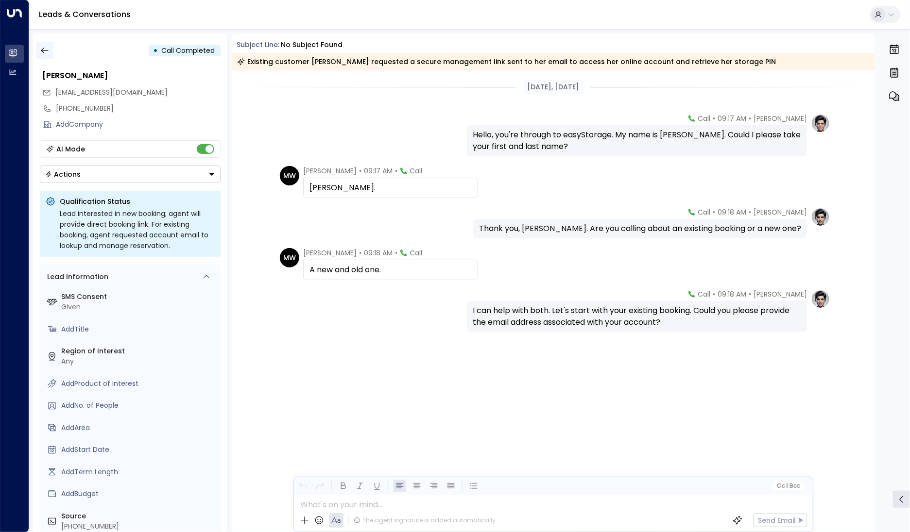
click at [49, 51] on icon "button" at bounding box center [45, 51] width 10 height 10
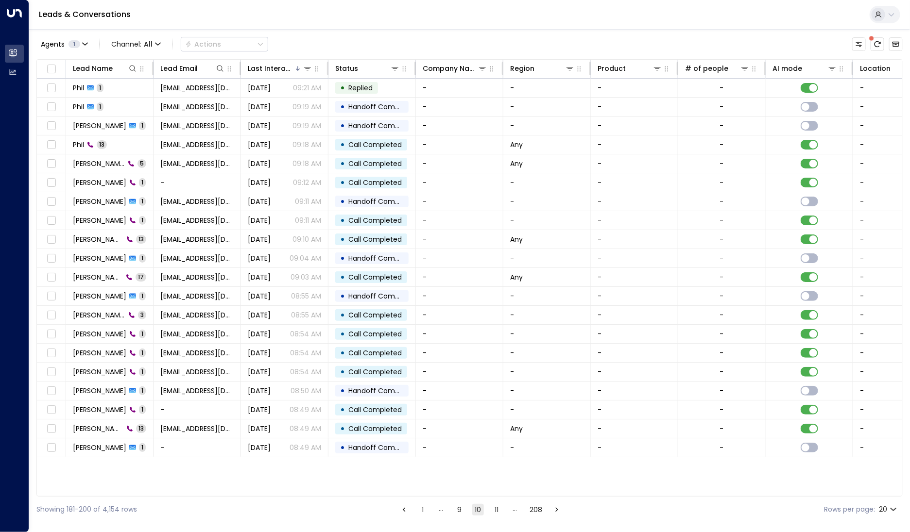
click at [455, 506] on button "9" at bounding box center [460, 510] width 12 height 12
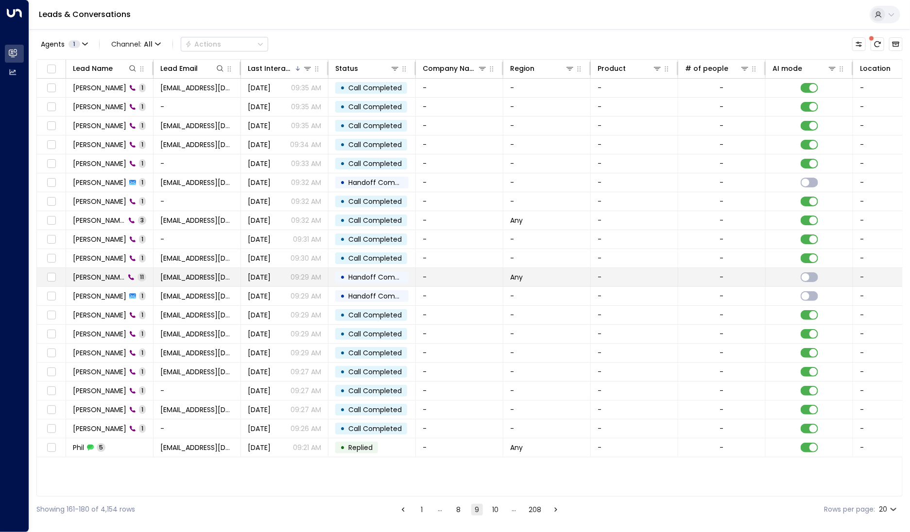
click at [98, 277] on span "[PERSON_NAME]" at bounding box center [99, 278] width 52 height 10
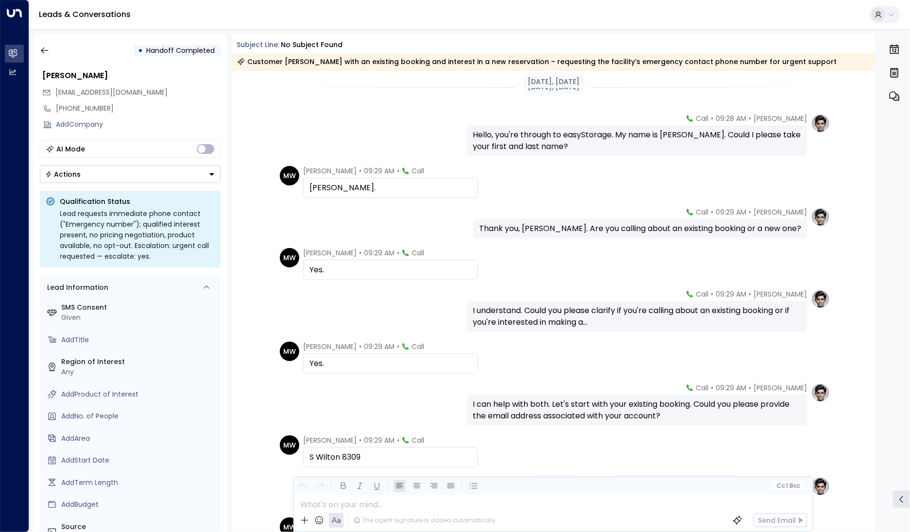
scroll to position [178, 0]
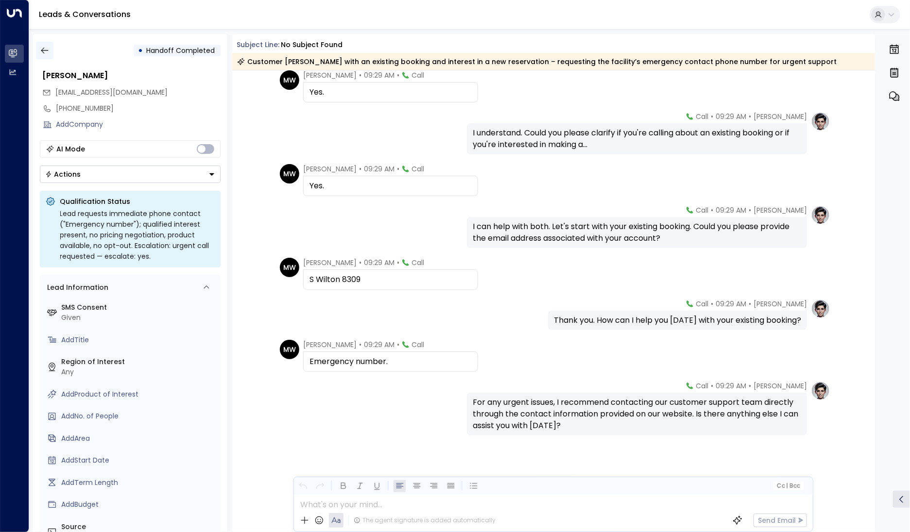
click at [38, 52] on button "button" at bounding box center [44, 50] width 17 height 17
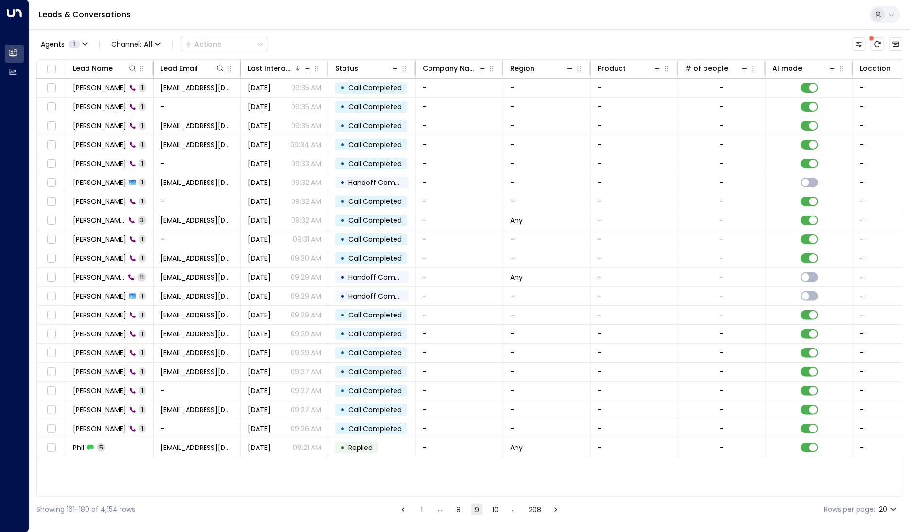
click at [458, 505] on button "8" at bounding box center [459, 510] width 12 height 12
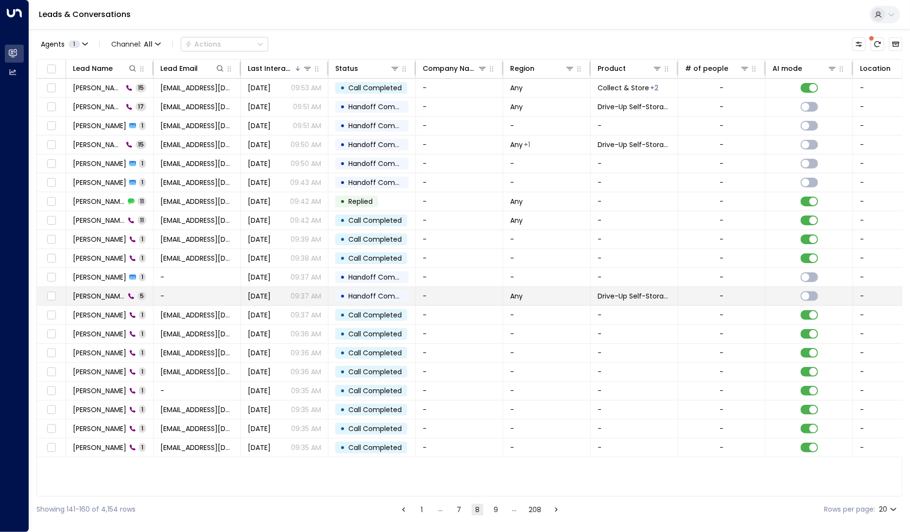
click at [90, 294] on span "[PERSON_NAME]" at bounding box center [99, 296] width 52 height 10
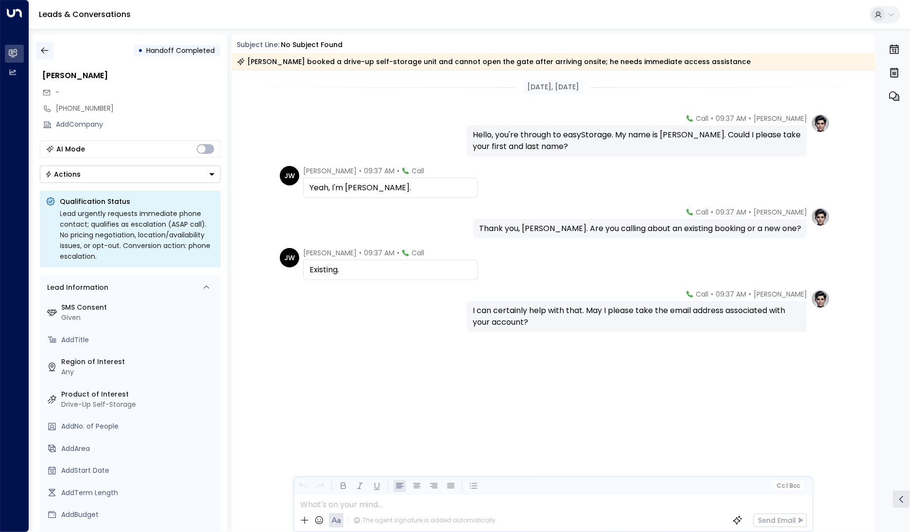
click at [44, 49] on icon "button" at bounding box center [45, 51] width 10 height 10
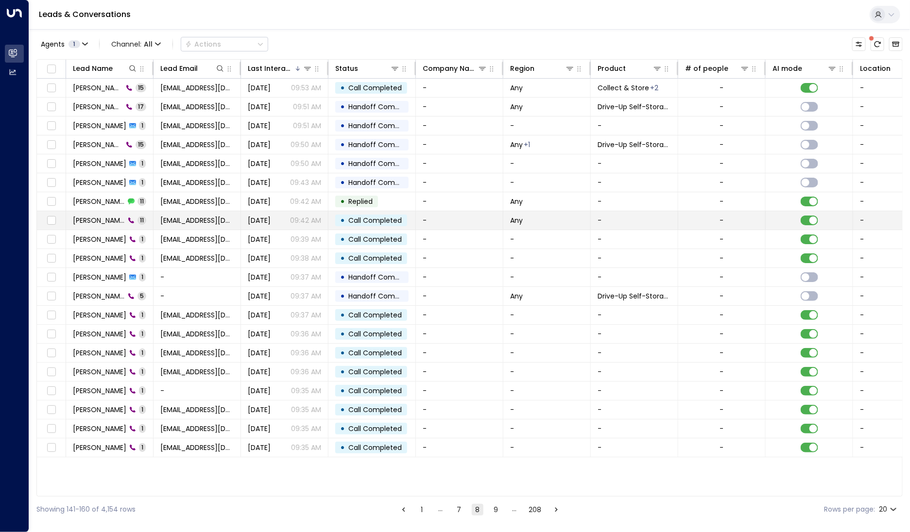
click at [83, 219] on span "[PERSON_NAME]" at bounding box center [99, 221] width 52 height 10
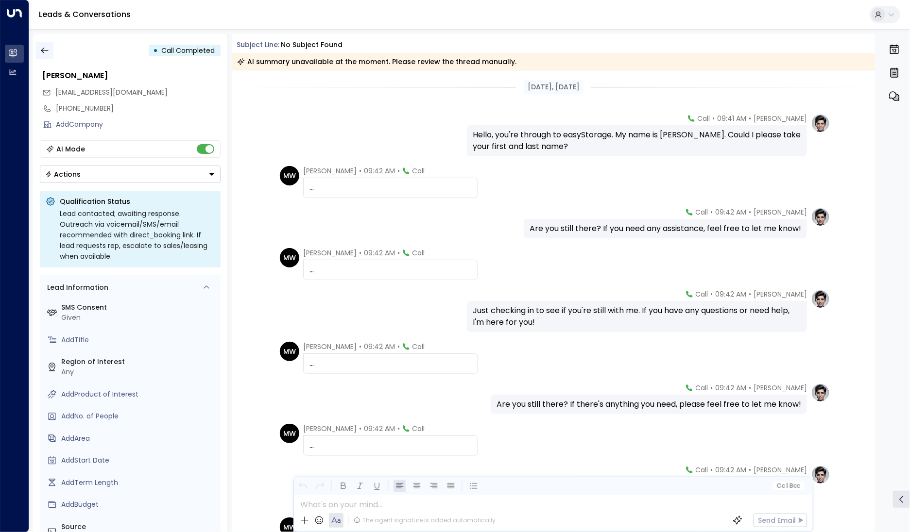
click at [51, 53] on button "button" at bounding box center [44, 50] width 17 height 17
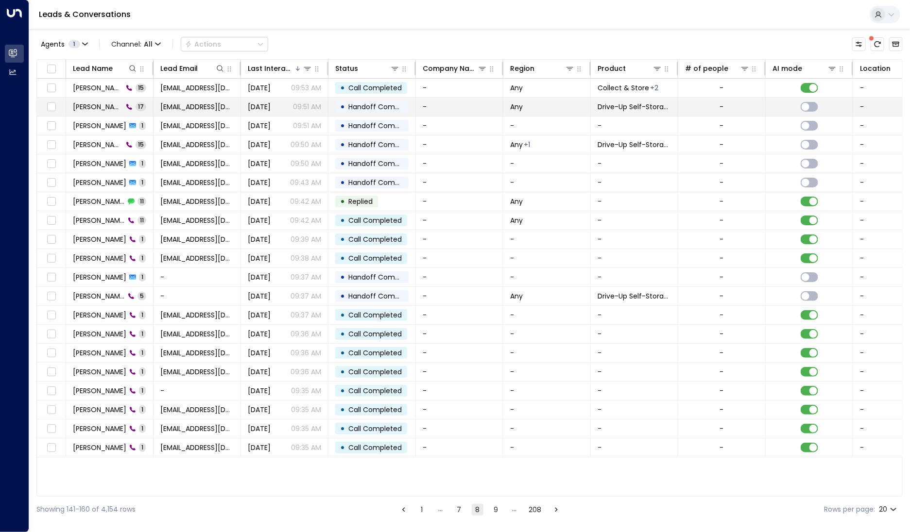
click at [92, 112] on td "[PERSON_NAME] 17" at bounding box center [109, 107] width 87 height 18
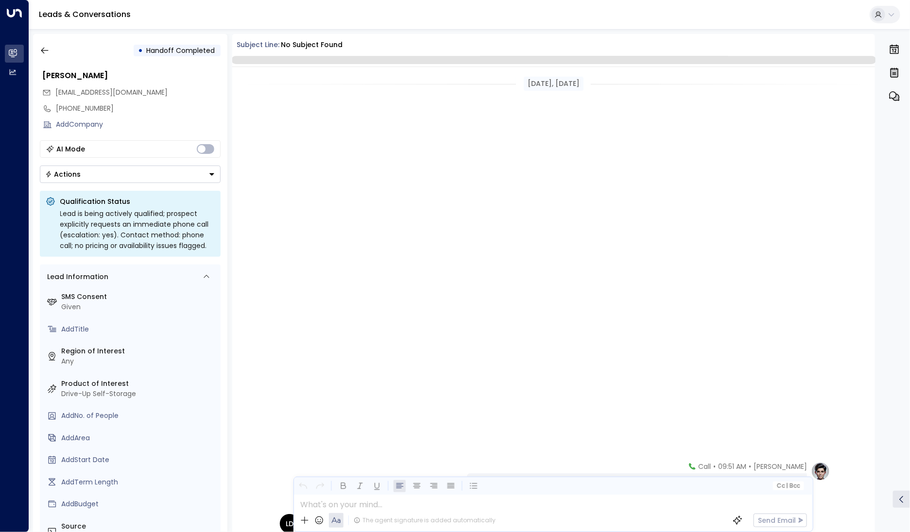
scroll to position [456, 0]
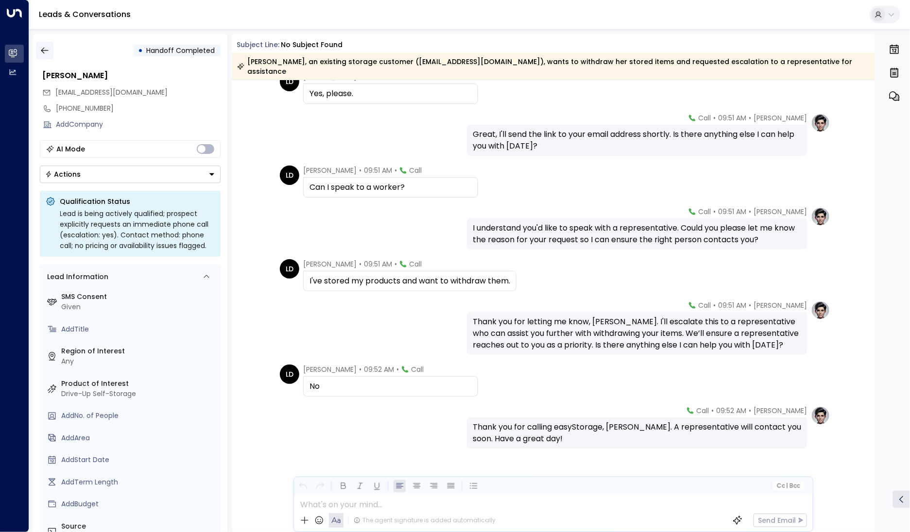
click at [39, 54] on button "button" at bounding box center [44, 50] width 17 height 17
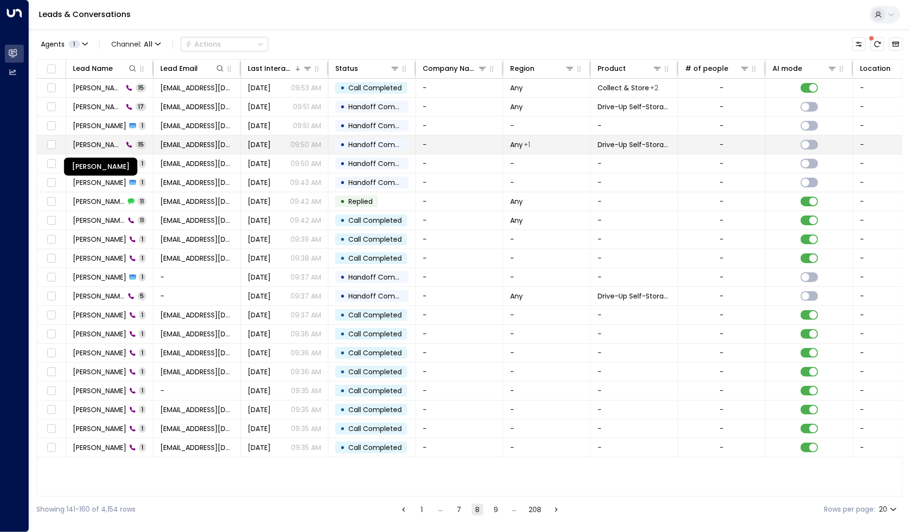
click at [93, 146] on span "[PERSON_NAME]" at bounding box center [98, 145] width 50 height 10
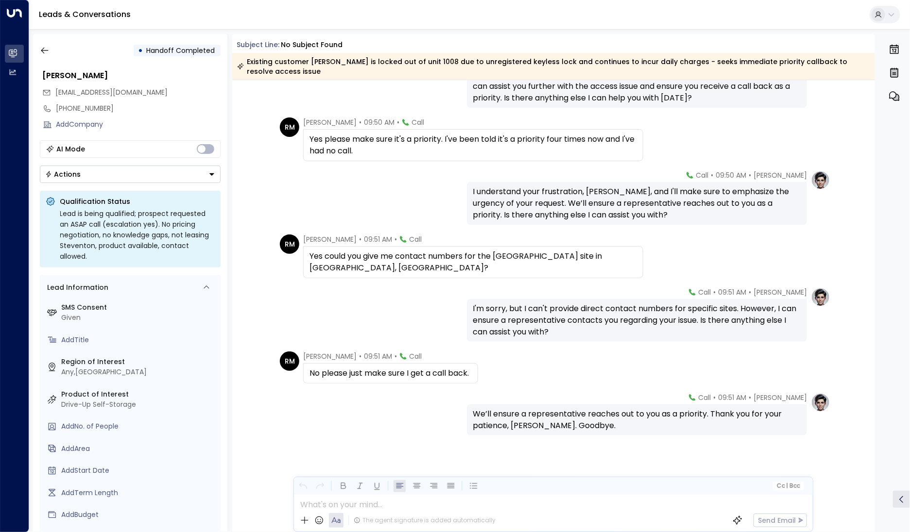
scroll to position [445, 0]
click at [43, 45] on button "button" at bounding box center [44, 50] width 17 height 17
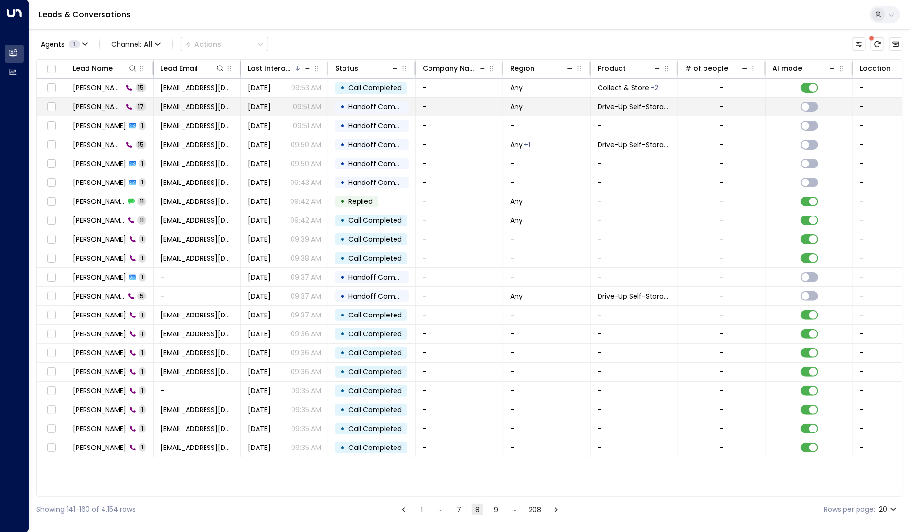
click at [90, 112] on td "[PERSON_NAME] 17" at bounding box center [109, 107] width 87 height 18
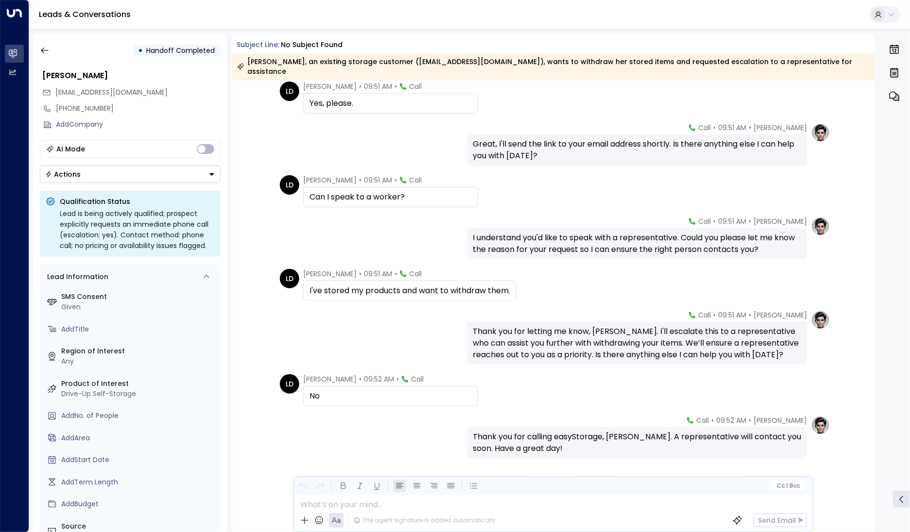
scroll to position [459, 0]
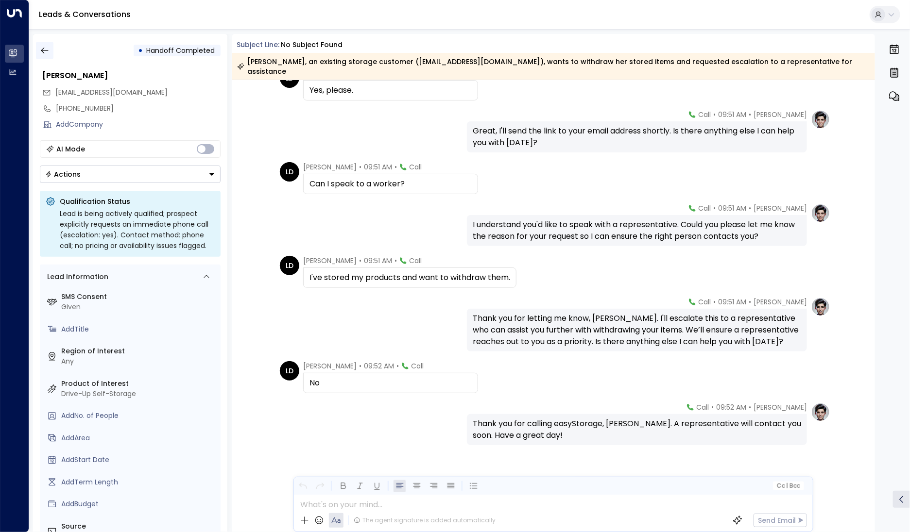
click at [49, 49] on icon "button" at bounding box center [45, 51] width 10 height 10
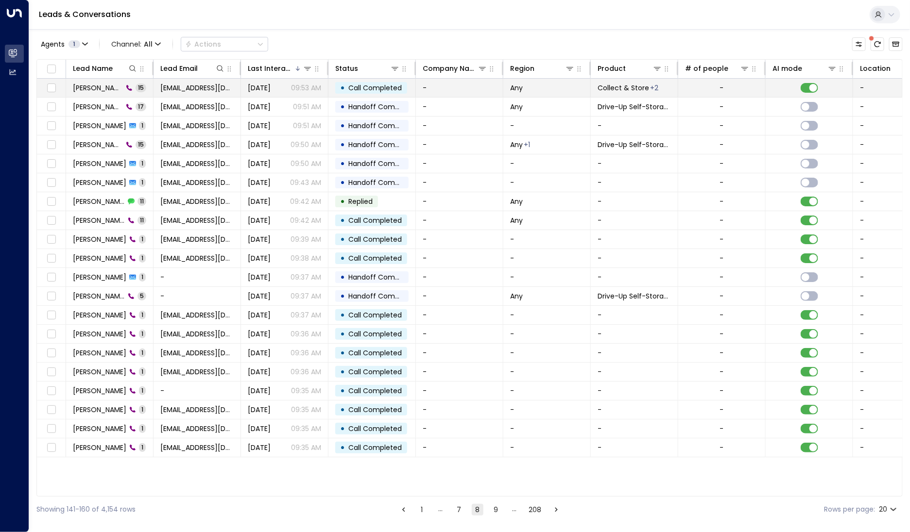
click at [86, 90] on span "[PERSON_NAME]" at bounding box center [98, 88] width 50 height 10
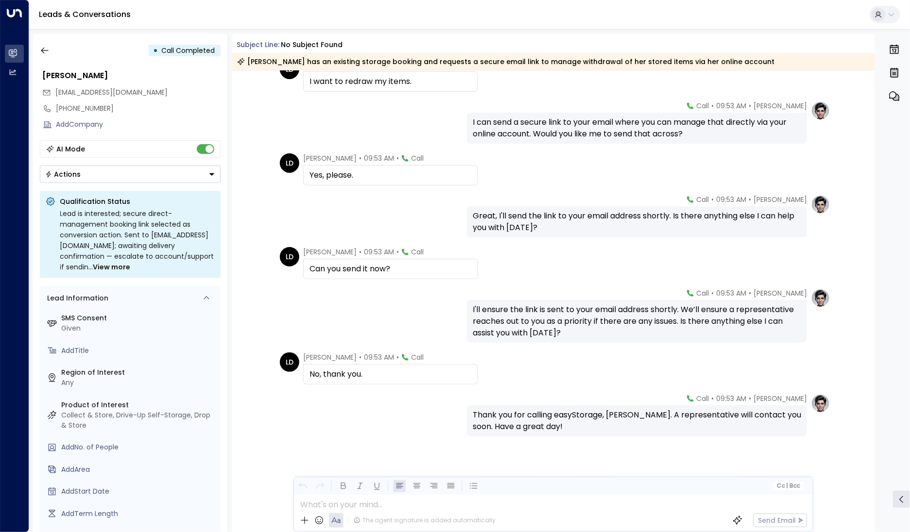
scroll to position [365, 0]
click at [48, 50] on icon "button" at bounding box center [45, 51] width 10 height 10
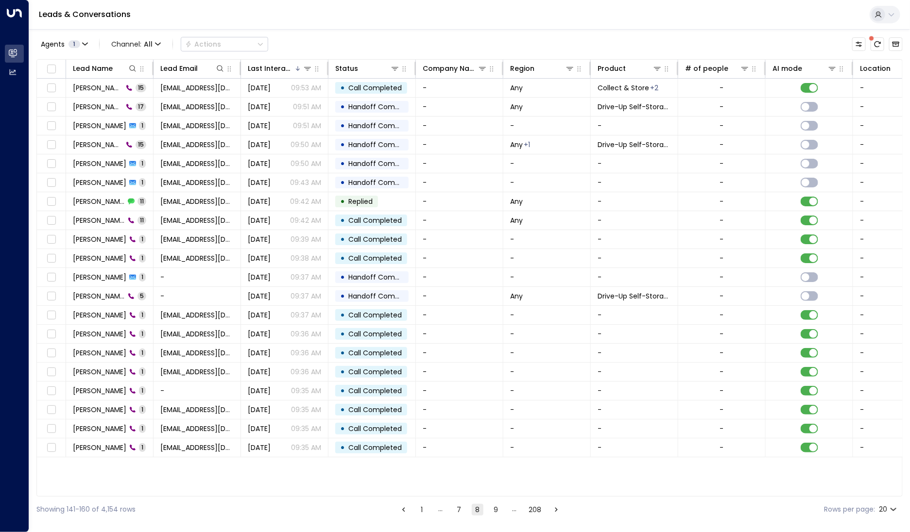
click at [461, 513] on button "7" at bounding box center [459, 510] width 12 height 12
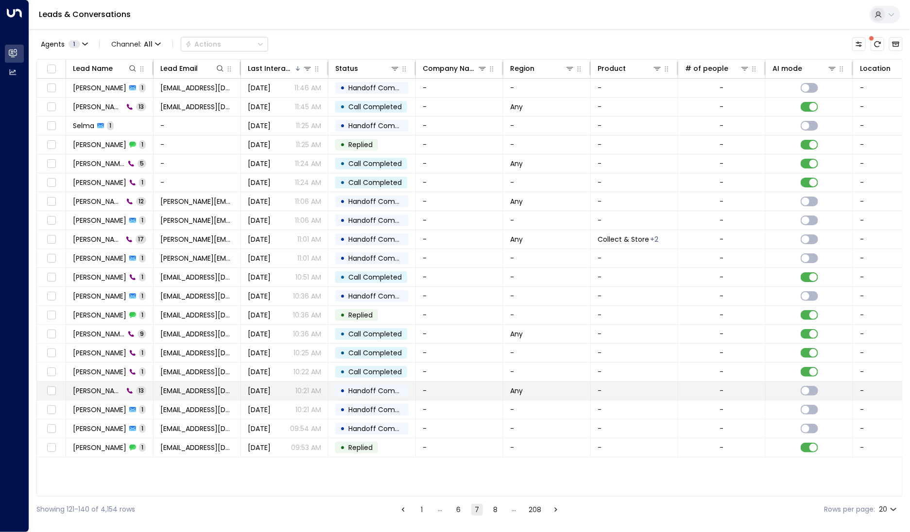
click at [106, 394] on td "[PERSON_NAME] 13" at bounding box center [109, 391] width 87 height 18
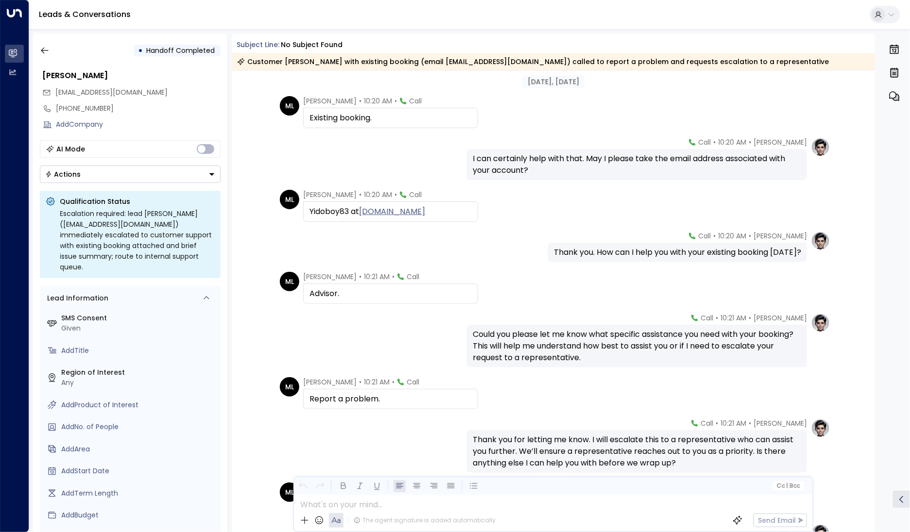
scroll to position [272, 0]
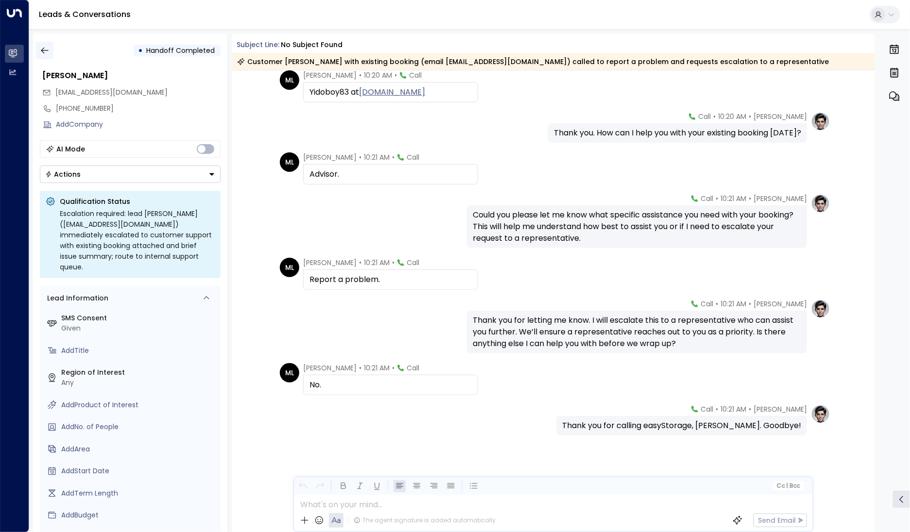
click at [44, 46] on icon "button" at bounding box center [45, 51] width 10 height 10
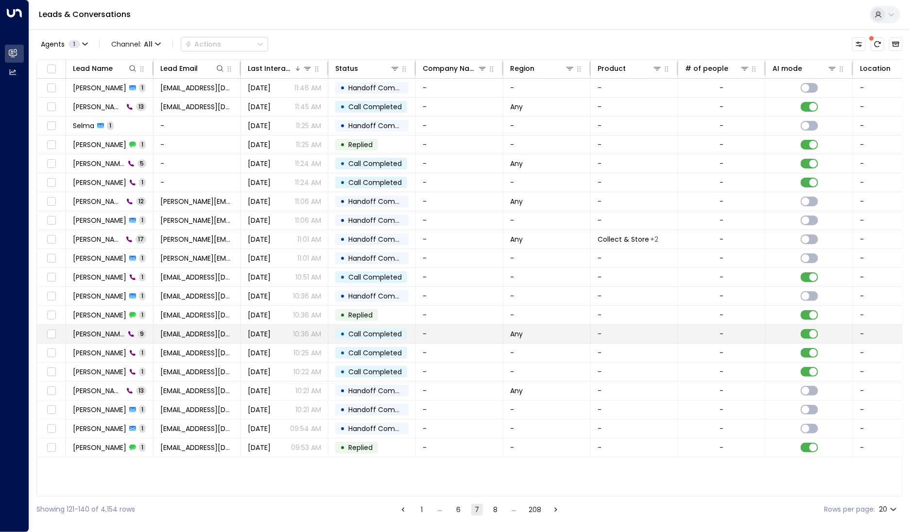
click at [112, 326] on td "[PERSON_NAME] 9" at bounding box center [109, 334] width 87 height 18
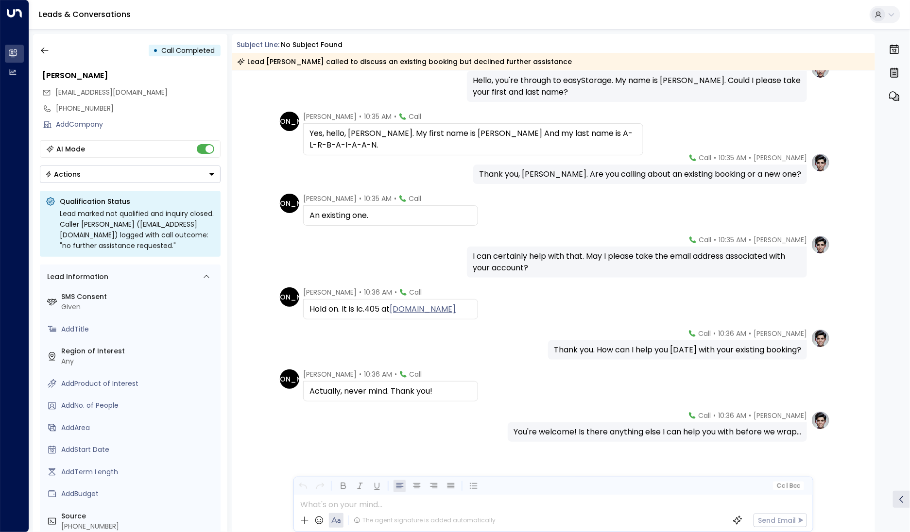
scroll to position [61, 0]
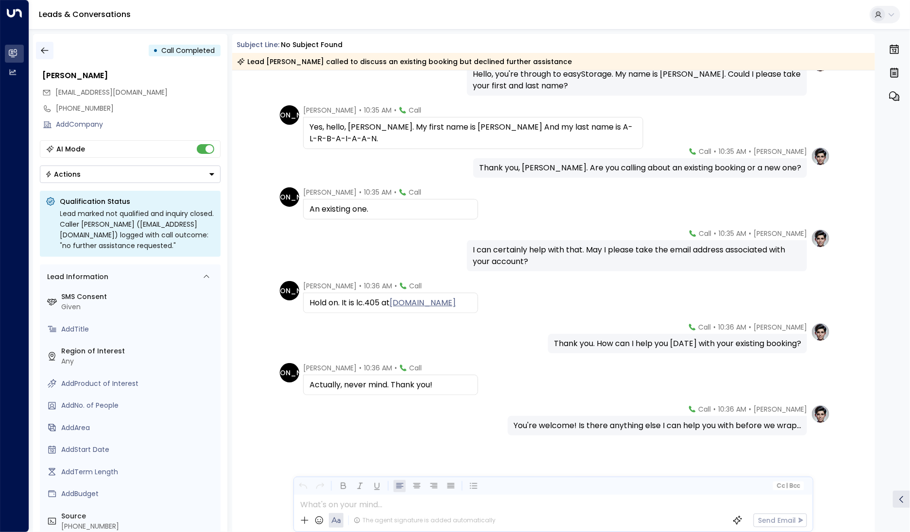
click at [46, 55] on button "button" at bounding box center [44, 50] width 17 height 17
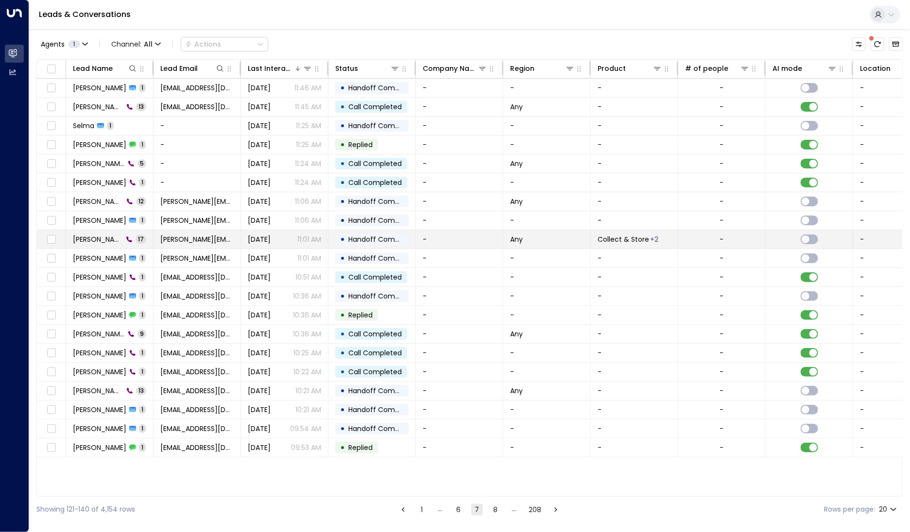
click at [96, 244] on td "[PERSON_NAME] 17" at bounding box center [109, 239] width 87 height 18
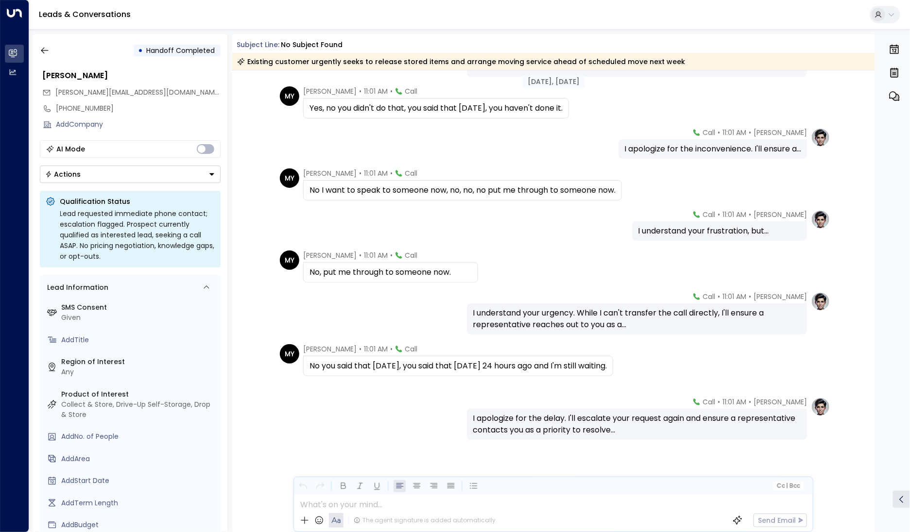
scroll to position [436, 0]
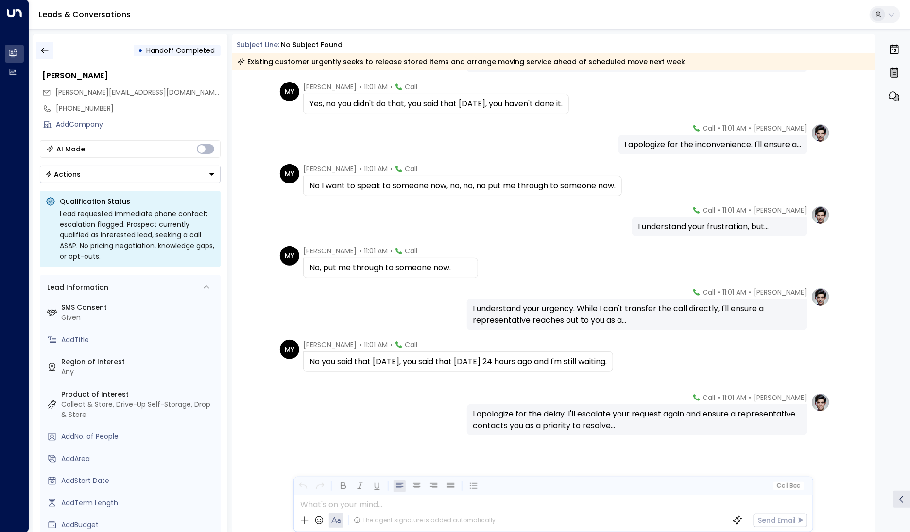
click at [47, 50] on icon "button" at bounding box center [45, 51] width 10 height 10
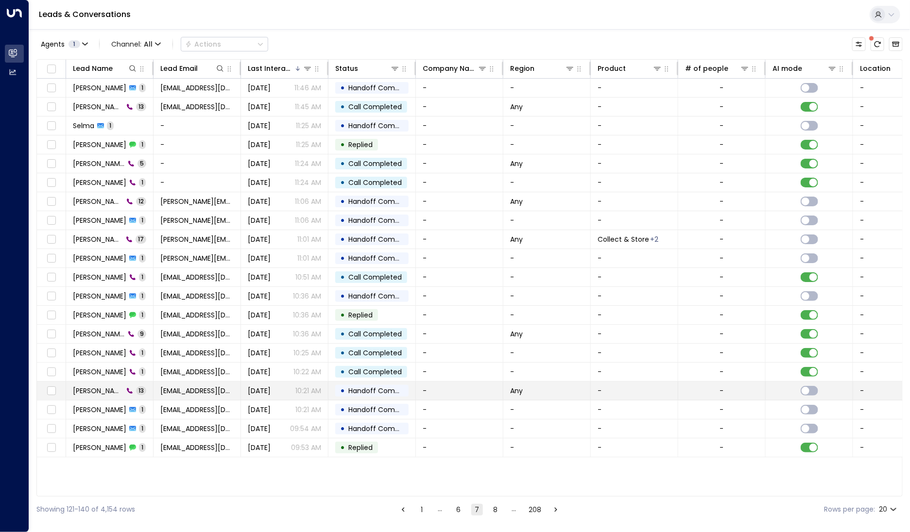
click at [109, 397] on td "[PERSON_NAME] 13" at bounding box center [109, 391] width 87 height 18
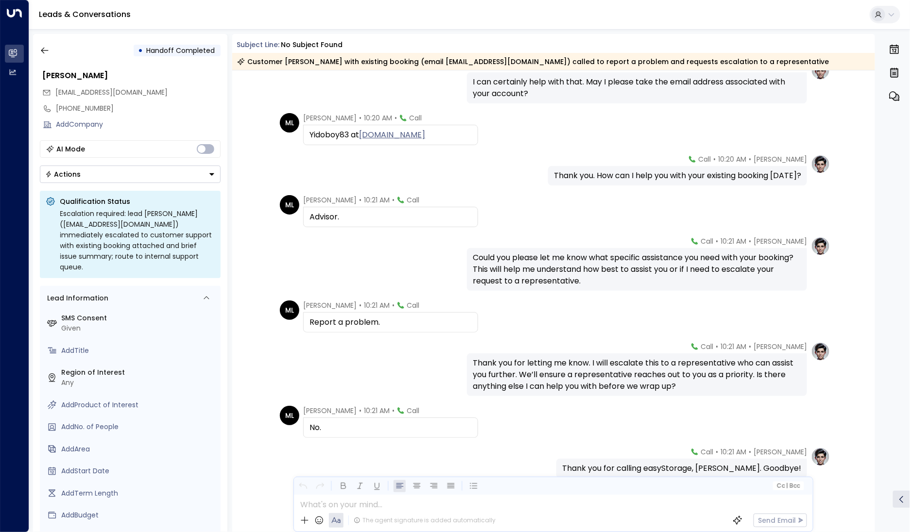
scroll to position [272, 0]
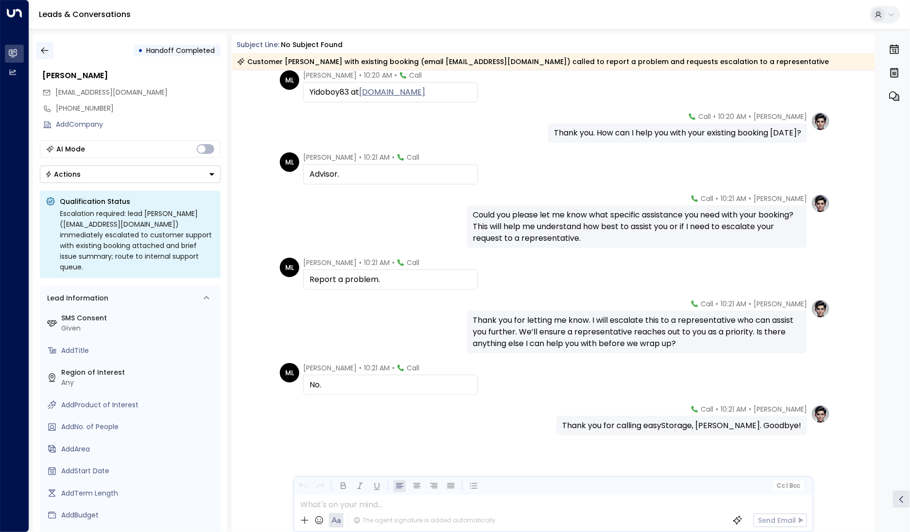
click at [40, 53] on icon "button" at bounding box center [45, 51] width 10 height 10
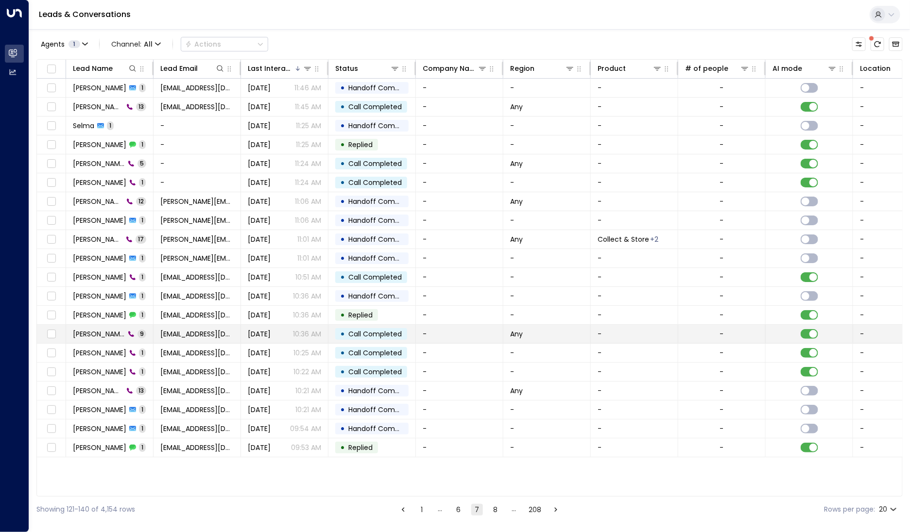
click at [101, 329] on span "[PERSON_NAME]" at bounding box center [99, 334] width 52 height 10
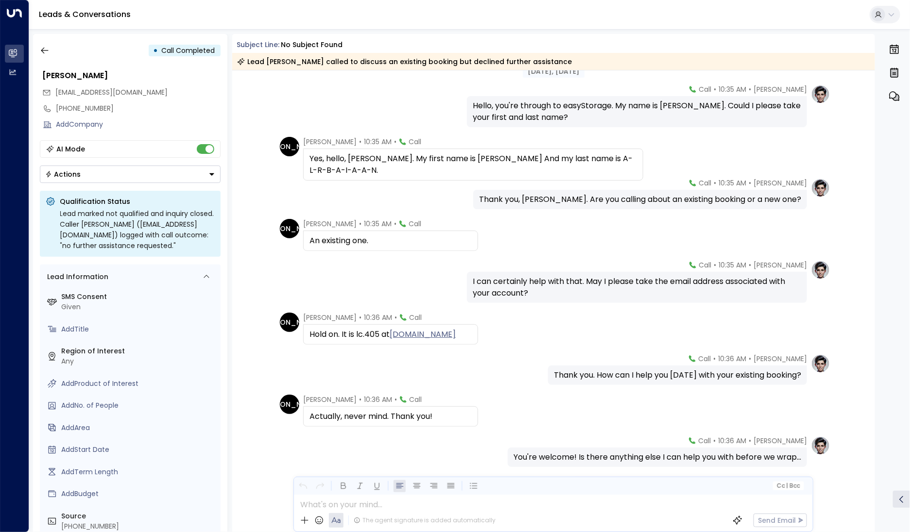
scroll to position [61, 0]
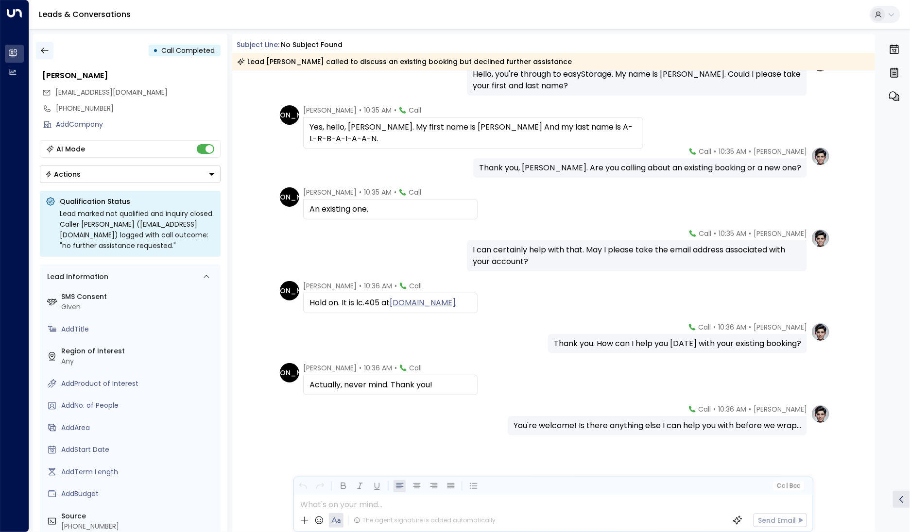
click at [47, 48] on icon "button" at bounding box center [45, 51] width 10 height 10
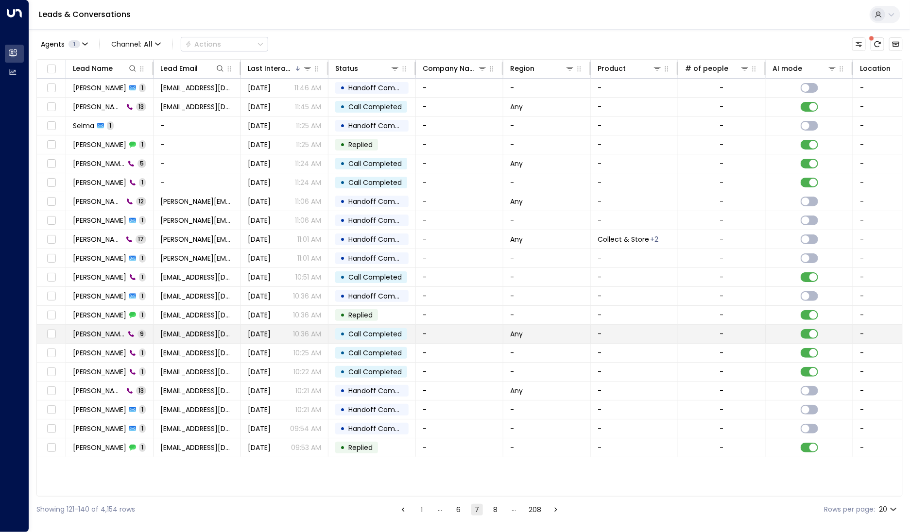
click at [101, 329] on span "[PERSON_NAME]" at bounding box center [99, 334] width 52 height 10
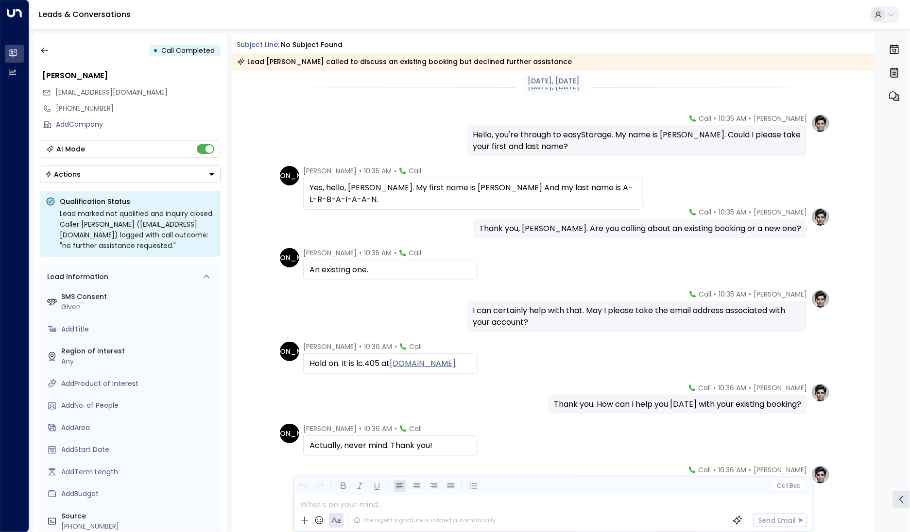
scroll to position [61, 0]
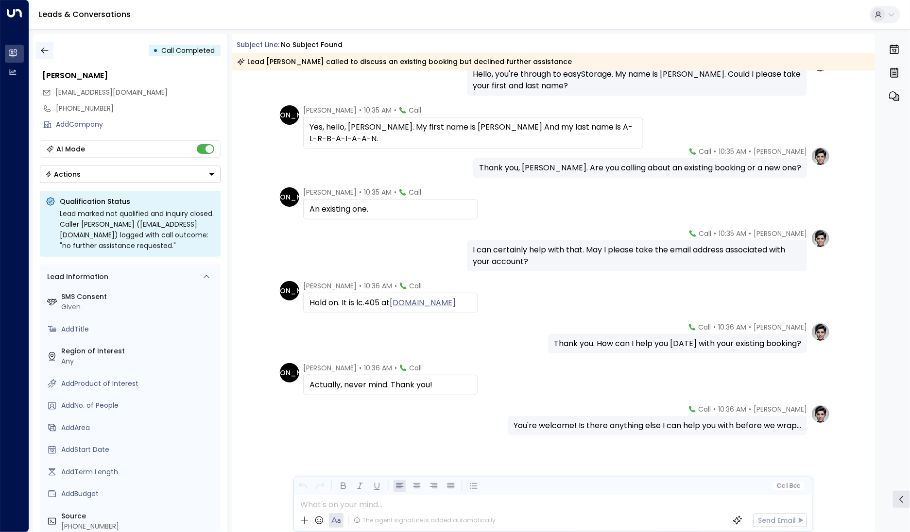
click at [46, 50] on icon "button" at bounding box center [44, 51] width 7 height 6
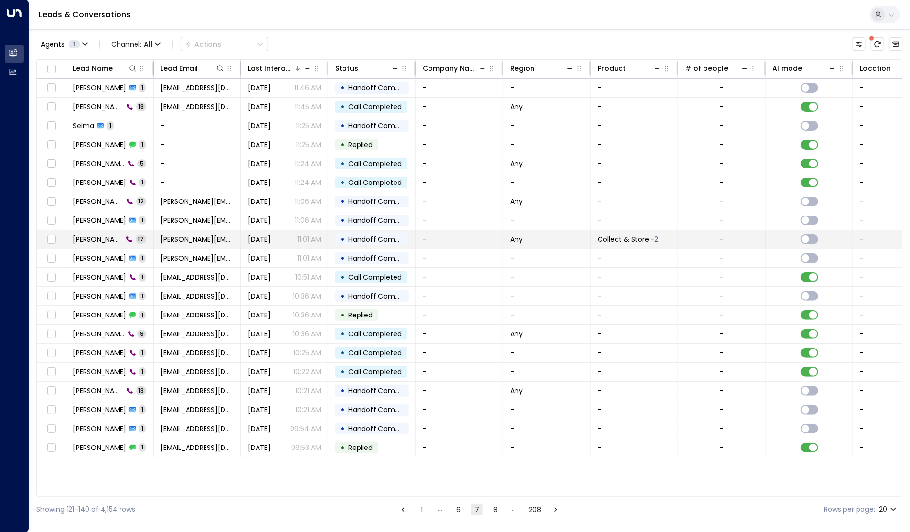
click at [93, 235] on span "[PERSON_NAME]" at bounding box center [98, 240] width 50 height 10
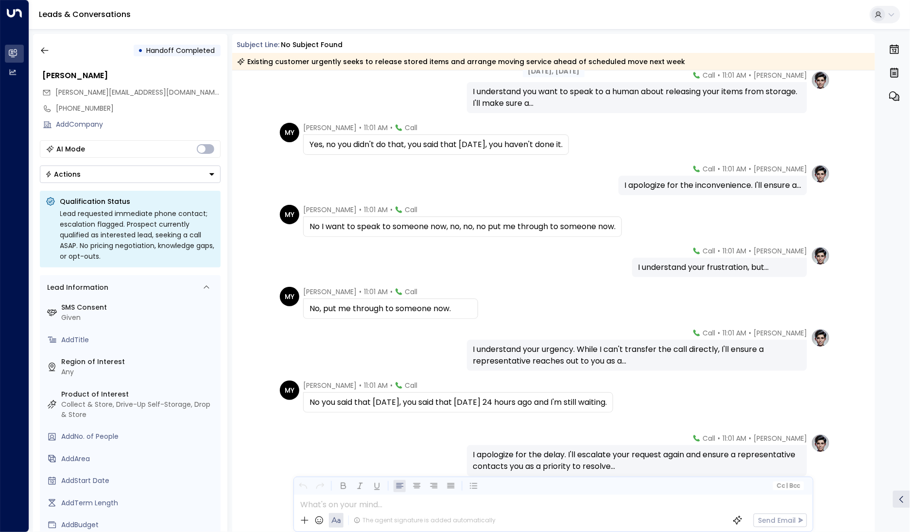
scroll to position [436, 0]
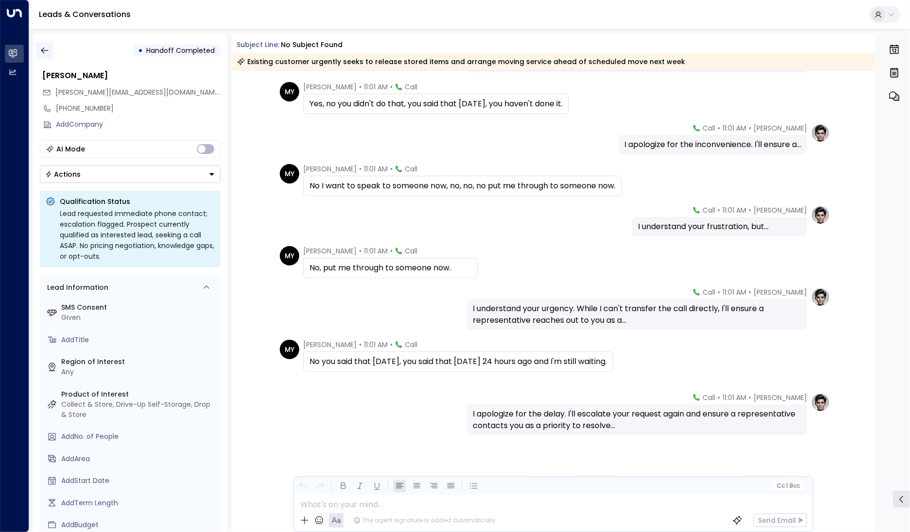
click at [48, 53] on icon "button" at bounding box center [45, 51] width 10 height 10
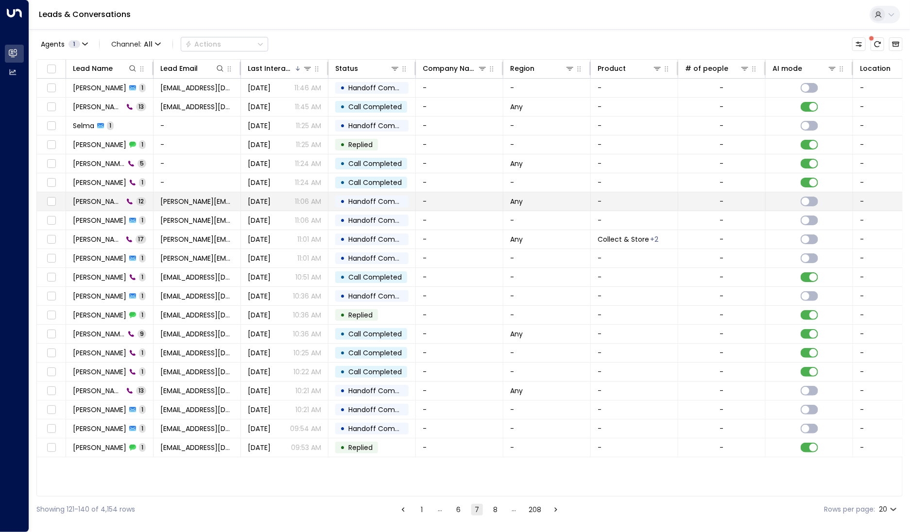
click at [88, 201] on span "[PERSON_NAME]" at bounding box center [98, 202] width 51 height 10
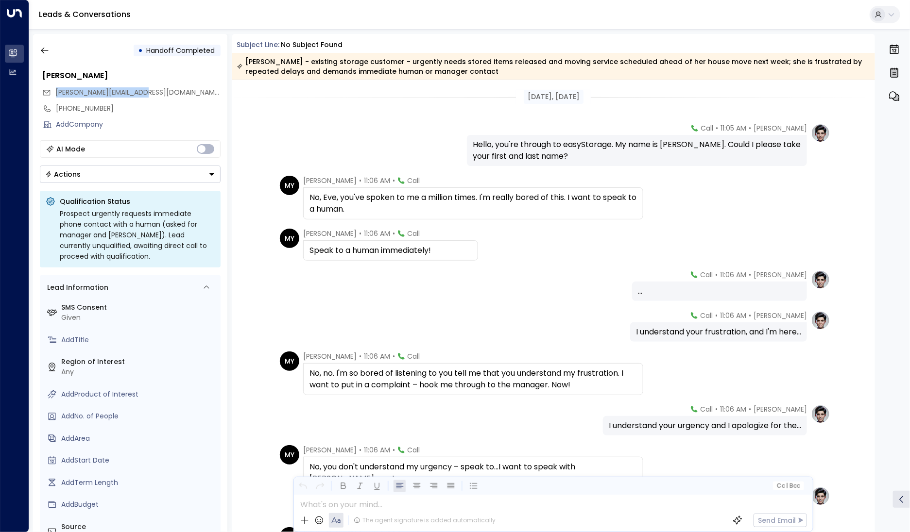
drag, startPoint x: 154, startPoint y: 96, endPoint x: 56, endPoint y: 96, distance: 97.6
click at [56, 96] on div "[PERSON_NAME][EMAIL_ADDRESS][DOMAIN_NAME]" at bounding box center [131, 93] width 178 height 16
copy span "[PERSON_NAME][EMAIL_ADDRESS][DOMAIN_NAME]"
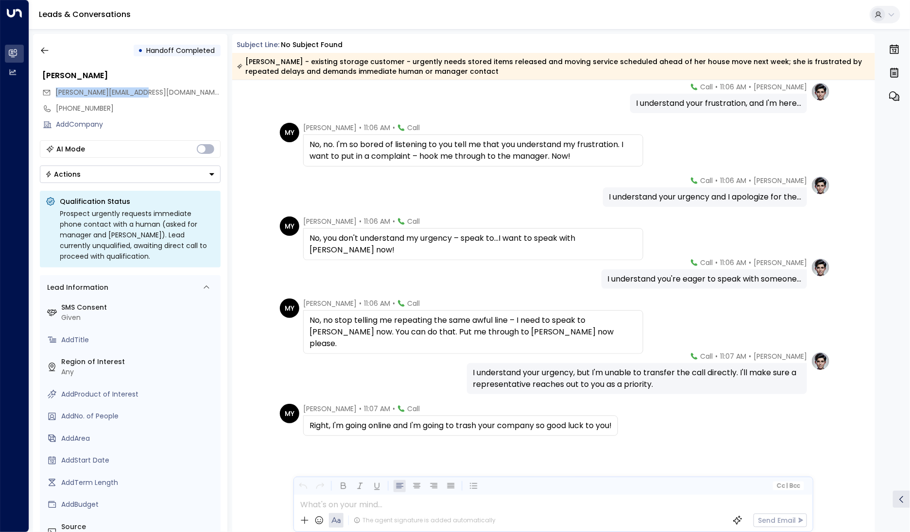
scroll to position [7, 0]
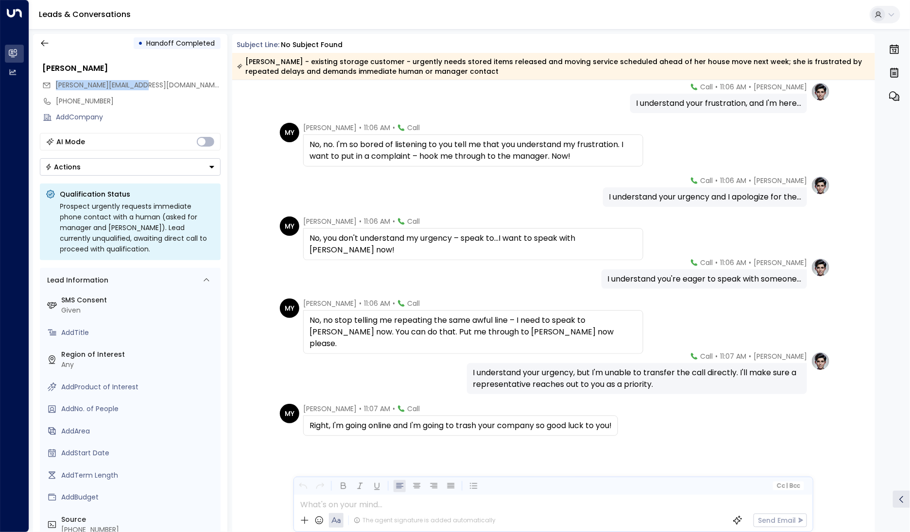
copy span "[PERSON_NAME][EMAIL_ADDRESS][DOMAIN_NAME]"
click at [48, 44] on icon "button" at bounding box center [45, 43] width 10 height 10
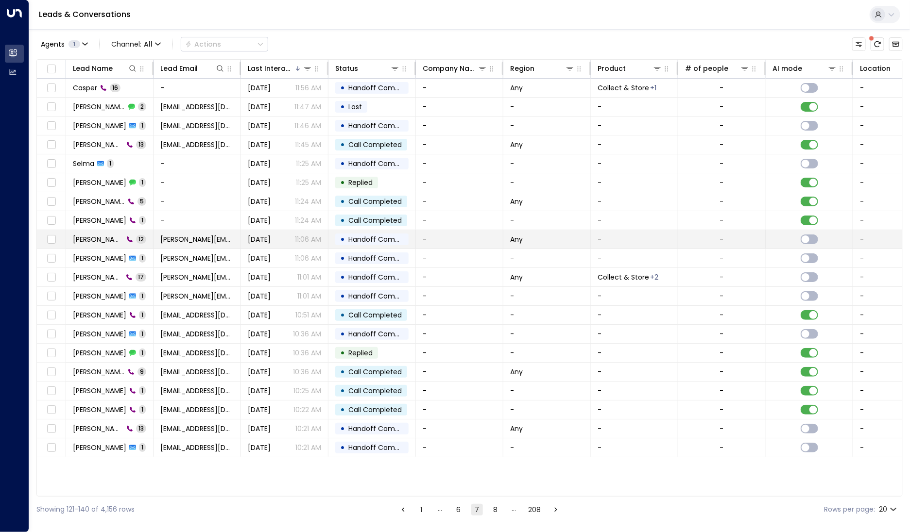
click at [88, 238] on span "[PERSON_NAME]" at bounding box center [98, 240] width 51 height 10
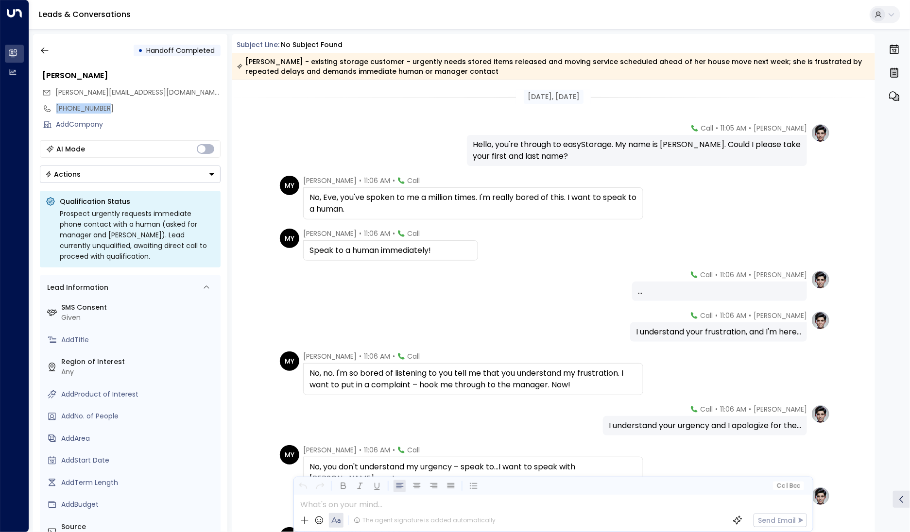
drag, startPoint x: 119, startPoint y: 112, endPoint x: 54, endPoint y: 108, distance: 64.7
click at [54, 108] on div "[PHONE_NUMBER]" at bounding box center [130, 109] width 181 height 16
copy div "[PHONE_NUMBER]"
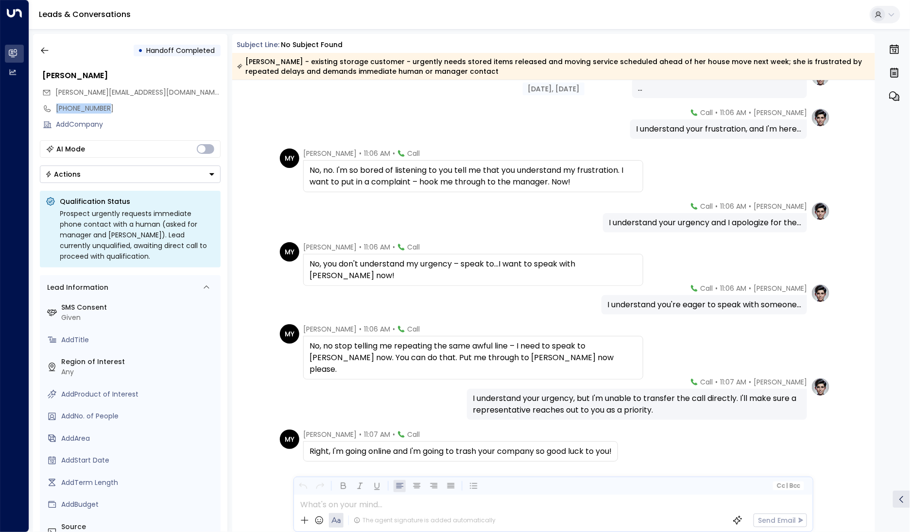
scroll to position [205, 0]
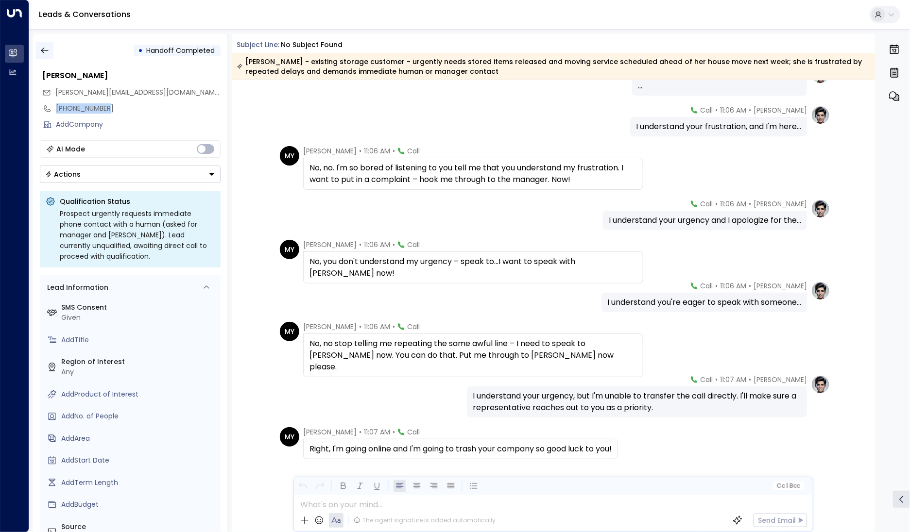
click at [46, 51] on icon "button" at bounding box center [45, 51] width 10 height 10
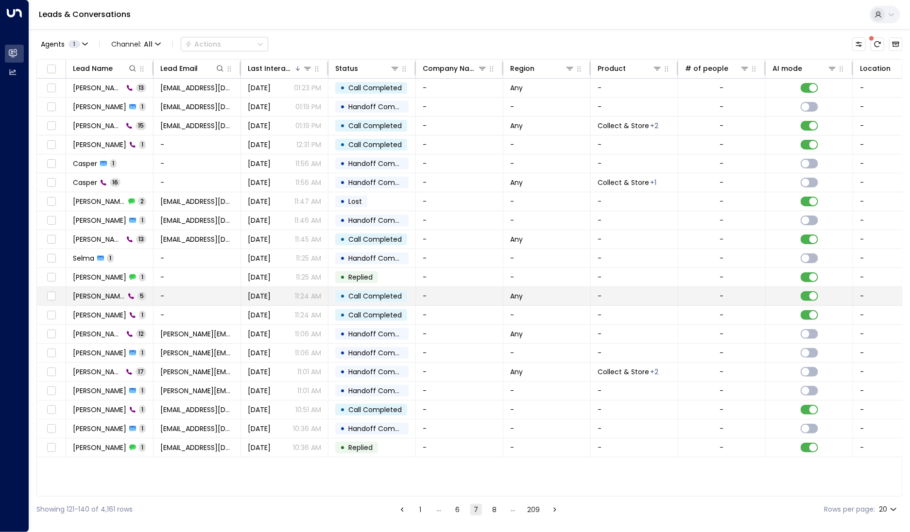
click at [103, 293] on span "[PERSON_NAME]" at bounding box center [99, 296] width 52 height 10
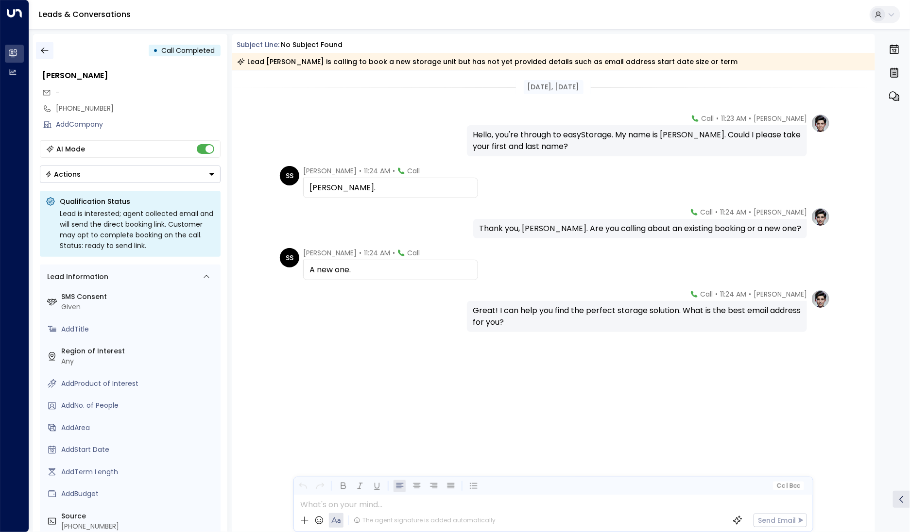
click at [44, 50] on icon "button" at bounding box center [45, 51] width 10 height 10
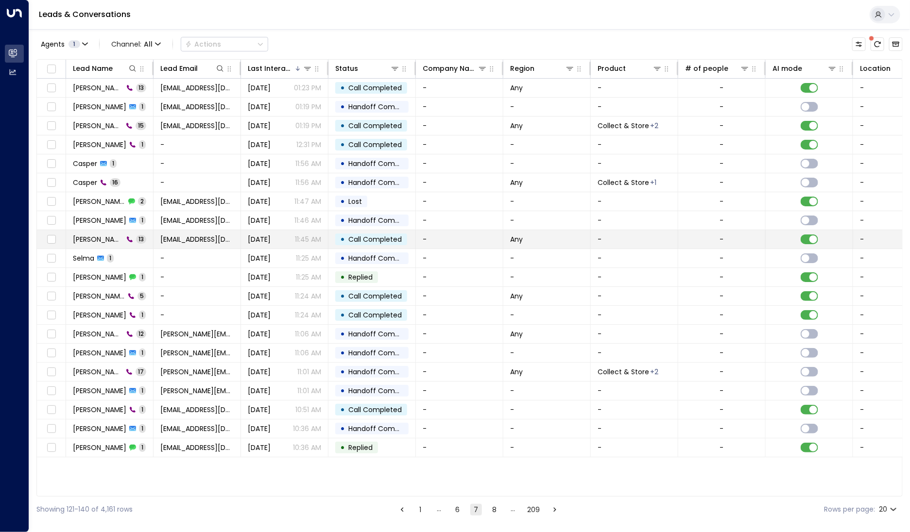
click at [103, 244] on td "Rebecca Day 13" at bounding box center [109, 239] width 87 height 18
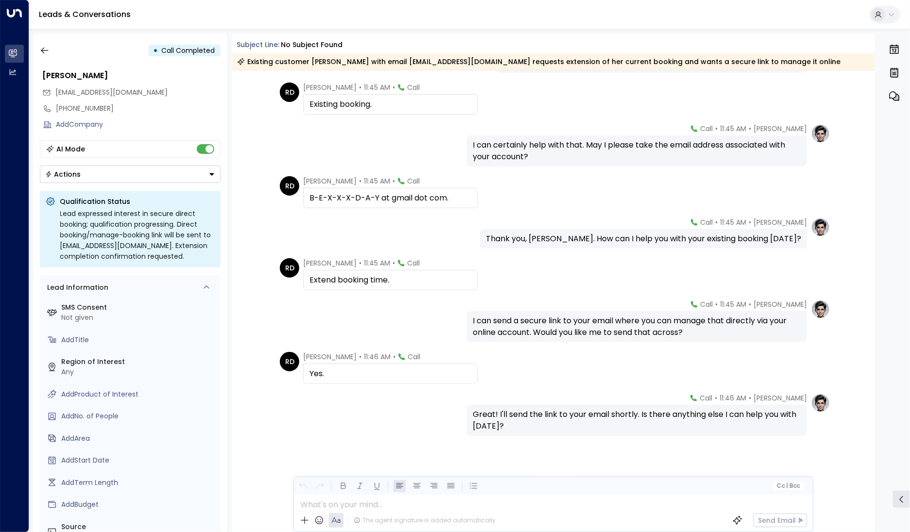
scroll to position [248, 0]
click at [40, 47] on icon "button" at bounding box center [45, 51] width 10 height 10
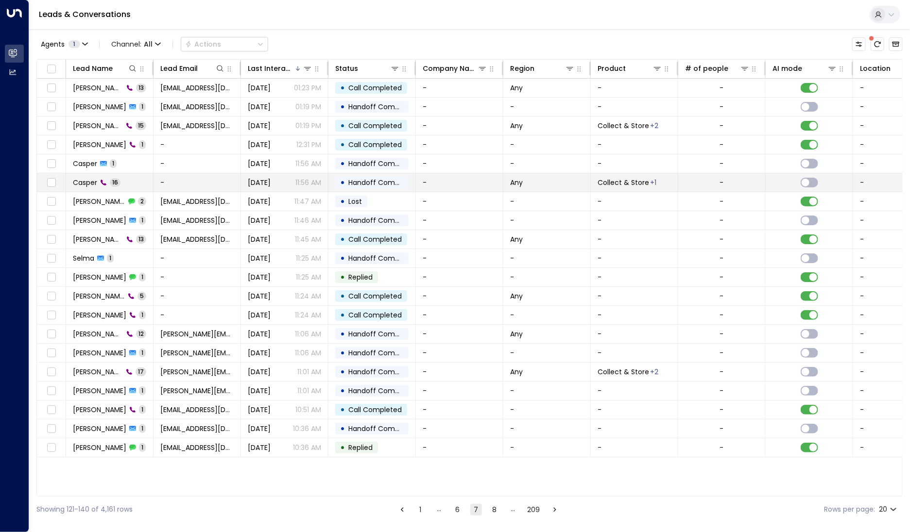
click at [93, 181] on span "Casper" at bounding box center [85, 183] width 24 height 10
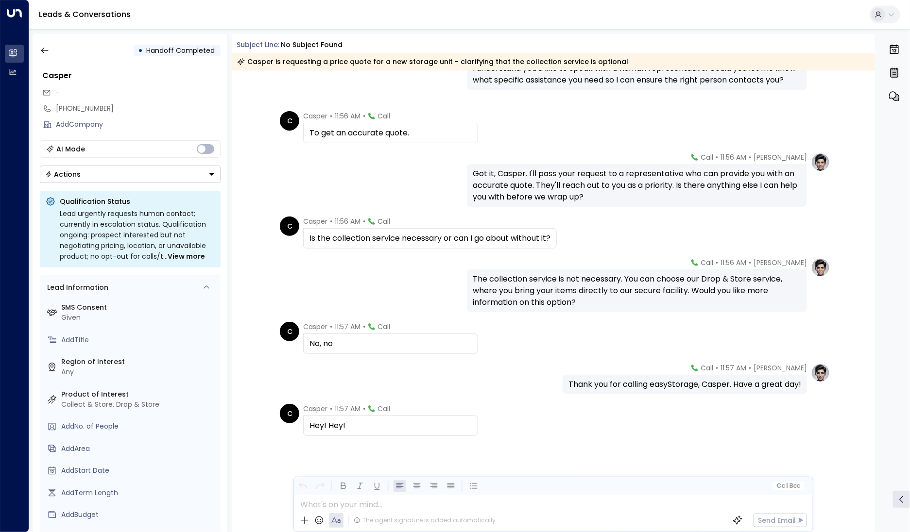
scroll to position [453, 0]
click at [44, 52] on icon "button" at bounding box center [45, 51] width 10 height 10
